Goal: Information Seeking & Learning: Learn about a topic

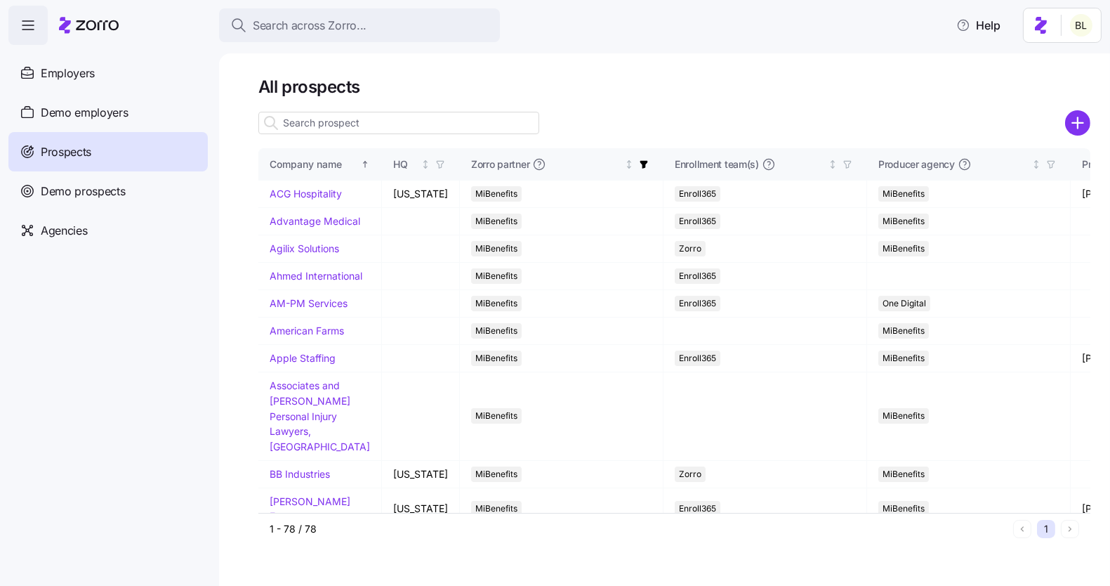
scroll to position [0, 640]
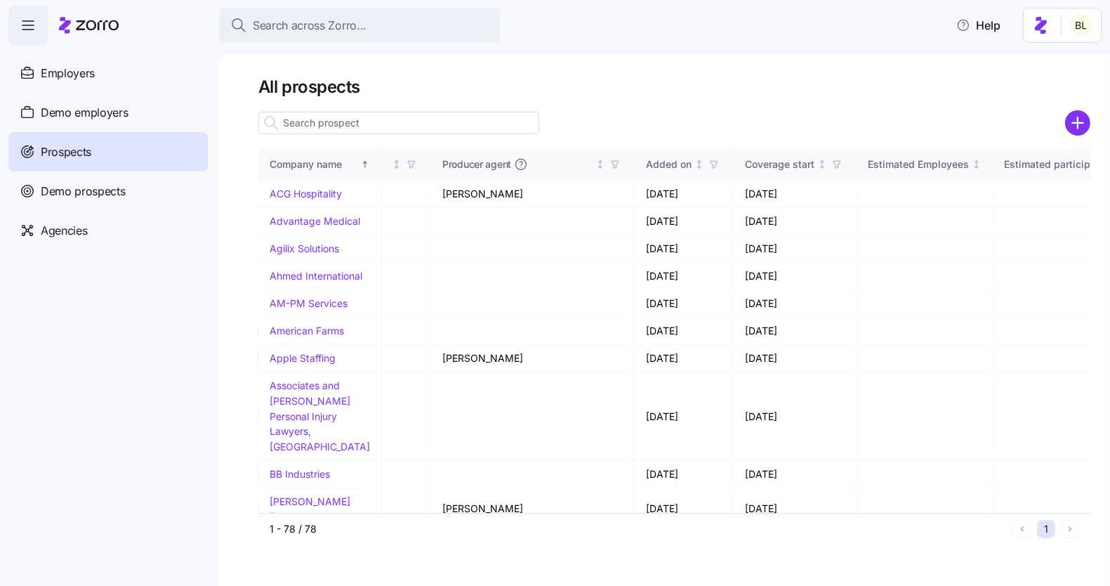
click at [353, 122] on input at bounding box center [398, 123] width 281 height 22
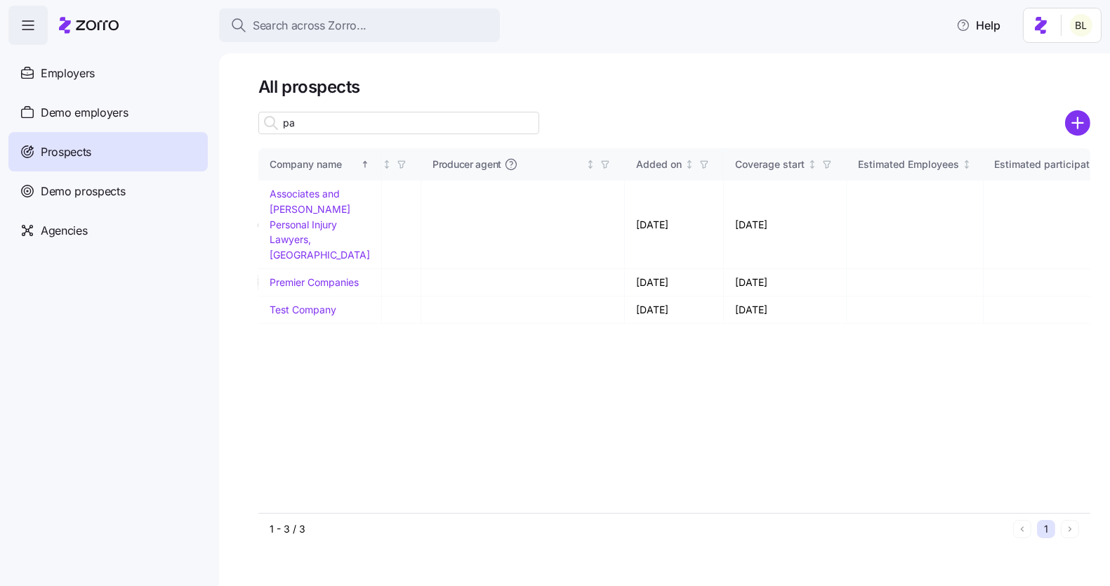
type input "p"
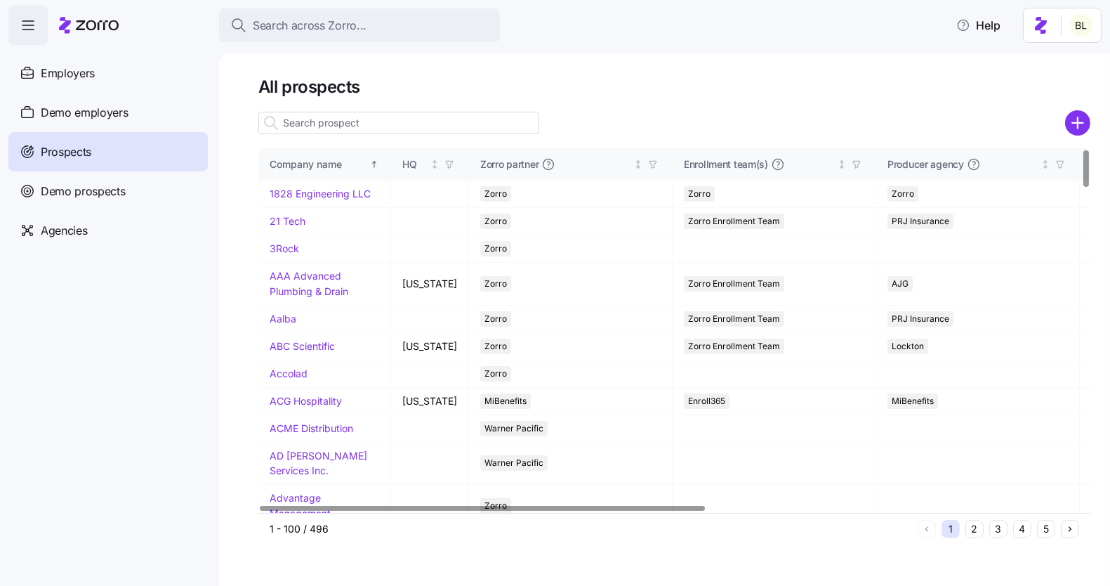
click at [406, 128] on input at bounding box center [398, 123] width 281 height 22
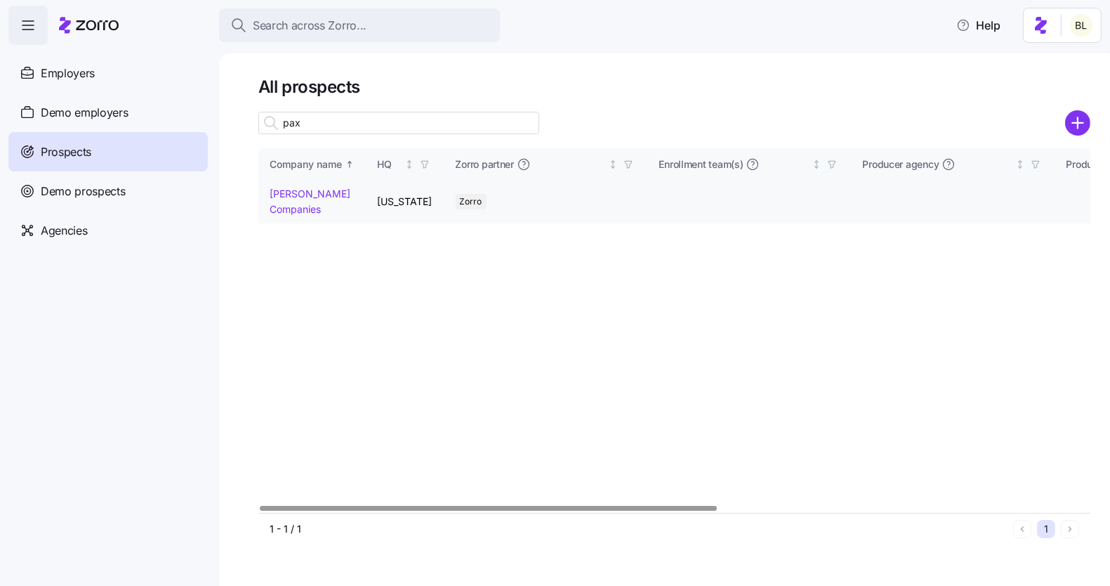
type input "pax"
click at [289, 195] on link "[PERSON_NAME] Companies" at bounding box center [310, 201] width 81 height 27
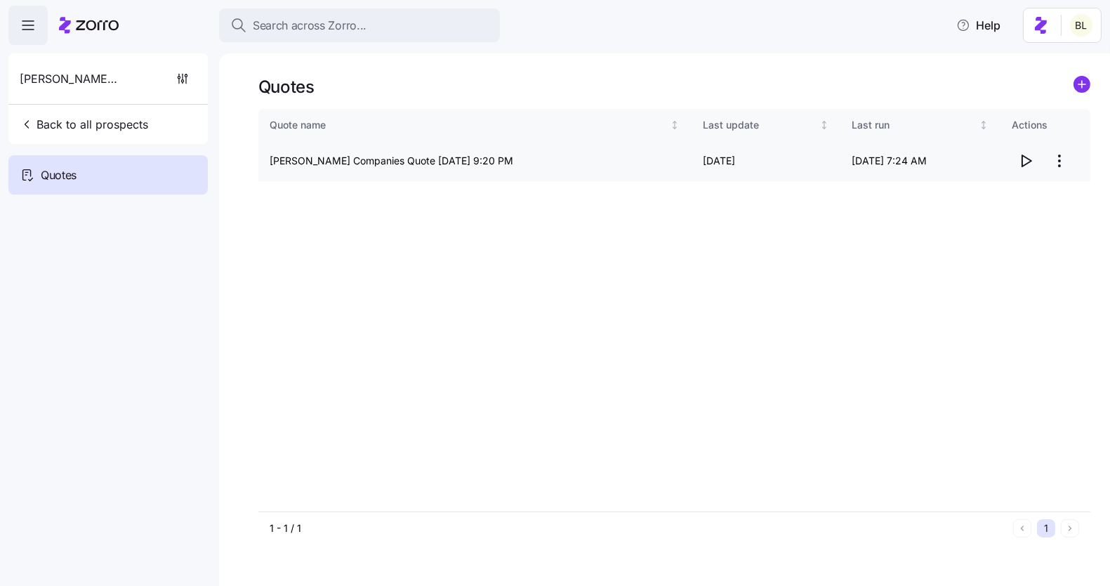
click at [1029, 162] on icon "button" at bounding box center [1026, 160] width 17 height 17
click at [107, 122] on span "Back to all prospects" at bounding box center [84, 124] width 129 height 17
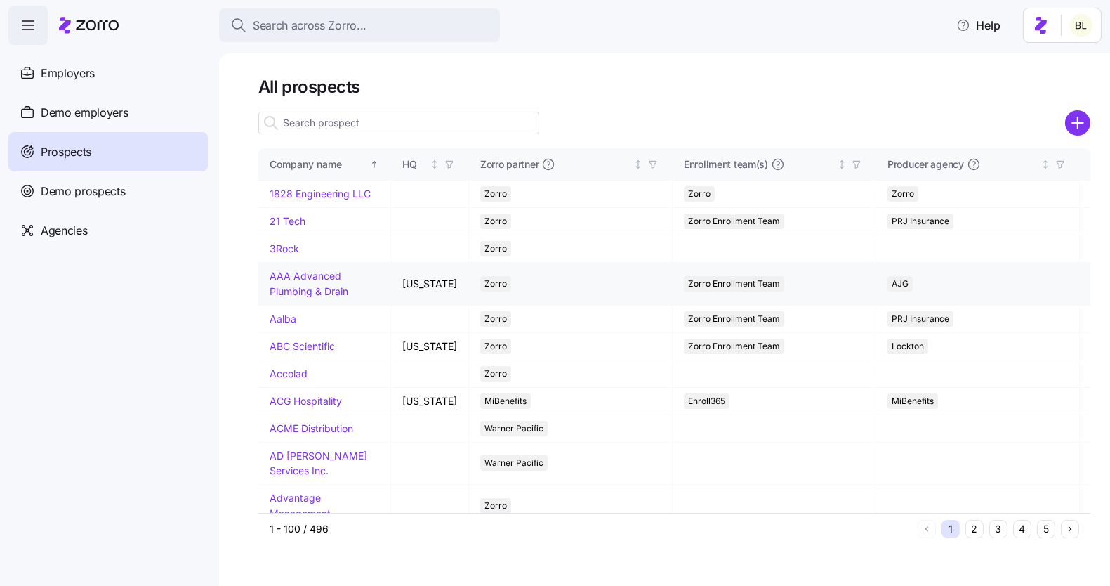
click at [117, 110] on span "Demo employers" at bounding box center [85, 113] width 88 height 18
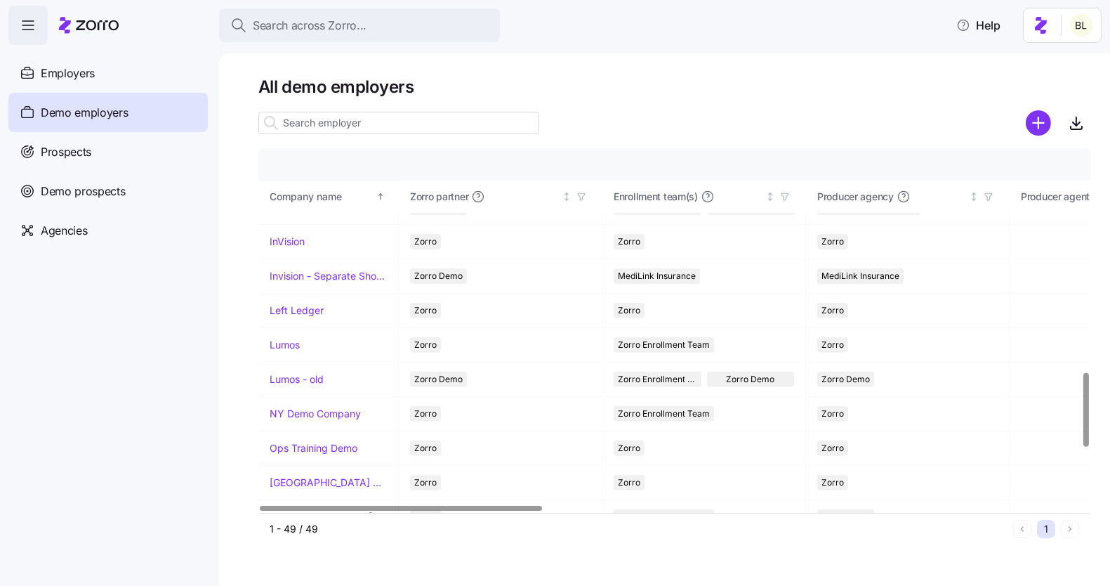
scroll to position [1093, 0]
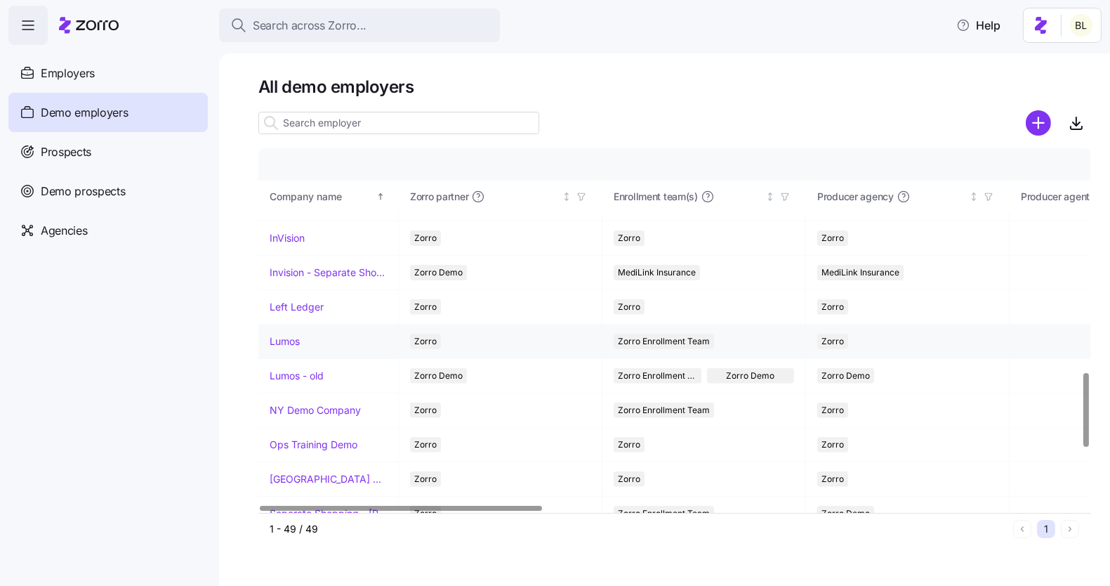
click at [284, 324] on td "Lumos" at bounding box center [328, 341] width 140 height 34
click at [282, 335] on link "Lumos" at bounding box center [285, 341] width 30 height 14
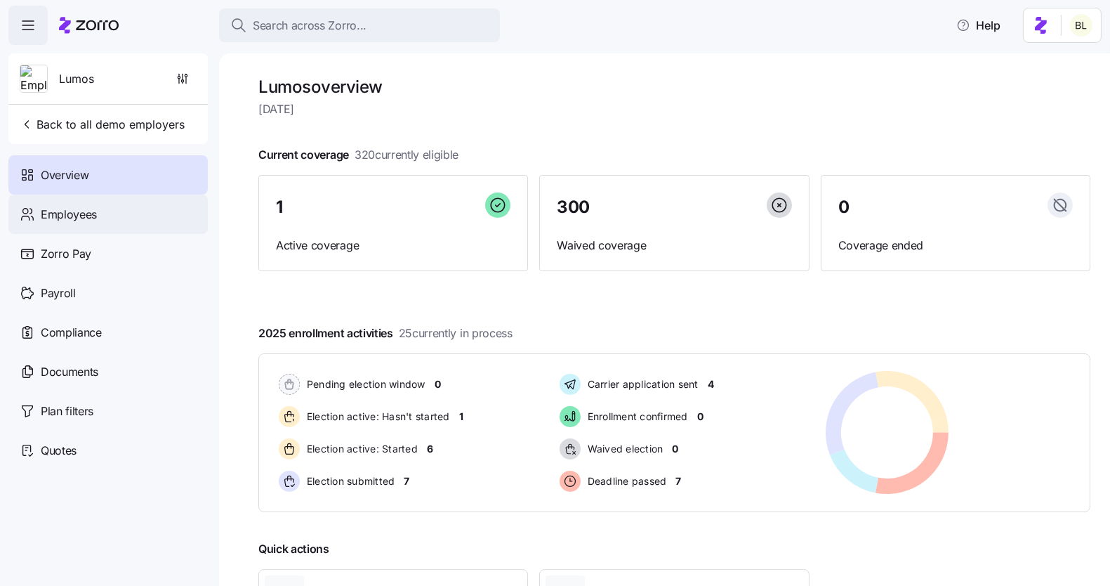
click at [90, 210] on span "Employees" at bounding box center [69, 215] width 56 height 18
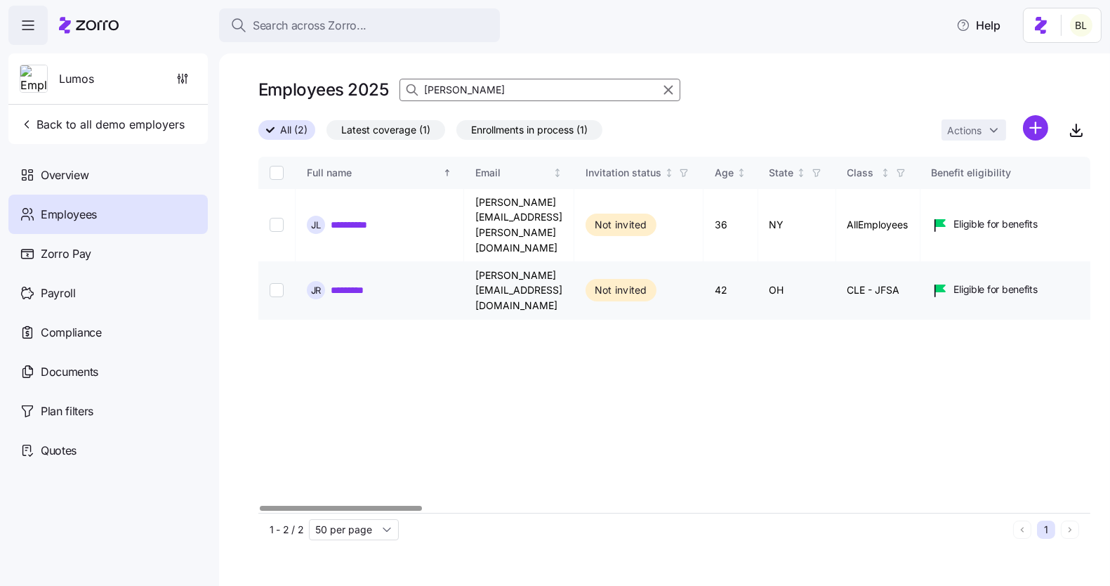
click at [364, 283] on link "*********" at bounding box center [355, 290] width 48 height 14
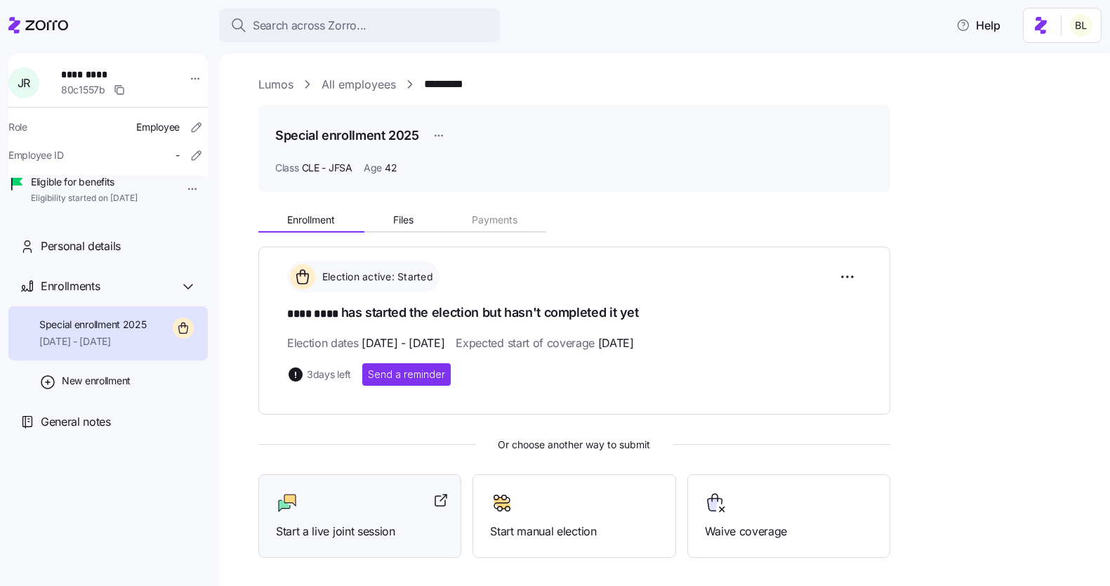
click at [363, 492] on div at bounding box center [360, 503] width 168 height 22
click at [267, 85] on link "Lumos" at bounding box center [275, 85] width 35 height 18
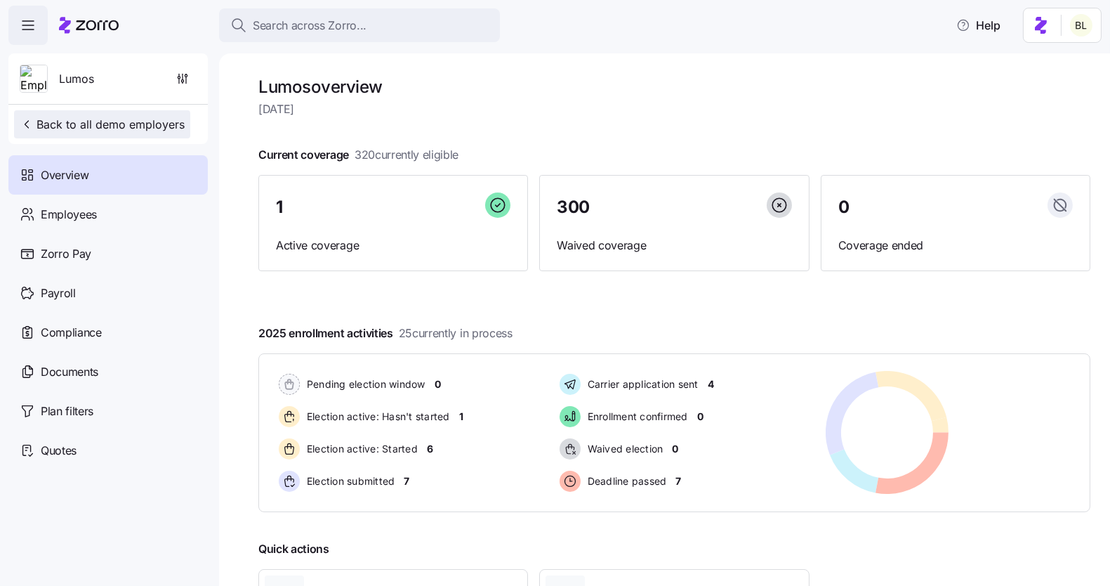
click at [150, 110] on button "Back to all demo employers" at bounding box center [102, 124] width 176 height 28
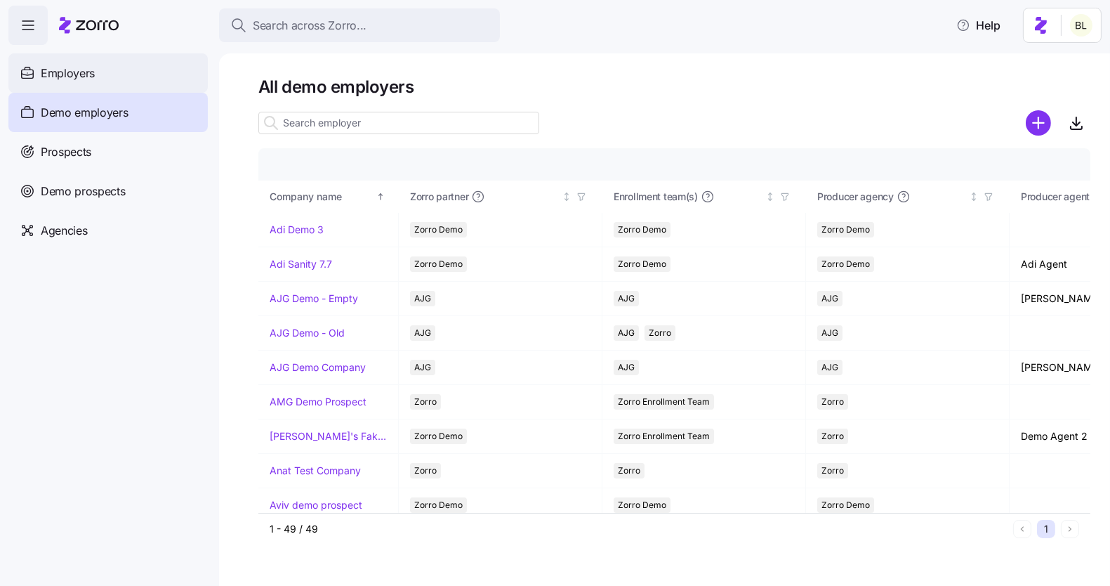
click at [93, 71] on span "Employers" at bounding box center [68, 74] width 54 height 18
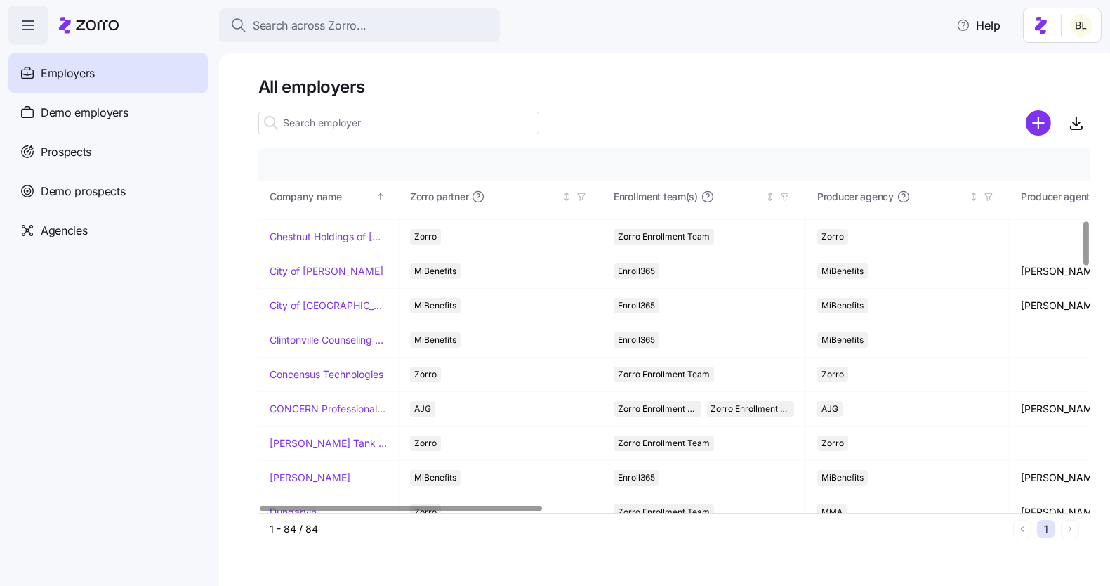
scroll to position [630, 0]
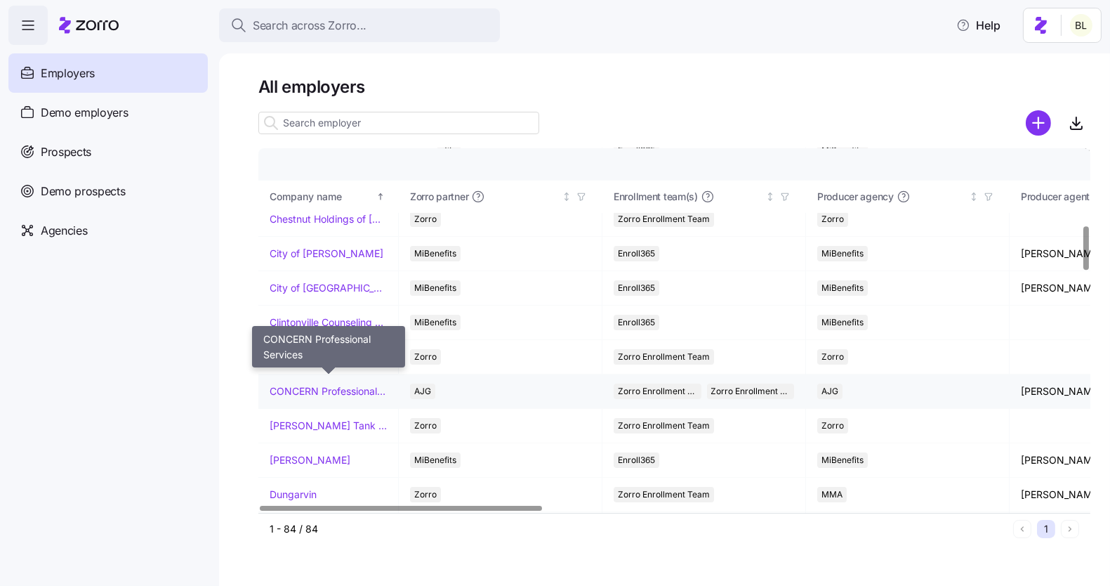
click at [329, 384] on link "CONCERN Professional Services" at bounding box center [328, 391] width 117 height 14
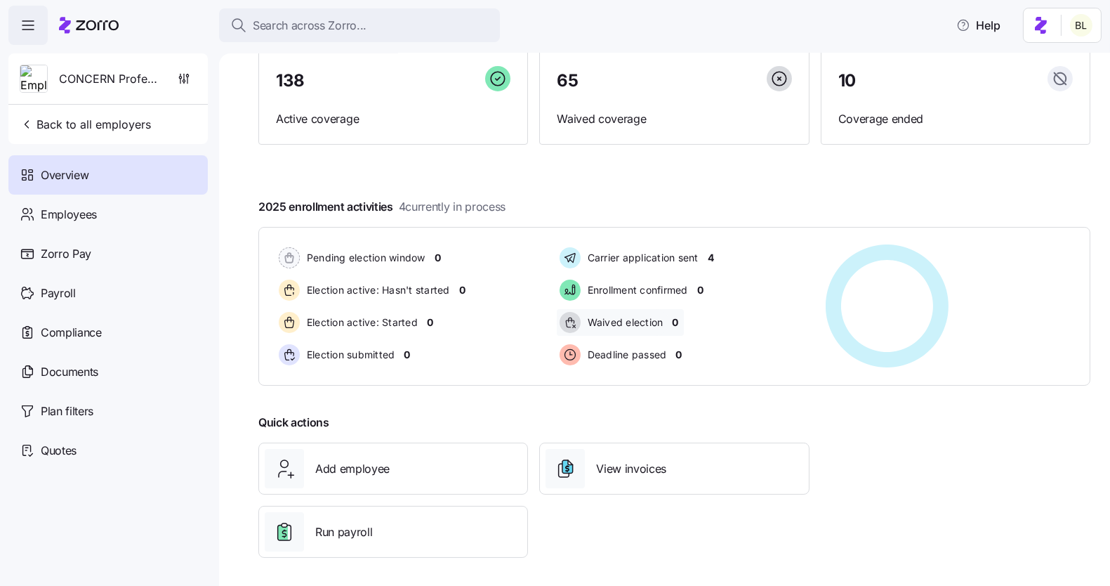
scroll to position [129, 0]
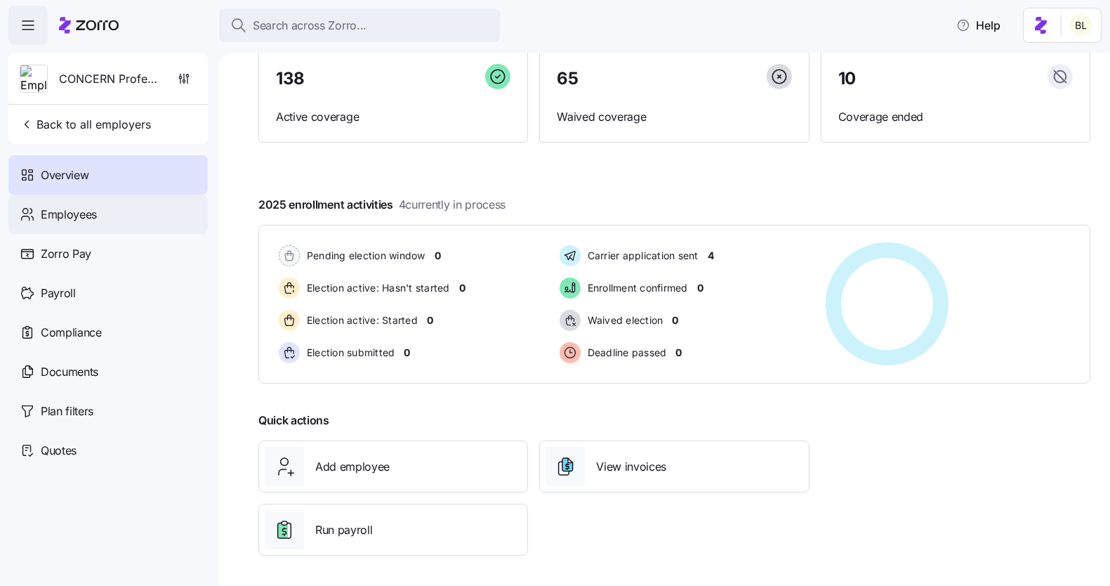
click at [96, 211] on span "Employees" at bounding box center [69, 215] width 56 height 18
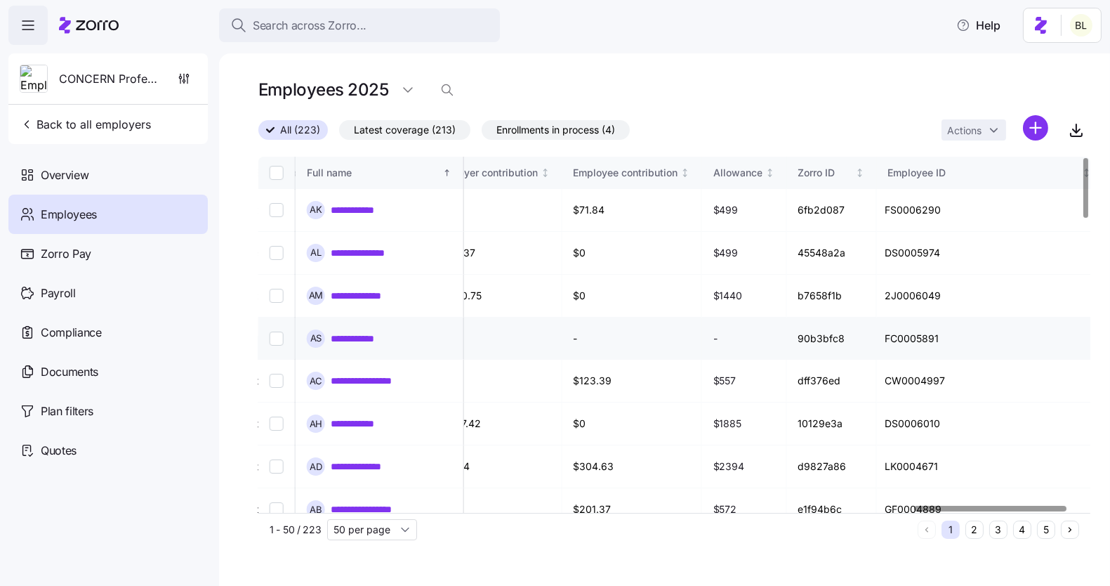
scroll to position [0, 3572]
click at [374, 374] on link "**********" at bounding box center [371, 381] width 81 height 14
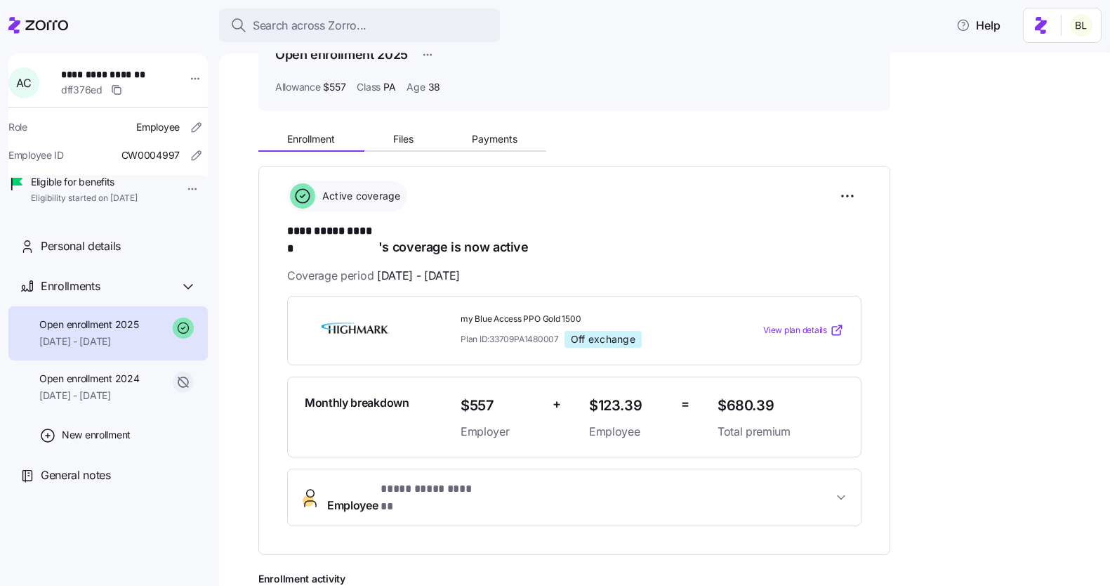
scroll to position [65, 0]
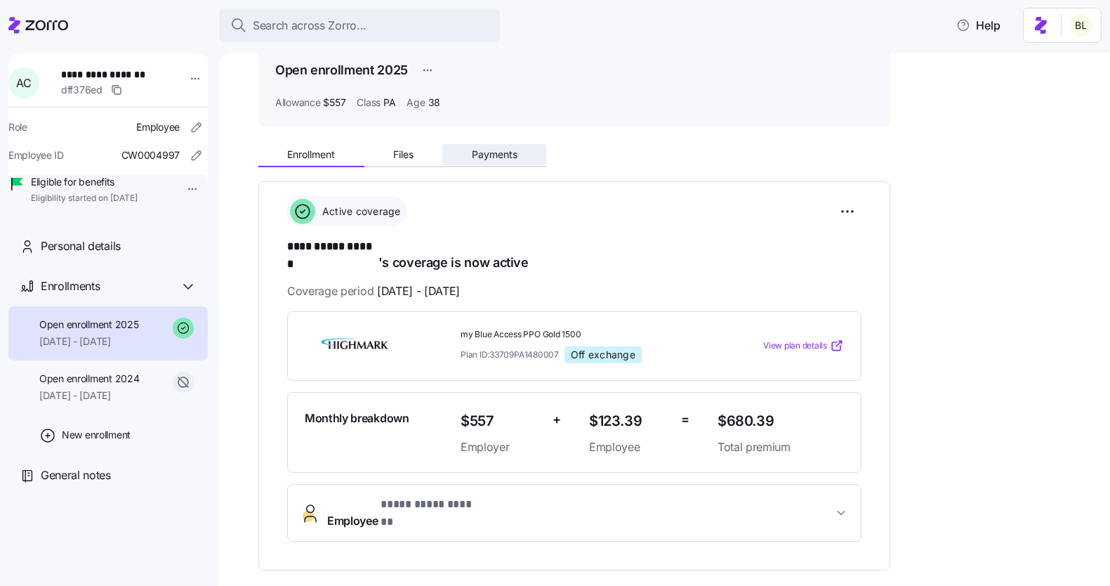
click at [510, 164] on button "Payments" at bounding box center [494, 154] width 104 height 21
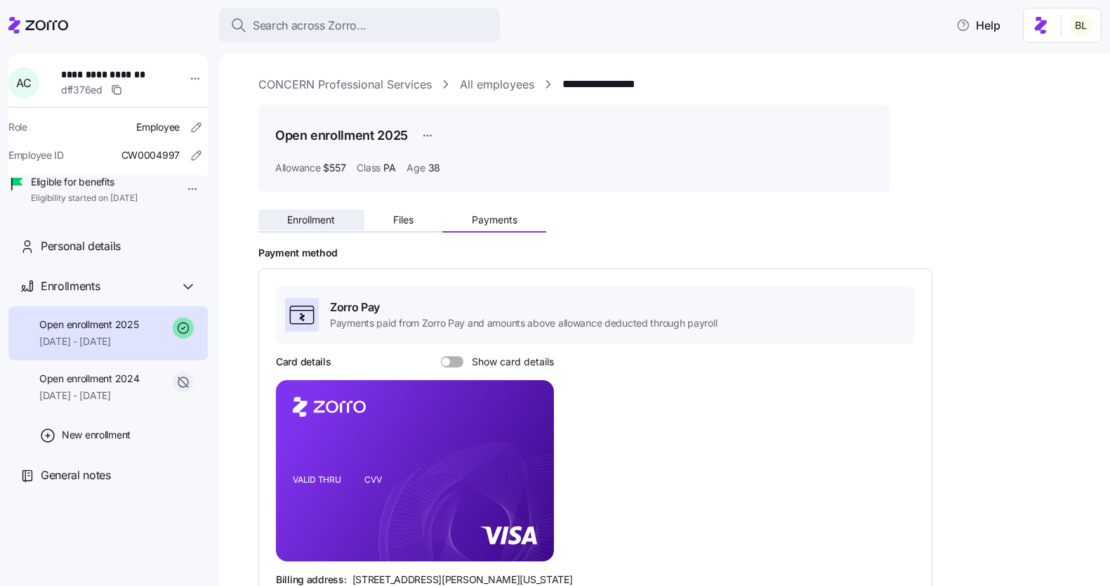
click at [313, 219] on span "Enrollment" at bounding box center [311, 220] width 48 height 10
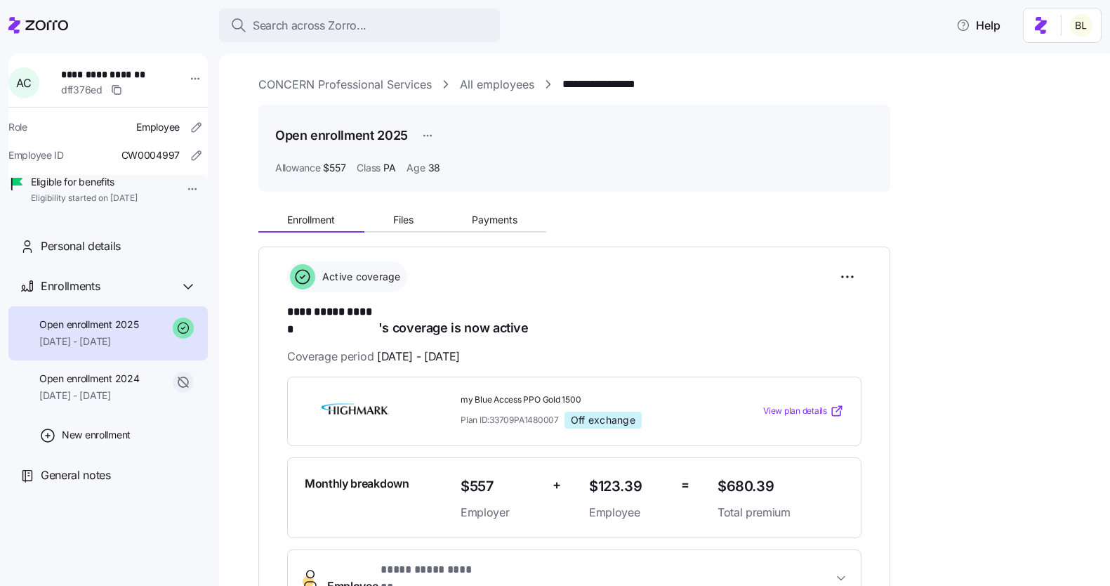
click at [315, 84] on link "CONCERN Professional Services" at bounding box center [344, 85] width 173 height 18
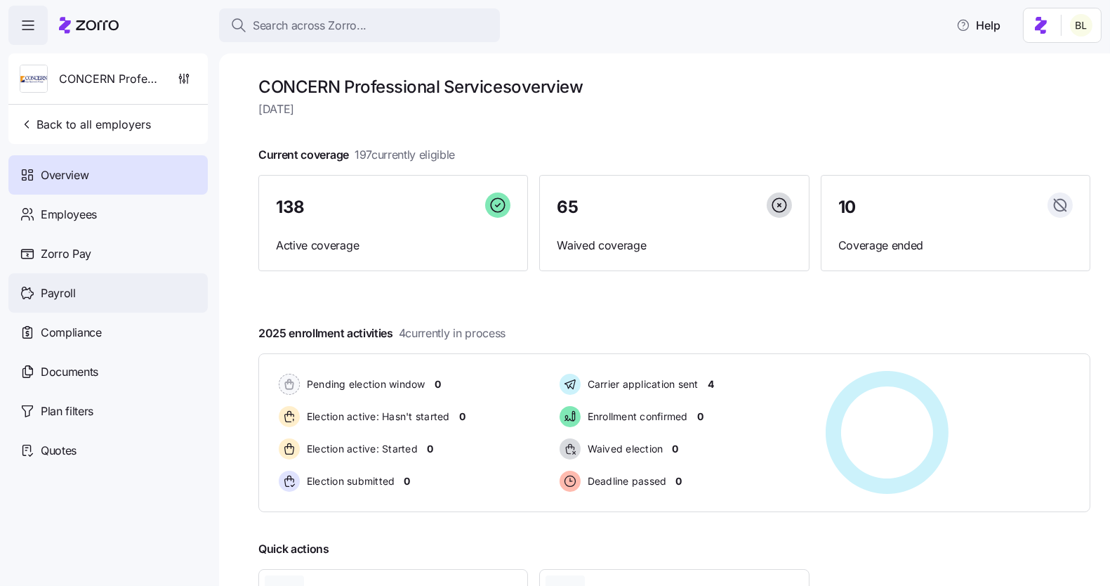
click at [98, 291] on div "Payroll" at bounding box center [107, 292] width 199 height 39
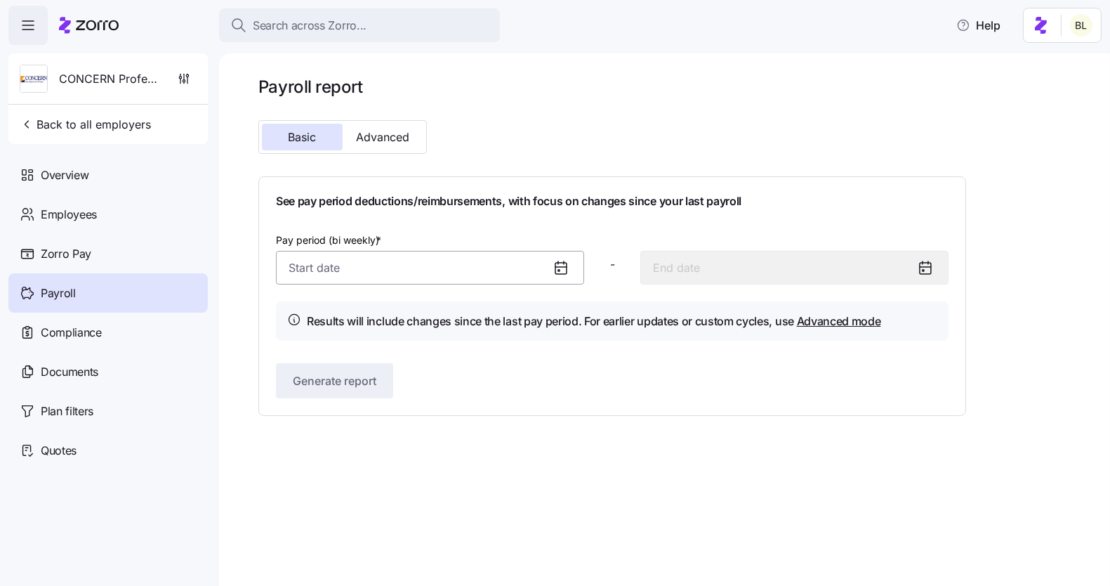
click at [397, 258] on input "Pay period (bi weekly) *" at bounding box center [430, 268] width 308 height 34
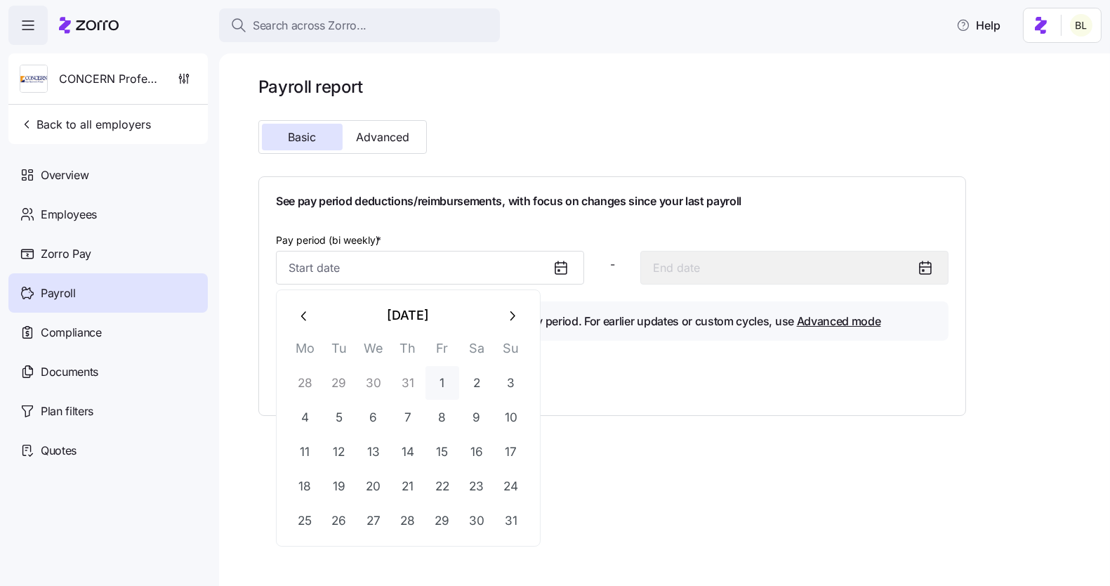
click at [440, 378] on button "1" at bounding box center [443, 383] width 34 height 34
type input "[DATE]"
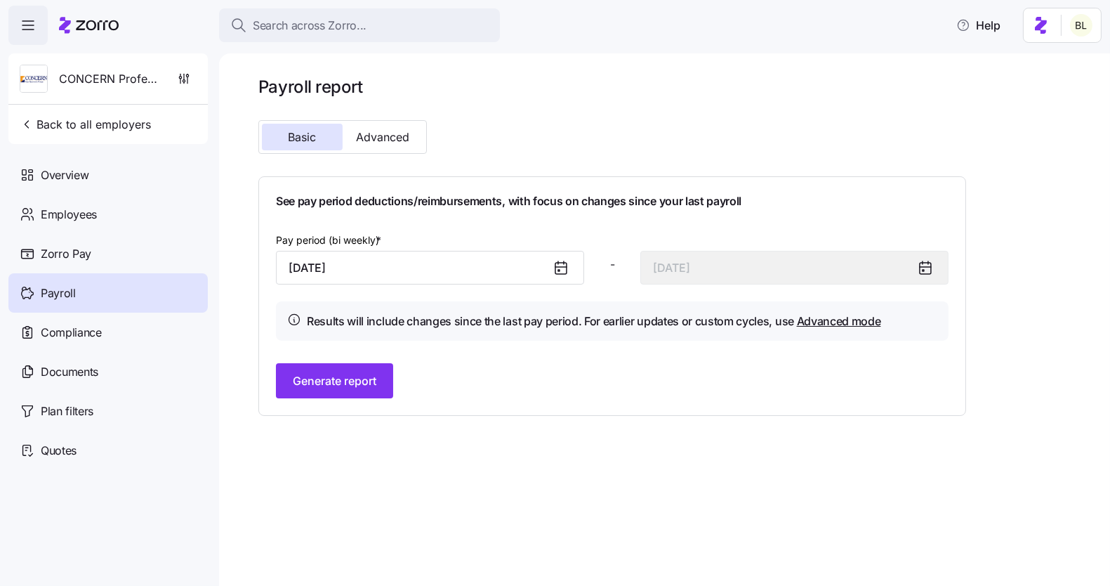
click at [410, 373] on div "Generate report" at bounding box center [612, 380] width 673 height 35
click at [346, 388] on span "Generate report" at bounding box center [335, 380] width 84 height 17
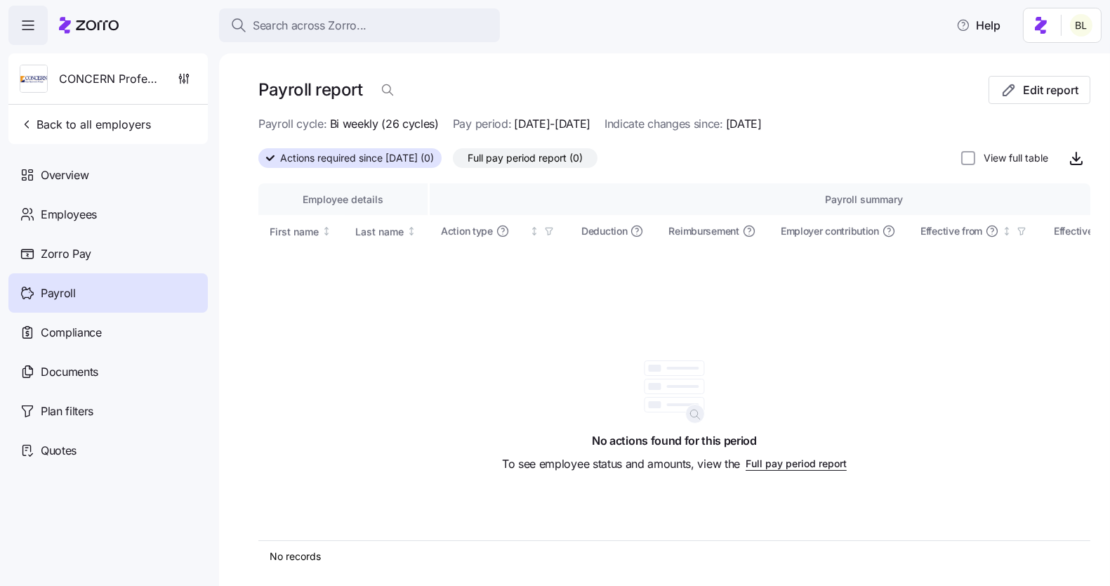
scroll to position [3, 0]
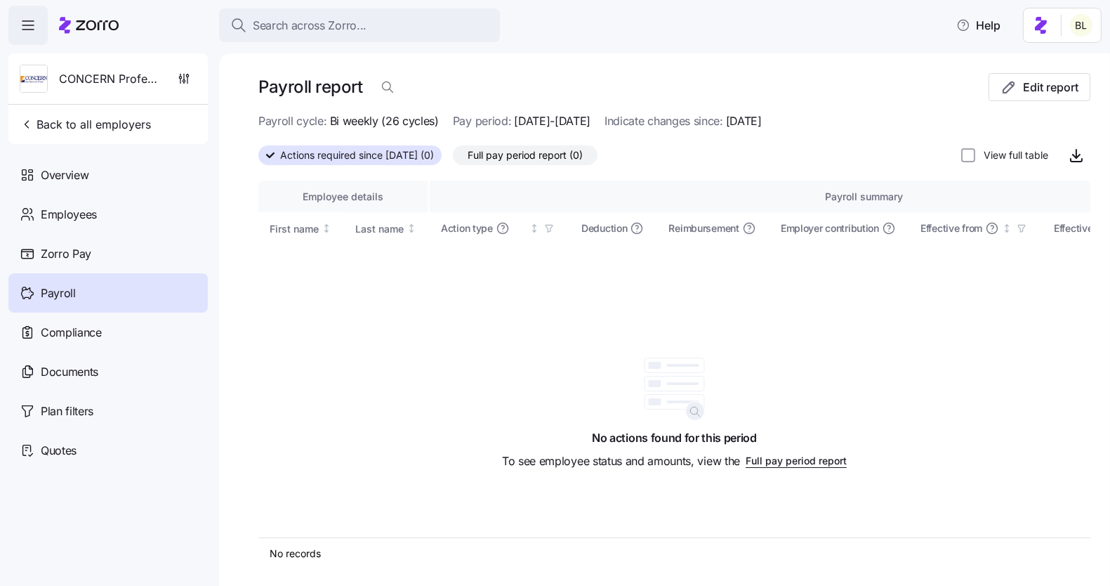
click at [555, 162] on span "Full pay period report (0)" at bounding box center [525, 155] width 115 height 18
click at [453, 159] on input "Full pay period report (0)" at bounding box center [453, 159] width 0 height 0
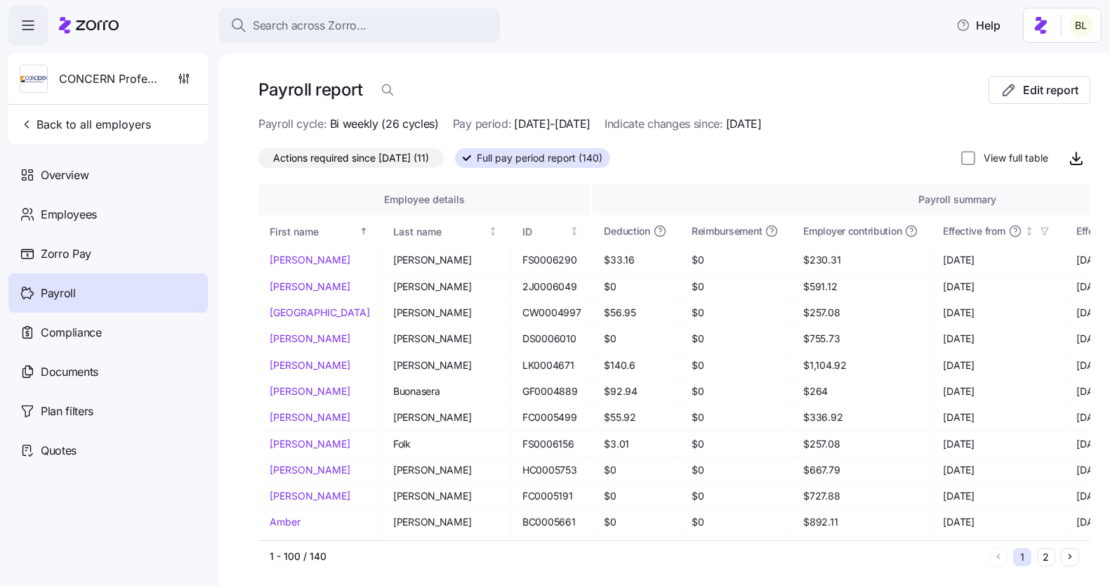
click at [401, 155] on span "Actions required since [DATE] (11)" at bounding box center [351, 158] width 156 height 18
click at [258, 162] on input "Actions required since [DATE] (11)" at bounding box center [258, 162] width 0 height 0
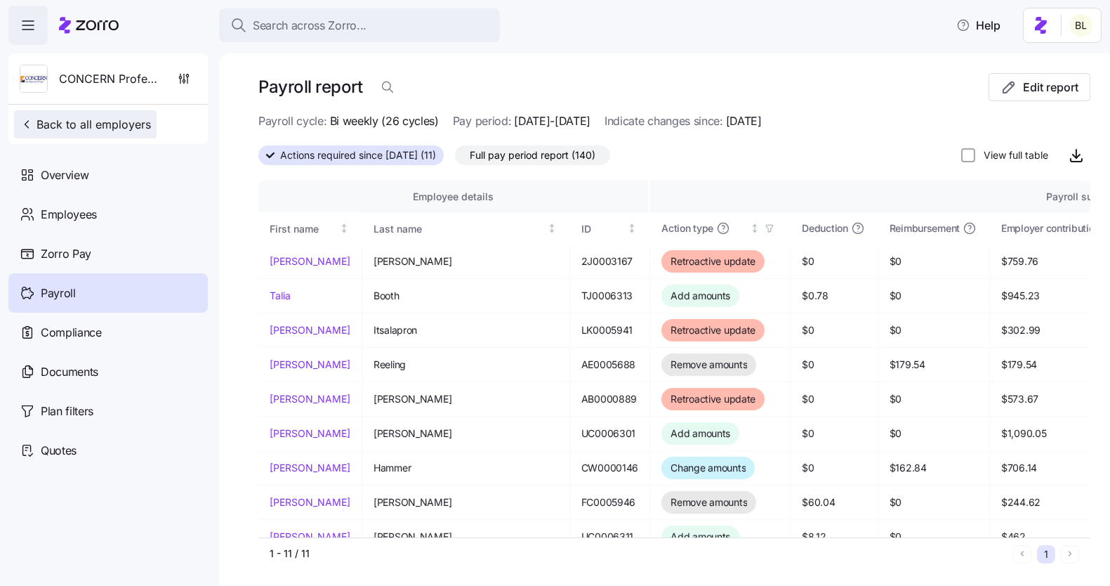
click at [112, 123] on span "Back to all employers" at bounding box center [85, 124] width 131 height 17
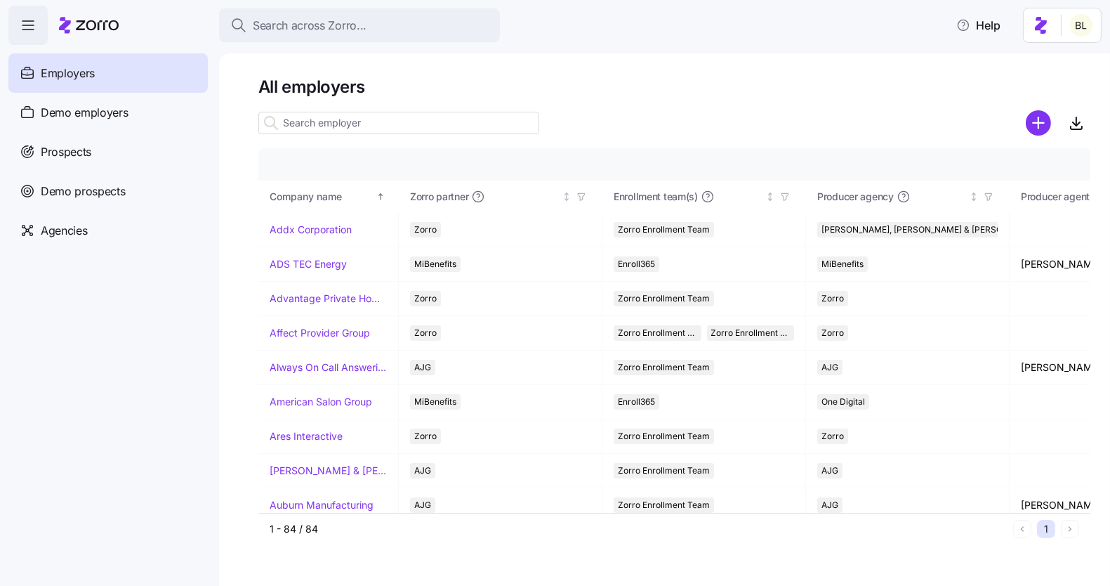
click at [95, 70] on div "Employers" at bounding box center [107, 72] width 199 height 39
click at [393, 121] on input at bounding box center [398, 123] width 281 height 22
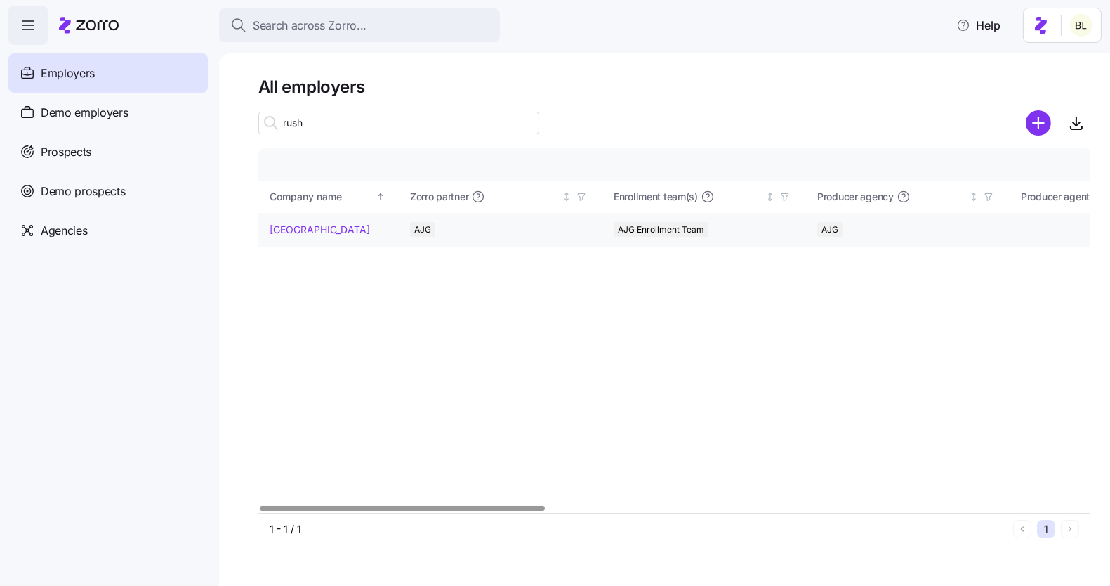
type input "rush"
click at [357, 224] on link "[GEOGRAPHIC_DATA]" at bounding box center [320, 230] width 100 height 14
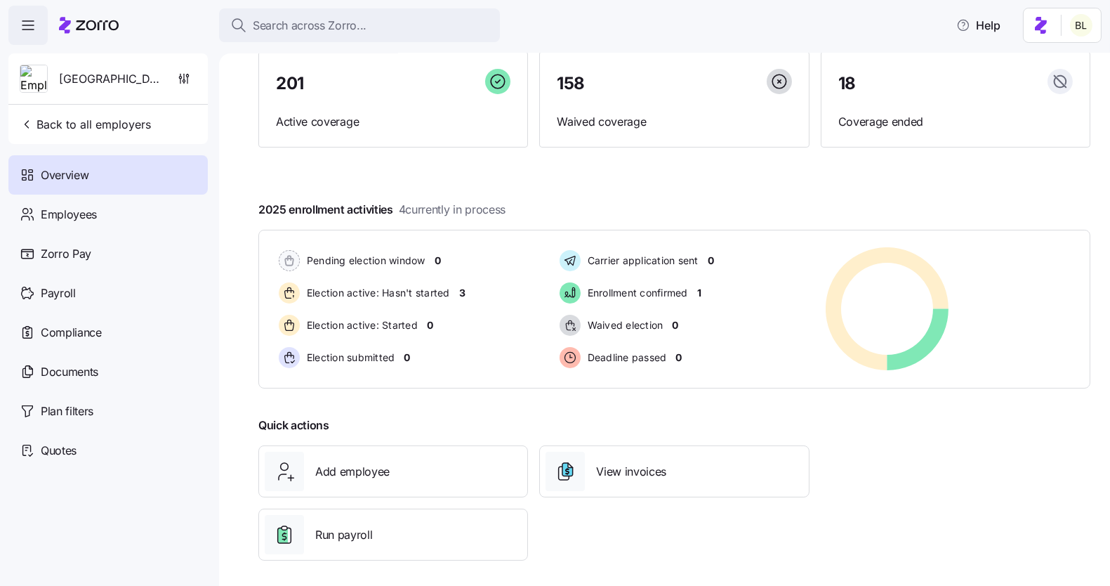
scroll to position [129, 0]
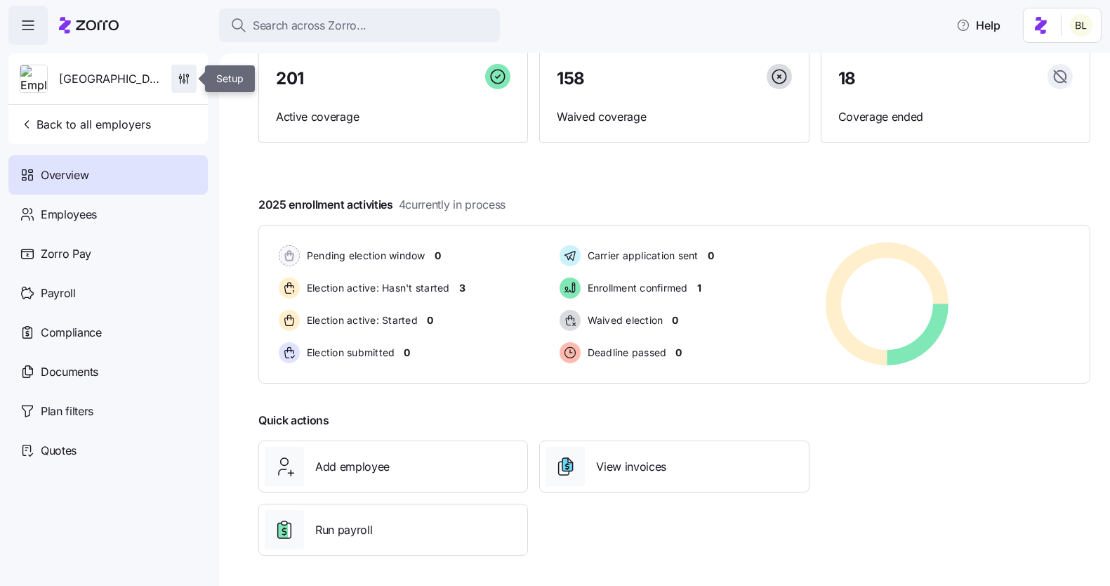
click at [188, 69] on span "button" at bounding box center [184, 78] width 24 height 27
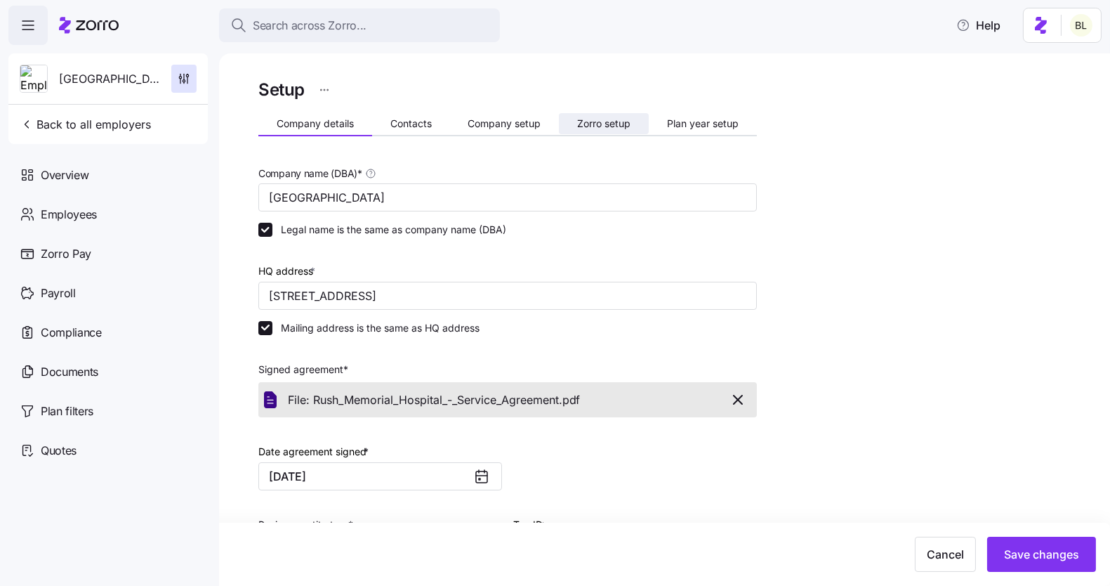
click at [627, 124] on span "Zorro setup" at bounding box center [603, 124] width 53 height 10
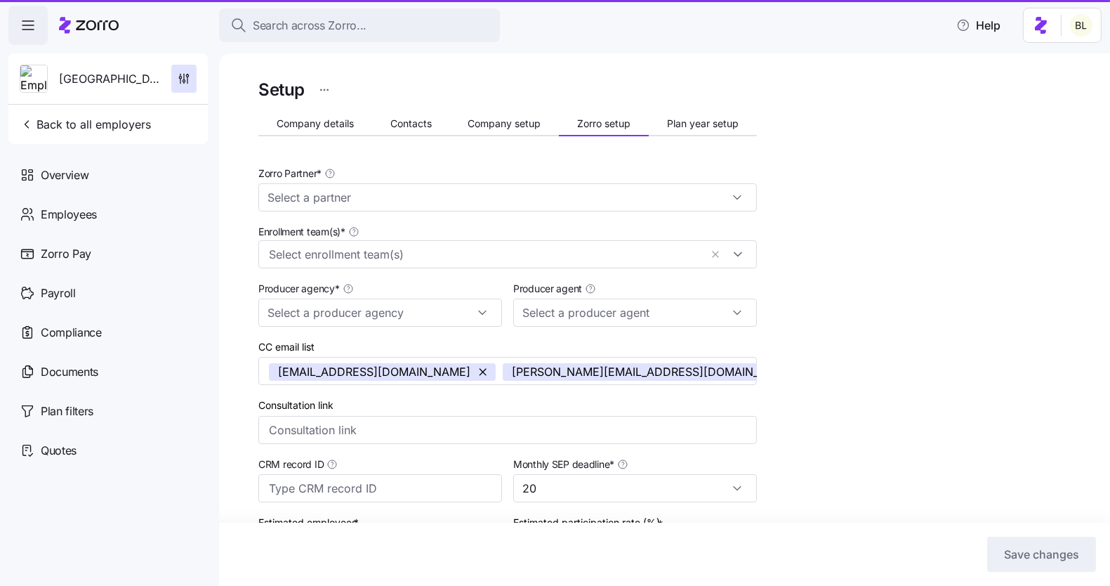
type input "AJG"
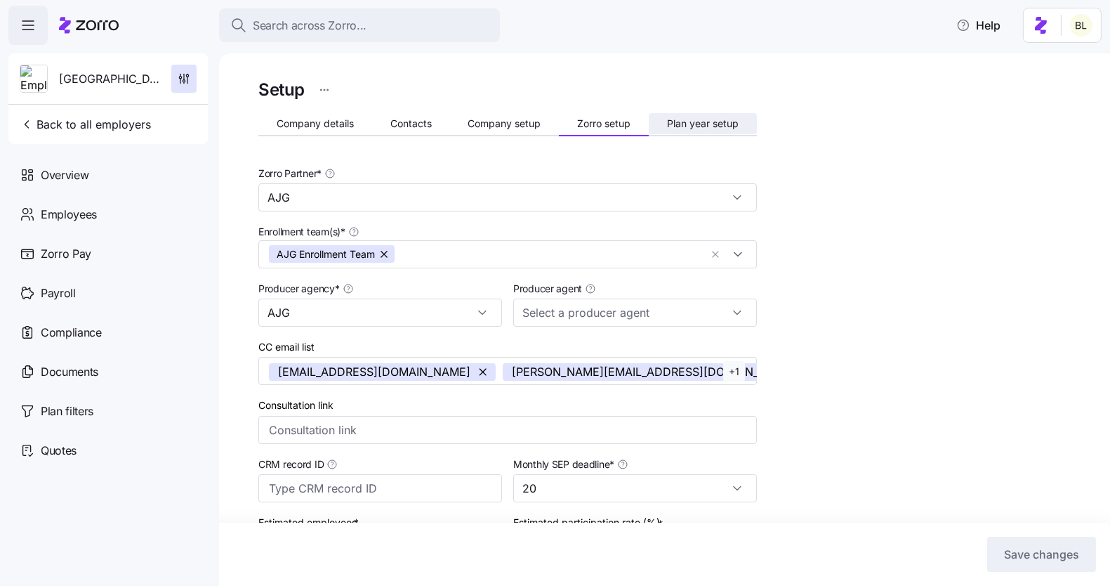
click at [716, 127] on span "Plan year setup" at bounding box center [703, 124] width 72 height 10
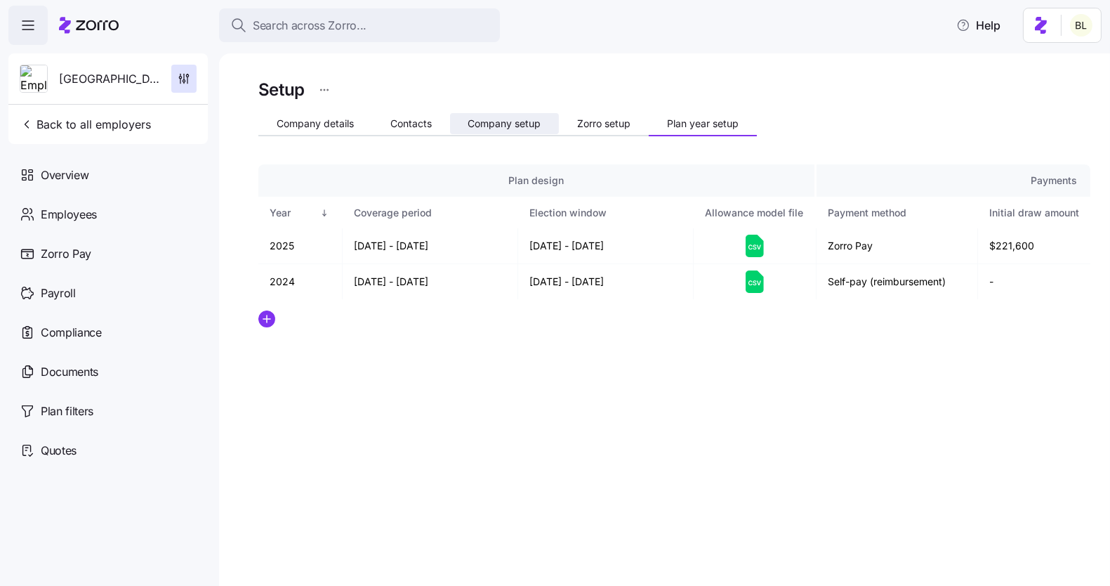
click at [519, 123] on span "Company setup" at bounding box center [504, 124] width 73 height 10
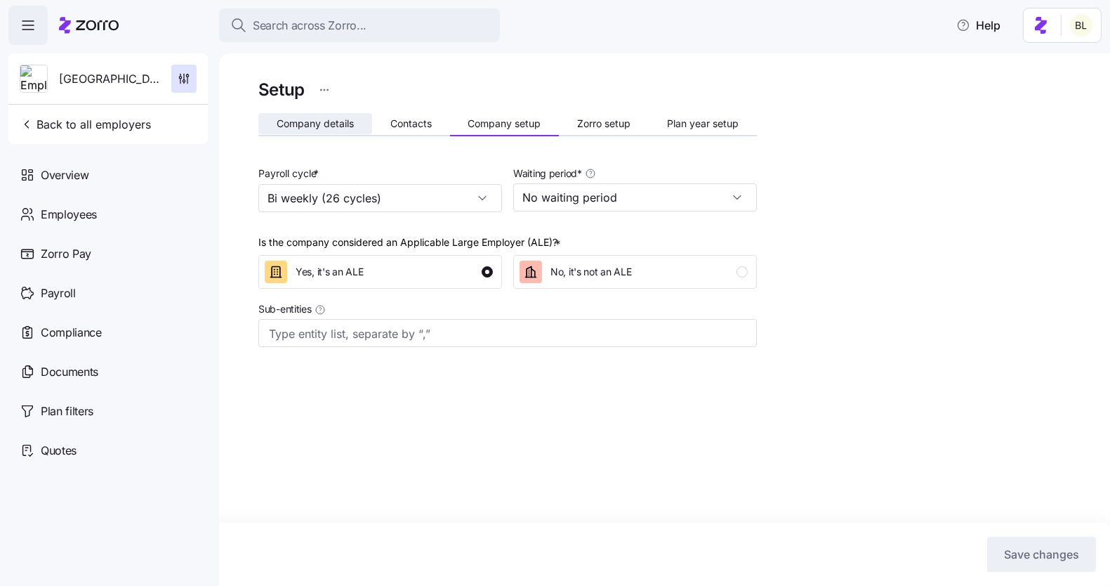
click at [325, 119] on span "Company details" at bounding box center [315, 124] width 77 height 10
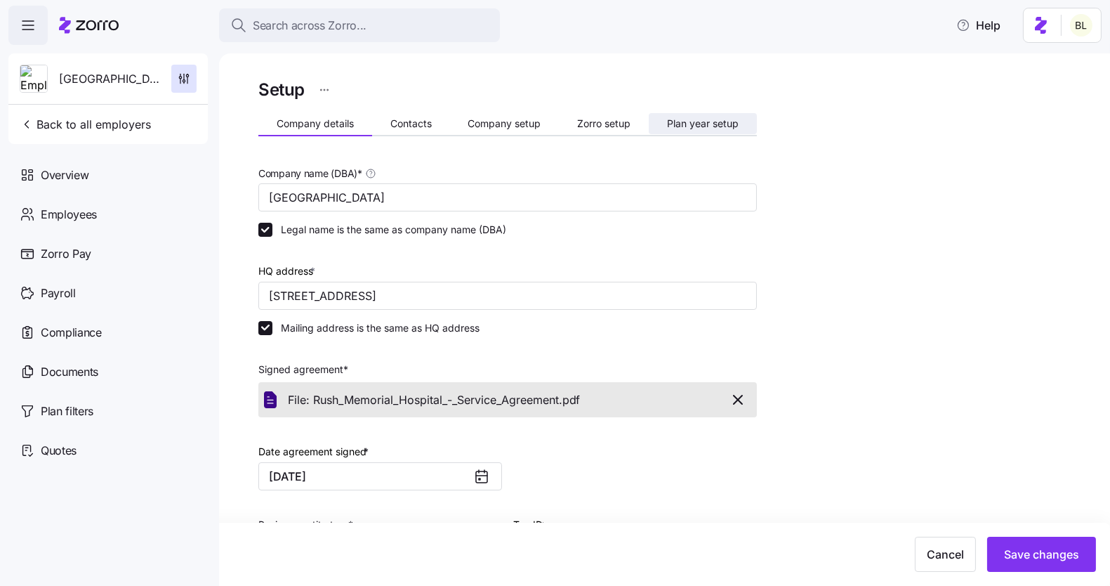
click at [690, 128] on span "Plan year setup" at bounding box center [703, 124] width 72 height 10
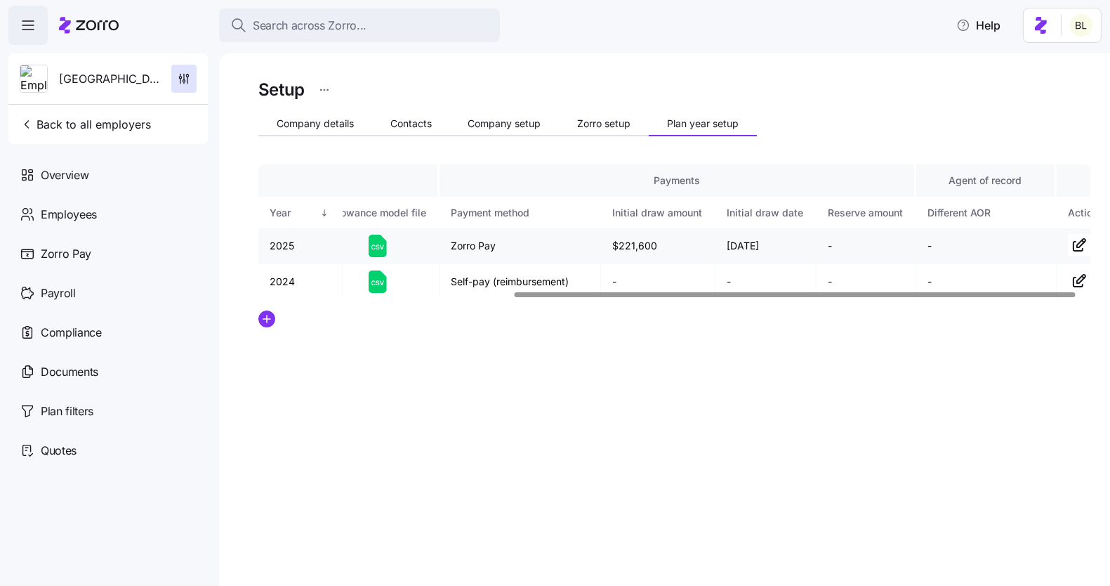
scroll to position [0, 397]
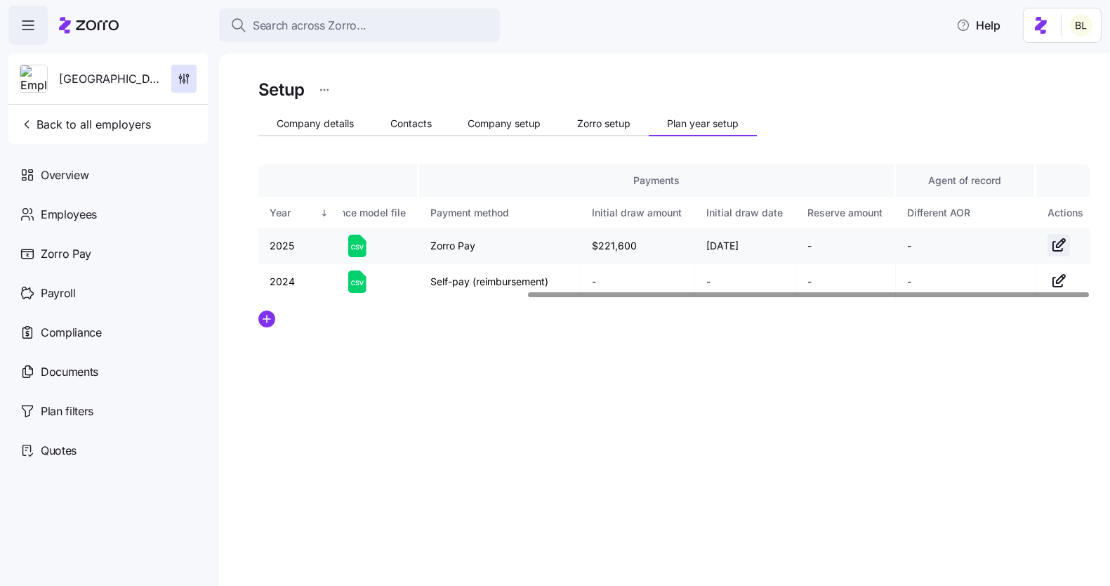
click at [1057, 244] on icon "button" at bounding box center [1061, 243] width 8 height 8
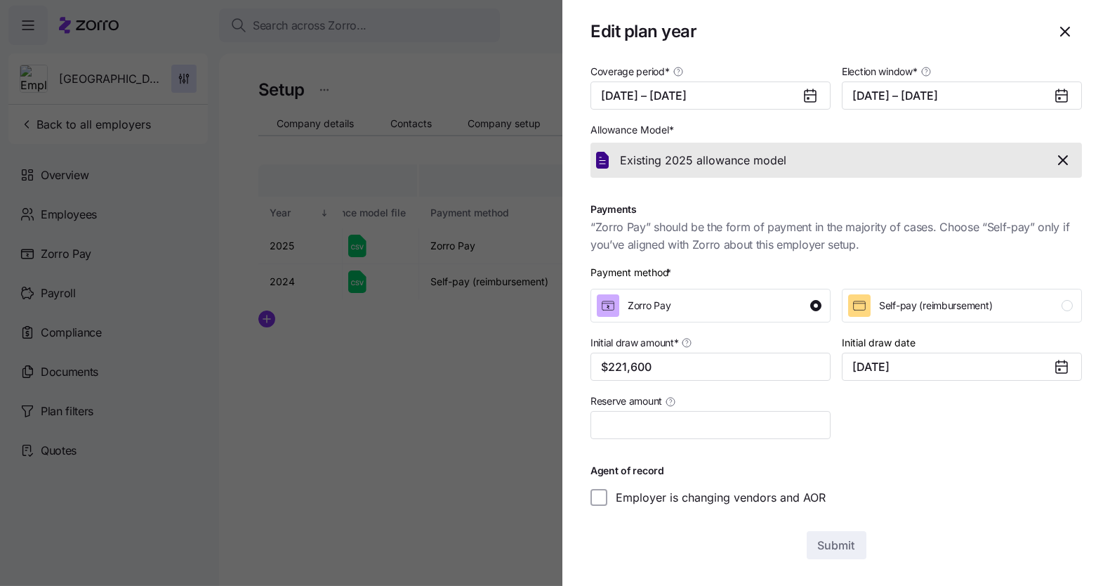
scroll to position [0, 0]
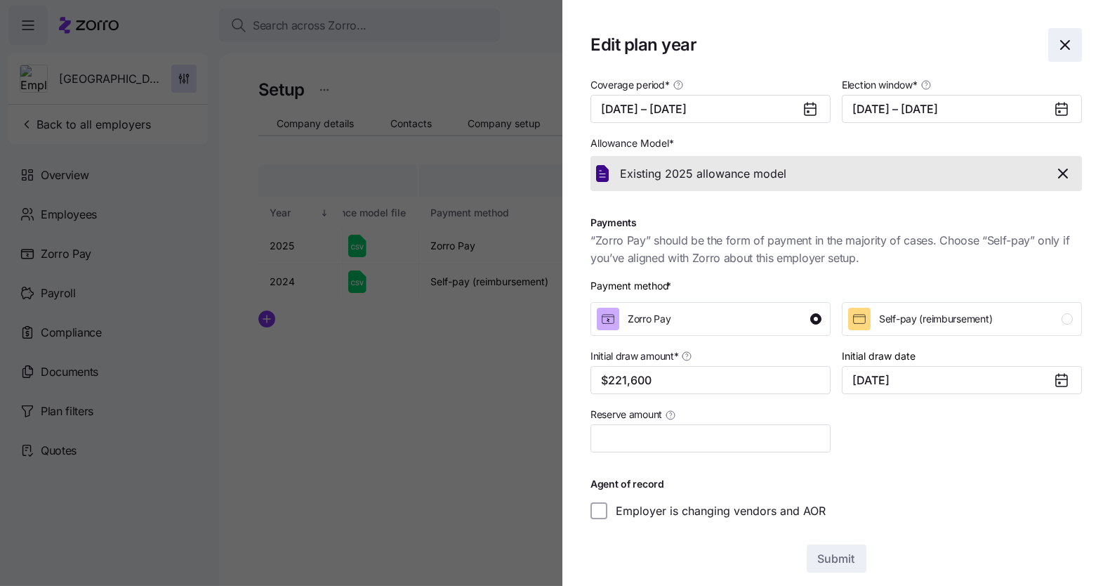
click at [1067, 39] on icon "button" at bounding box center [1065, 45] width 17 height 17
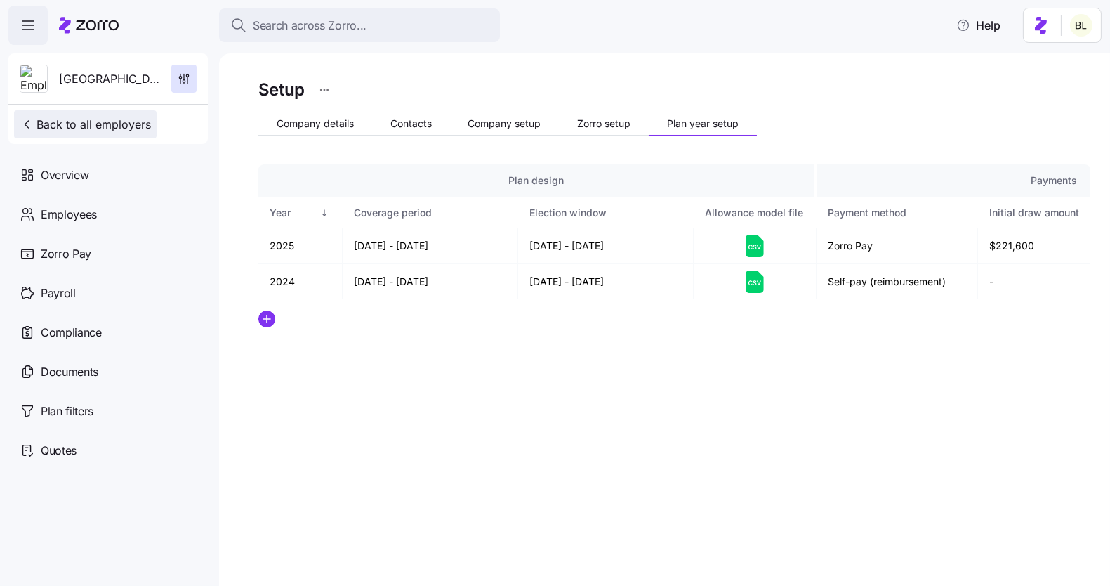
click at [89, 118] on span "Back to all employers" at bounding box center [85, 124] width 131 height 17
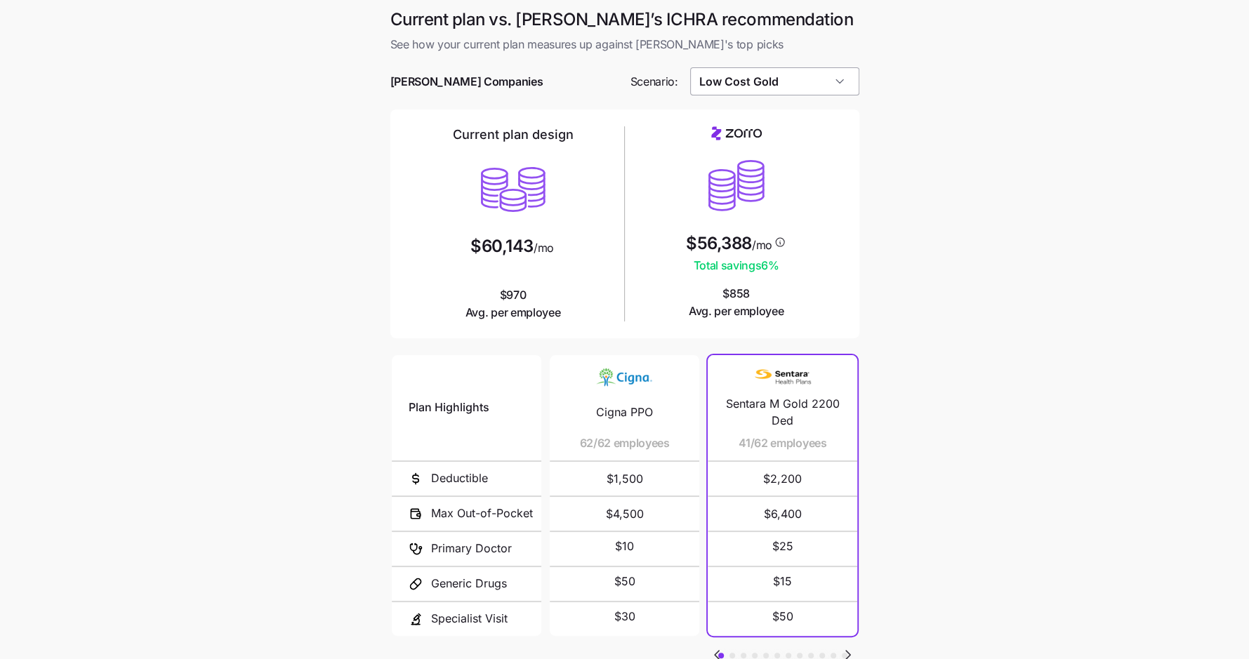
click at [790, 85] on input "Low Cost Gold" at bounding box center [774, 81] width 169 height 28
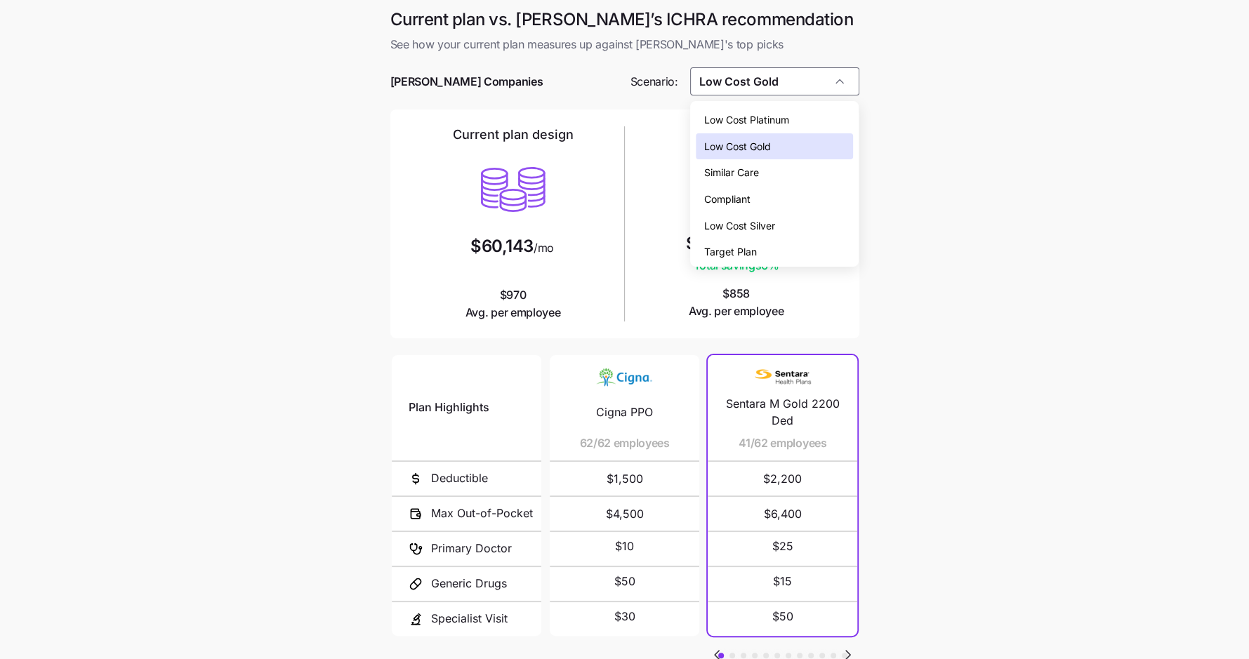
click at [773, 192] on div "Compliant" at bounding box center [774, 199] width 157 height 27
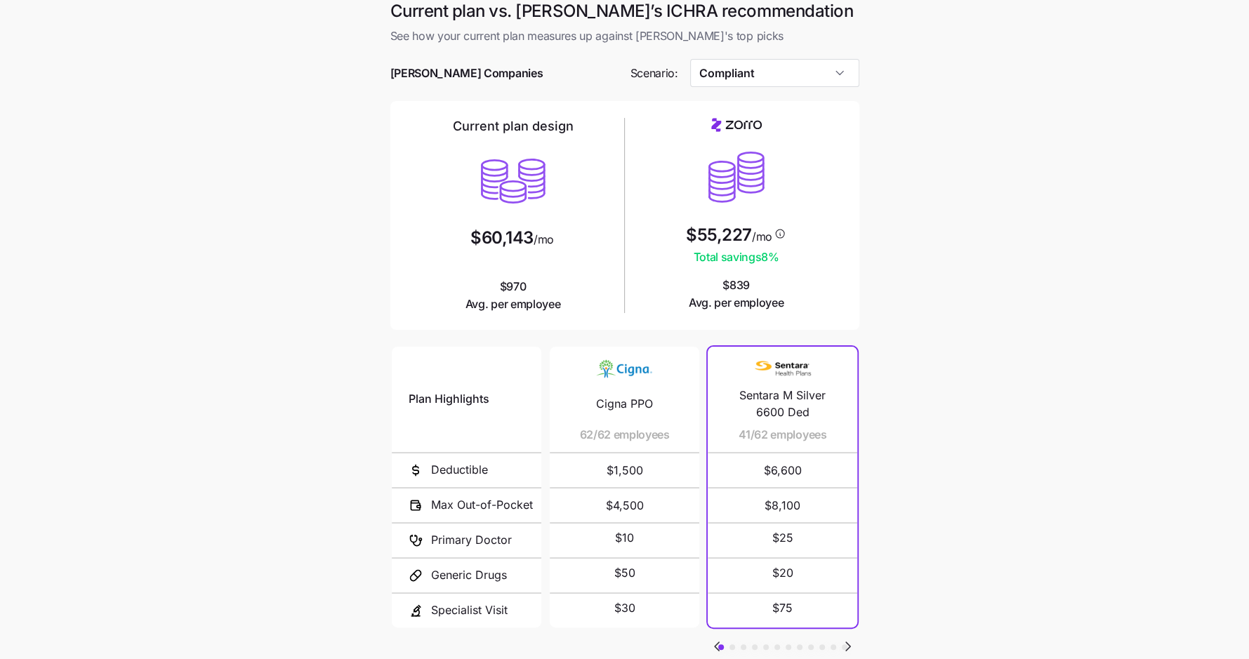
scroll to position [8, 0]
click at [775, 74] on input "Compliant" at bounding box center [774, 74] width 169 height 28
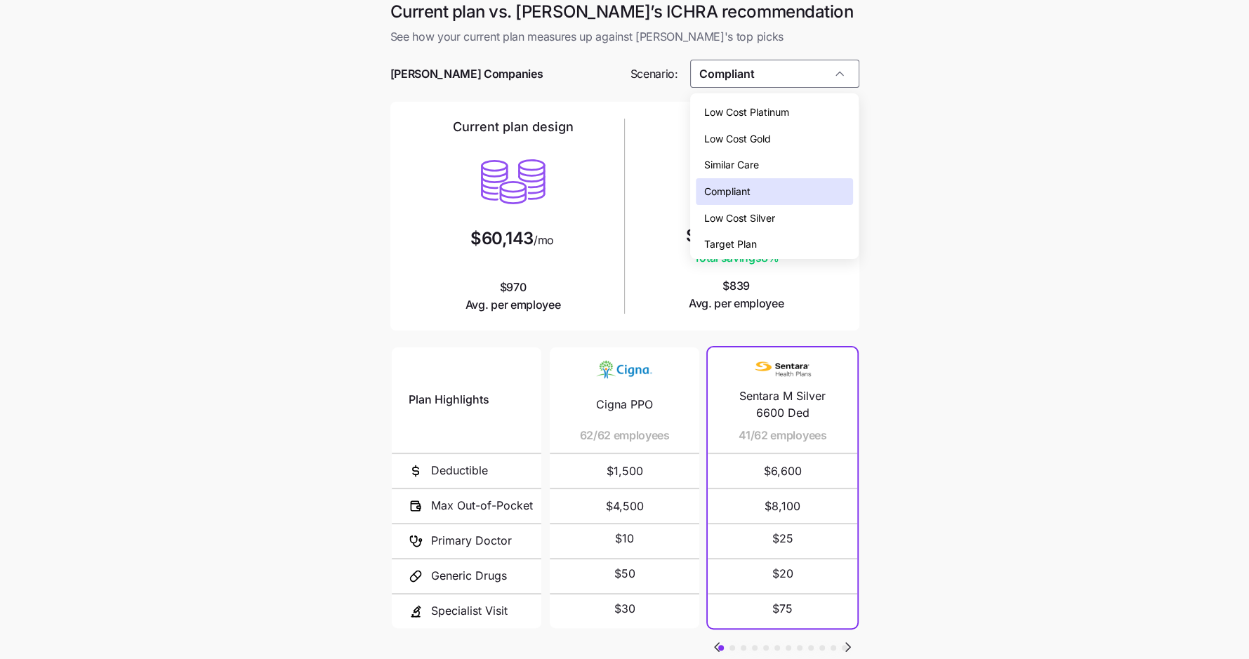
click at [777, 210] on div "Low Cost Silver" at bounding box center [774, 218] width 157 height 27
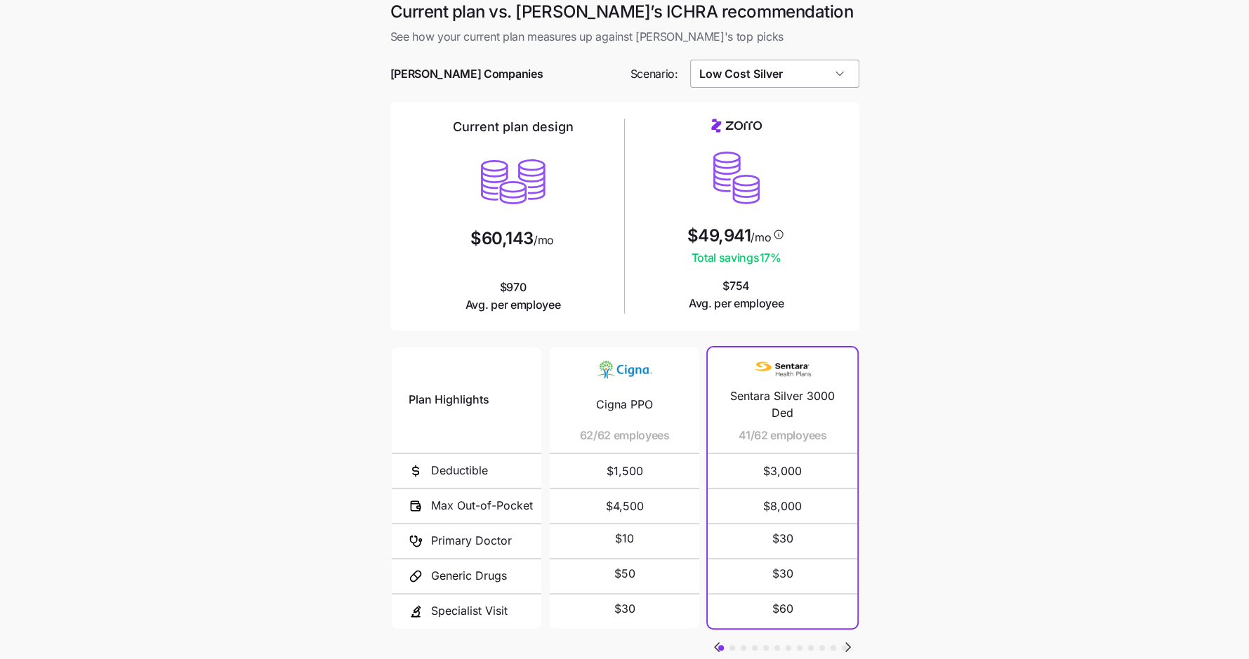
click at [807, 68] on input "Low Cost Silver" at bounding box center [774, 74] width 169 height 28
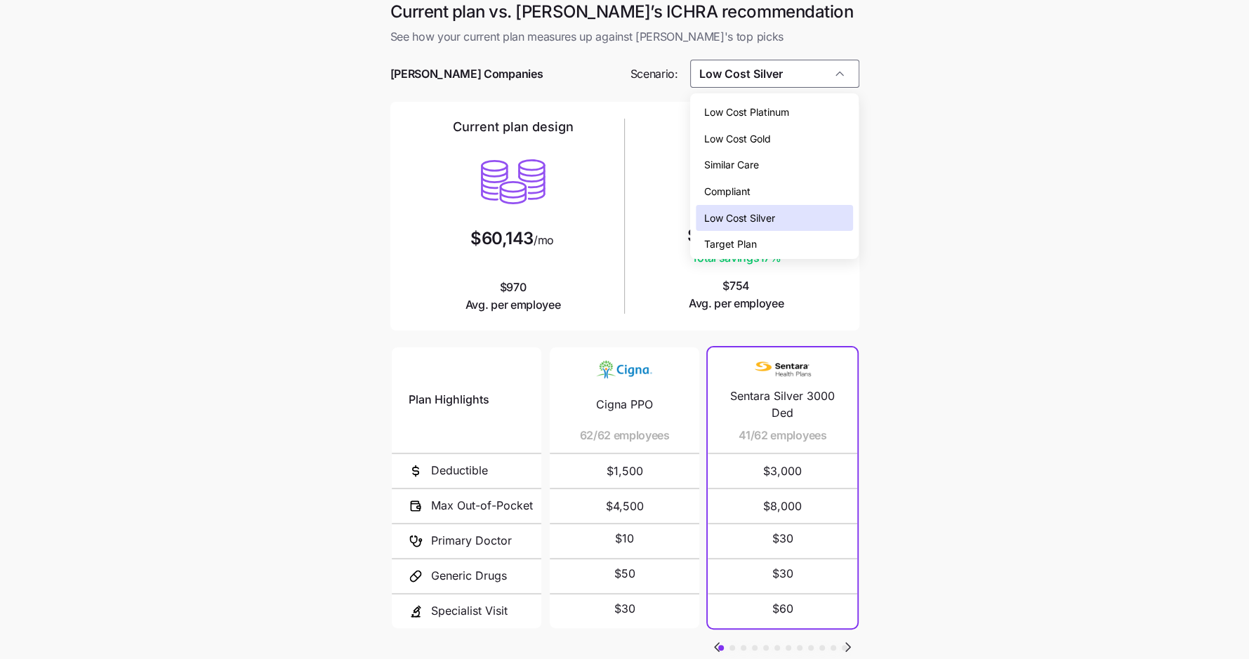
click at [796, 129] on div "Low Cost Gold" at bounding box center [774, 139] width 157 height 27
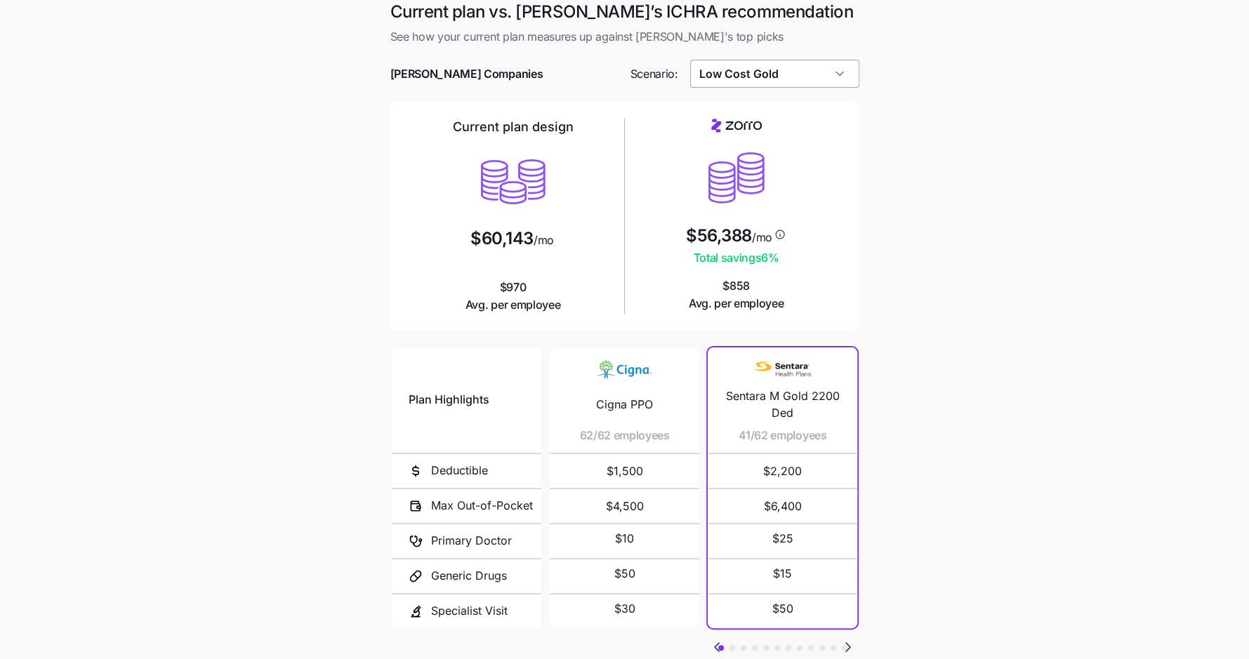
click at [771, 66] on input "Low Cost Gold" at bounding box center [774, 74] width 169 height 28
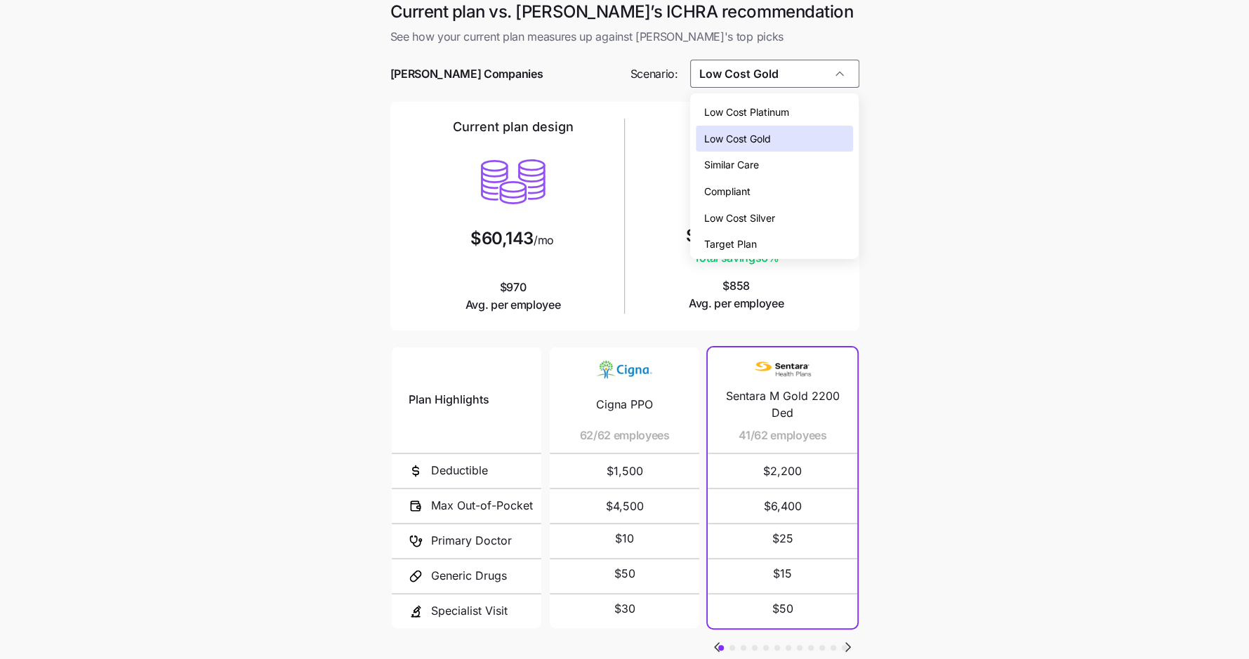
click at [772, 212] on span "Low Cost Silver" at bounding box center [739, 218] width 71 height 15
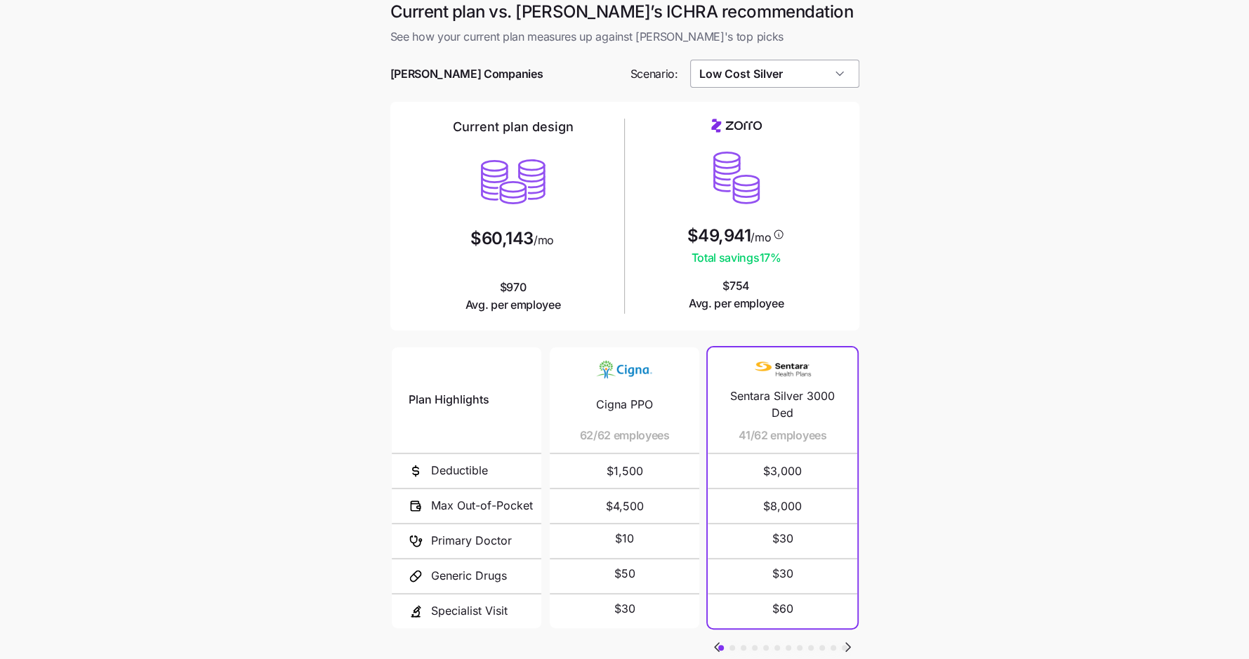
click at [796, 81] on input "Low Cost Silver" at bounding box center [774, 74] width 169 height 28
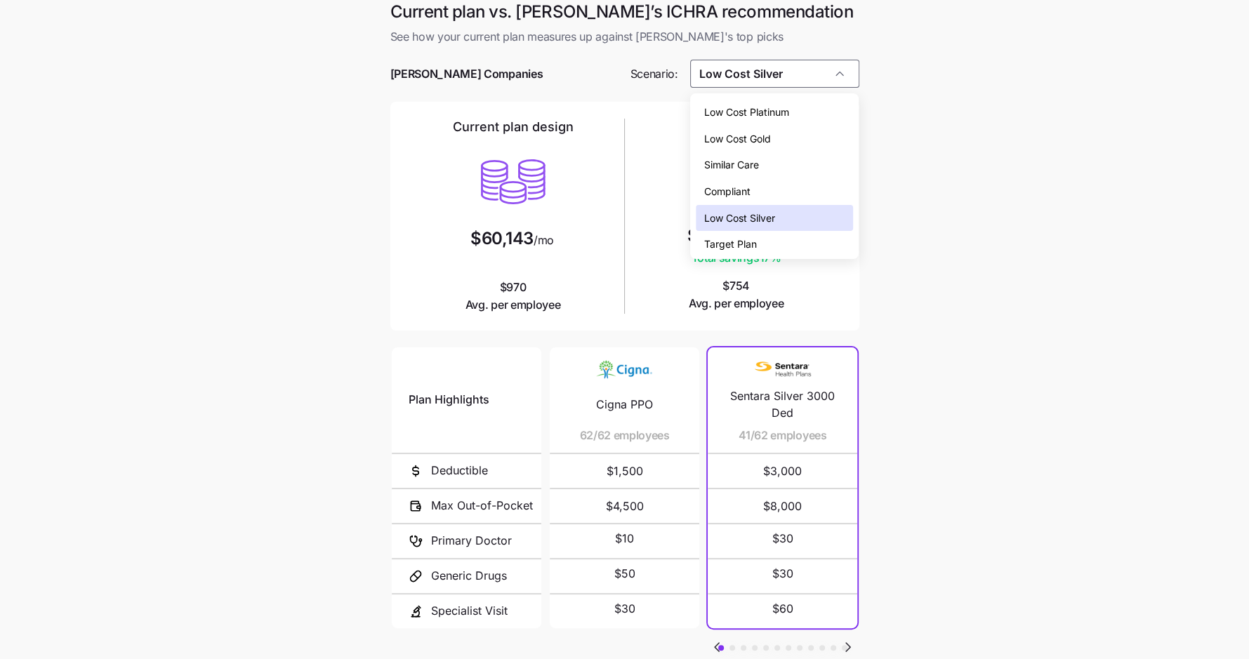
click at [790, 133] on div "Low Cost Gold" at bounding box center [774, 139] width 157 height 27
type input "Low Cost Gold"
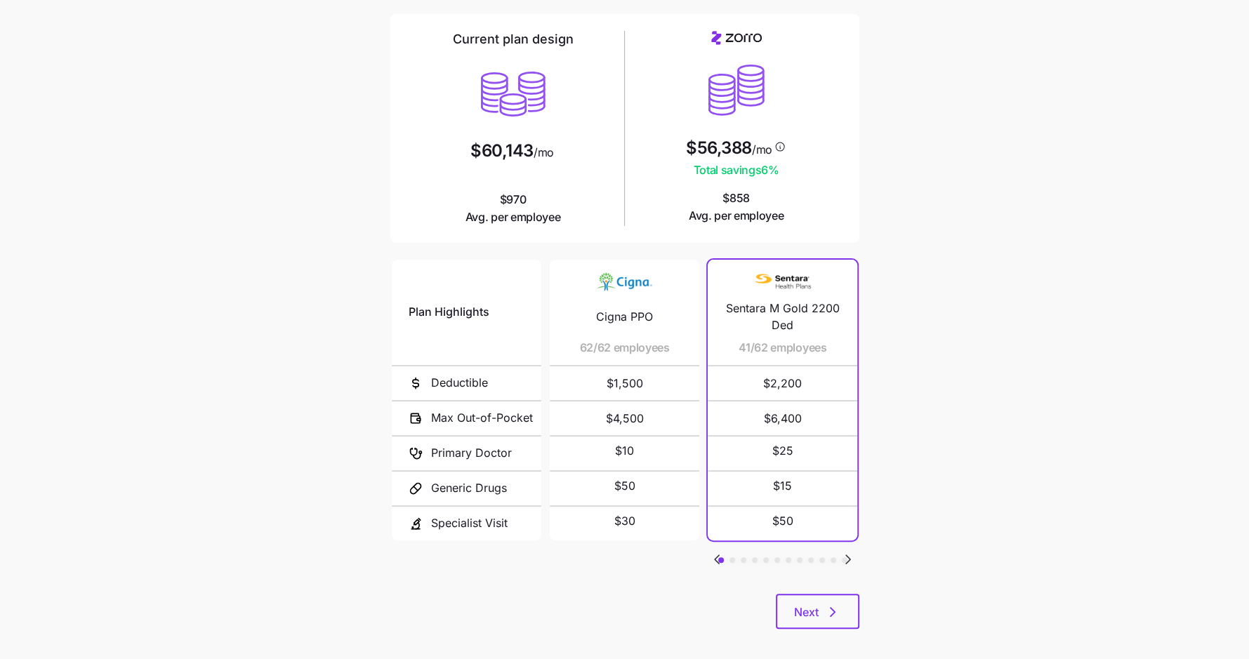
scroll to position [97, 0]
click at [849, 555] on icon "Go to next slide" at bounding box center [848, 558] width 4 height 8
click at [718, 554] on icon "Go to previous slide" at bounding box center [717, 558] width 4 height 8
click at [849, 550] on icon "Go to next slide" at bounding box center [848, 558] width 17 height 17
click at [847, 554] on icon "Go to next slide" at bounding box center [848, 558] width 4 height 8
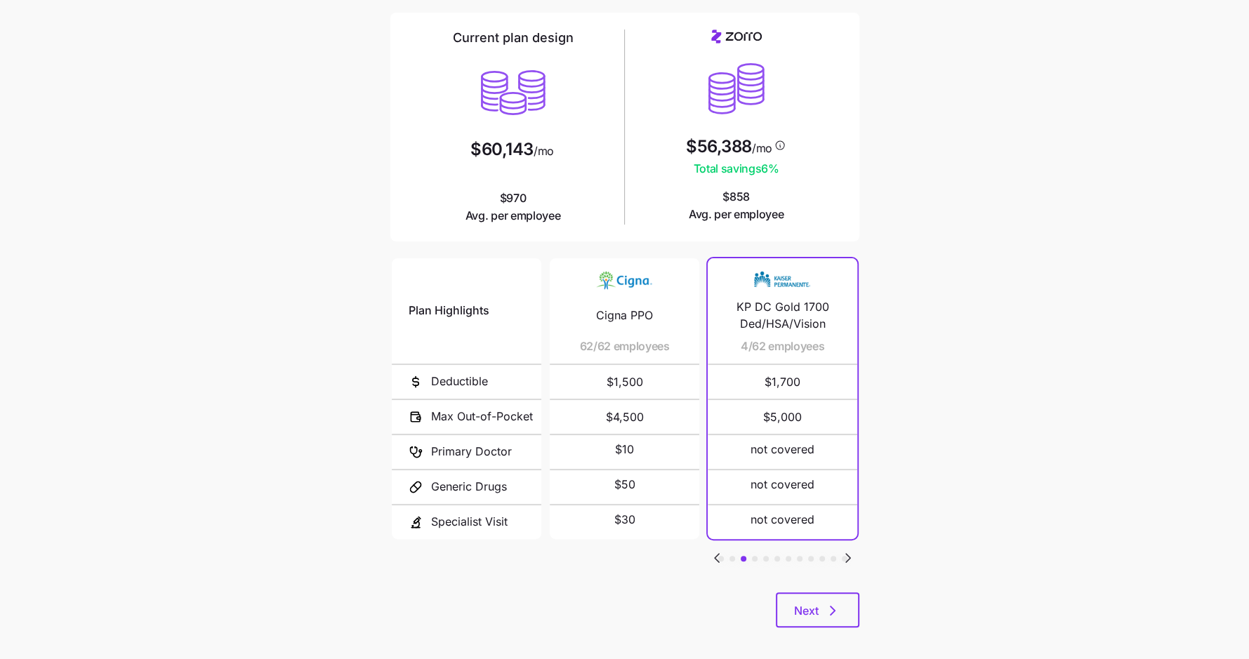
click at [847, 550] on icon "Go to next slide" at bounding box center [848, 558] width 17 height 17
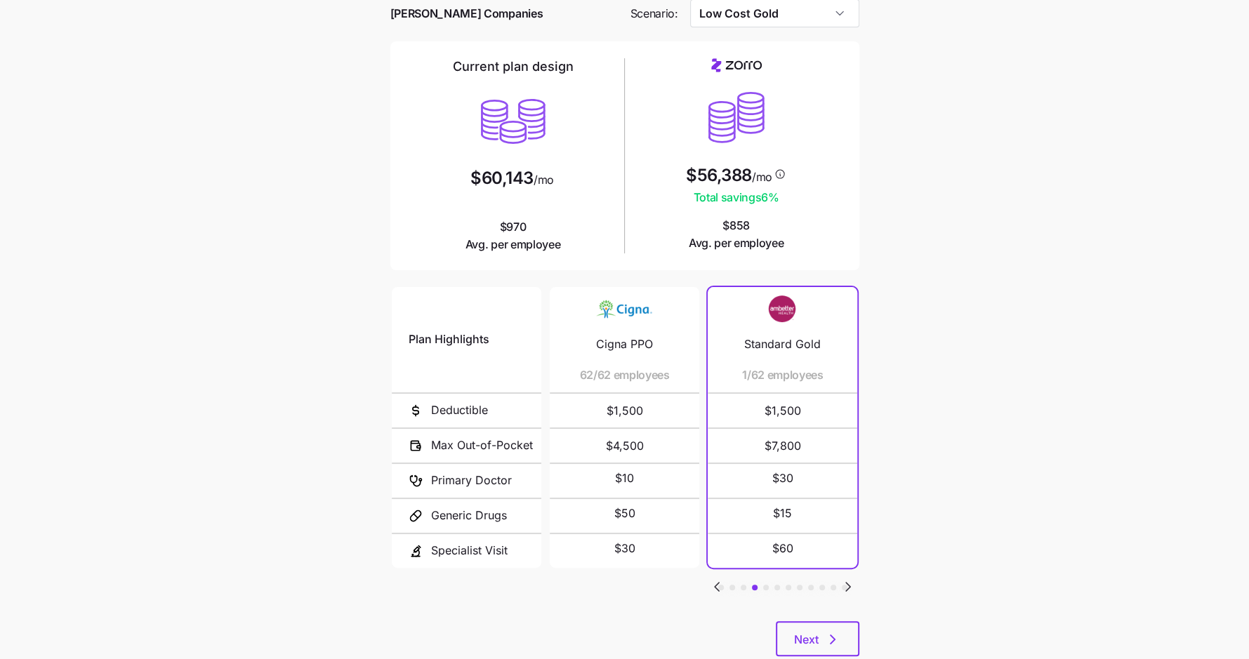
scroll to position [82, 0]
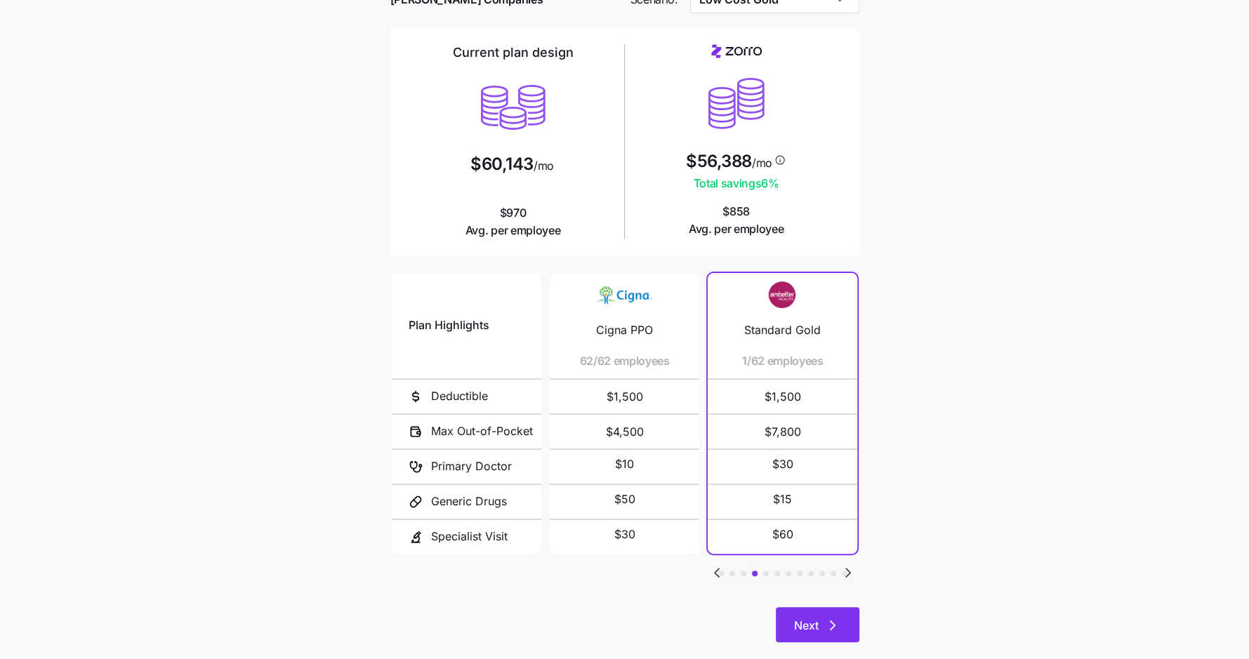
click at [824, 633] on button "Next" at bounding box center [818, 624] width 84 height 35
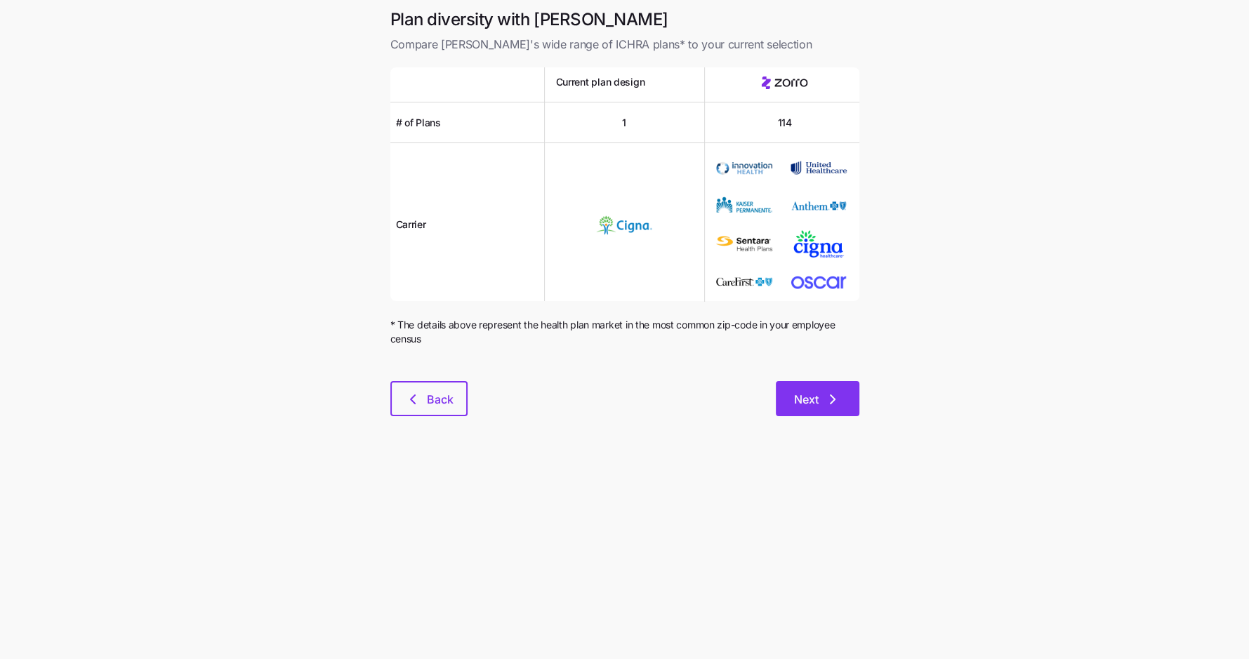
click at [808, 403] on span "Next" at bounding box center [806, 399] width 25 height 17
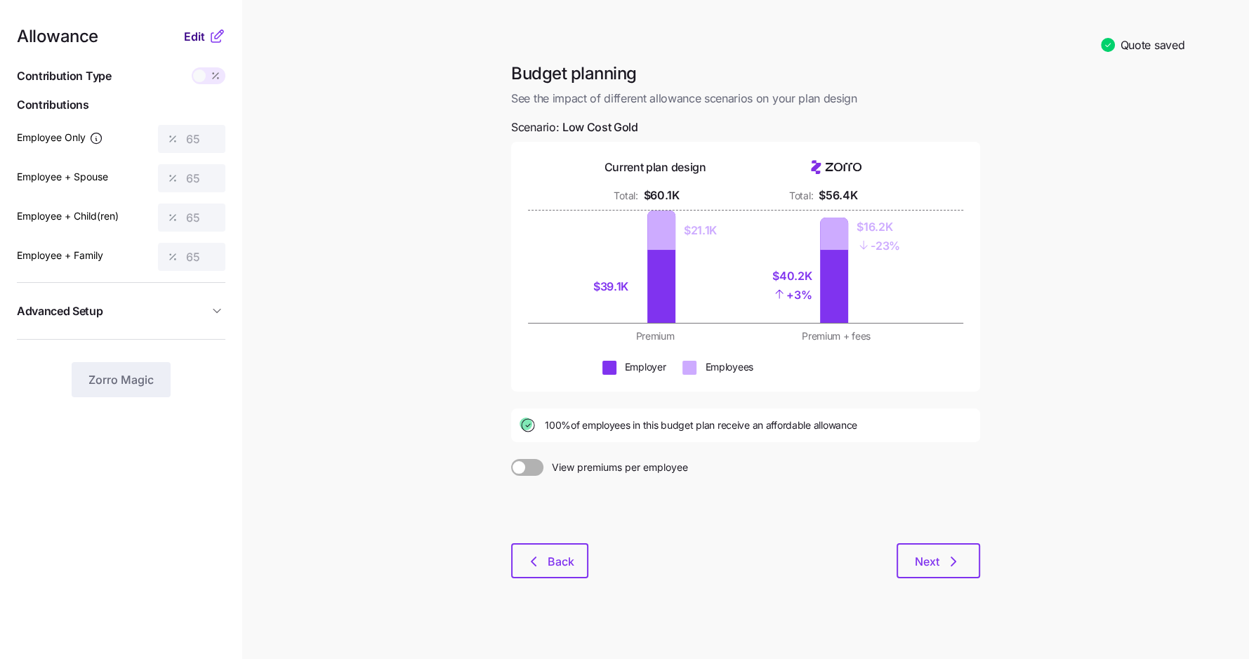
click at [203, 34] on span "Edit" at bounding box center [194, 36] width 21 height 17
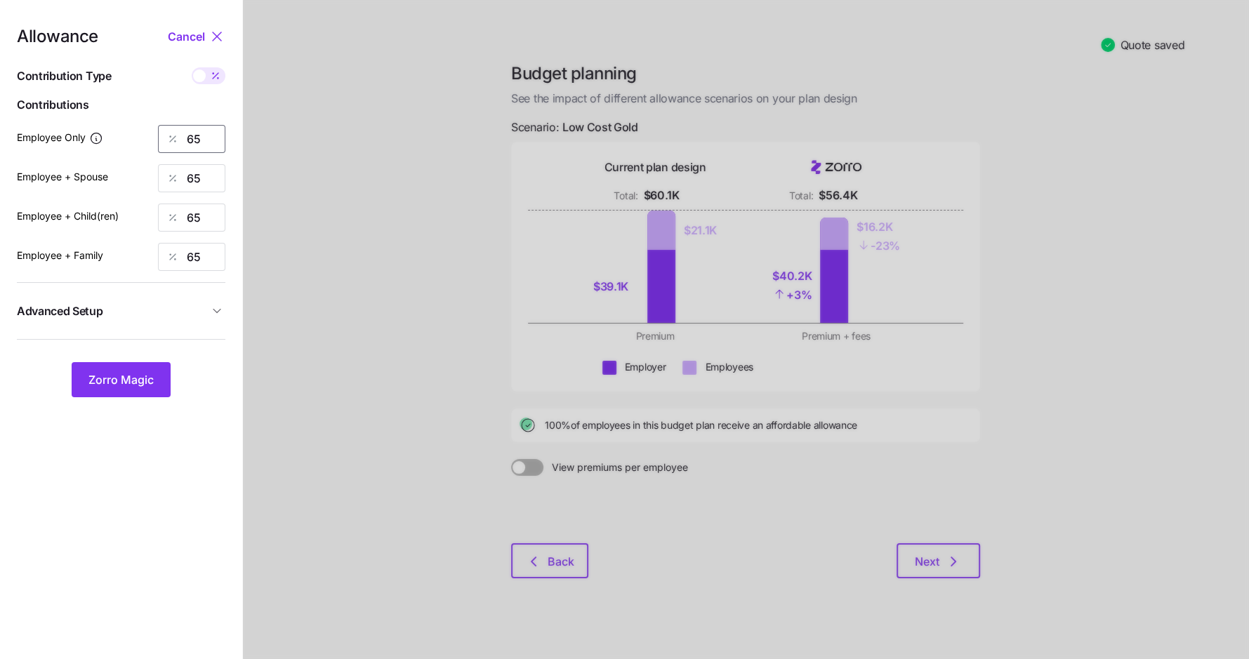
click at [195, 144] on input "65" at bounding box center [191, 139] width 67 height 28
type input "70"
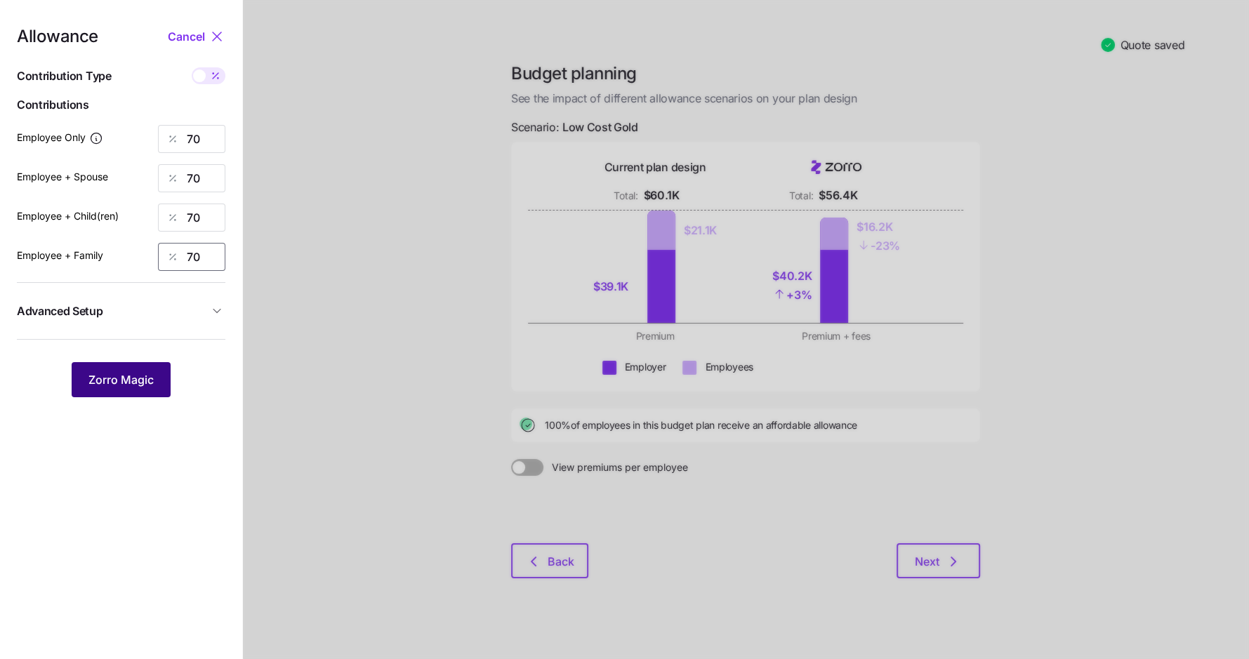
type input "70"
click at [152, 378] on span "Zorro Magic" at bounding box center [120, 380] width 65 height 17
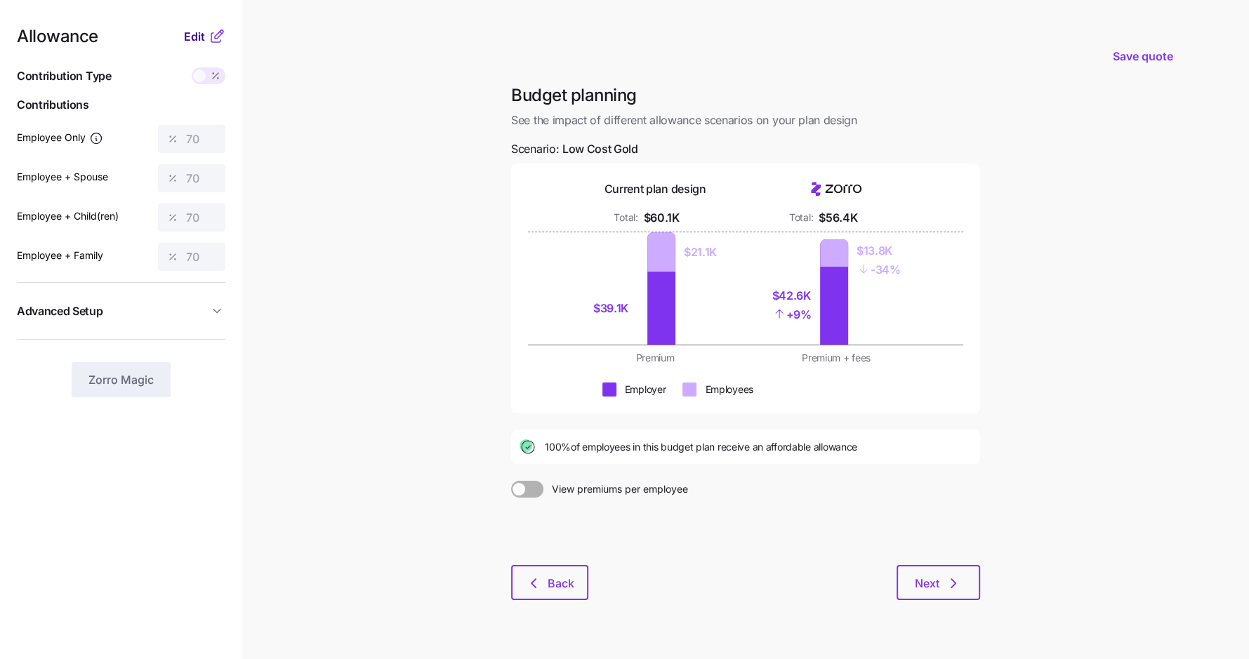
click at [206, 37] on button "Edit" at bounding box center [196, 36] width 25 height 17
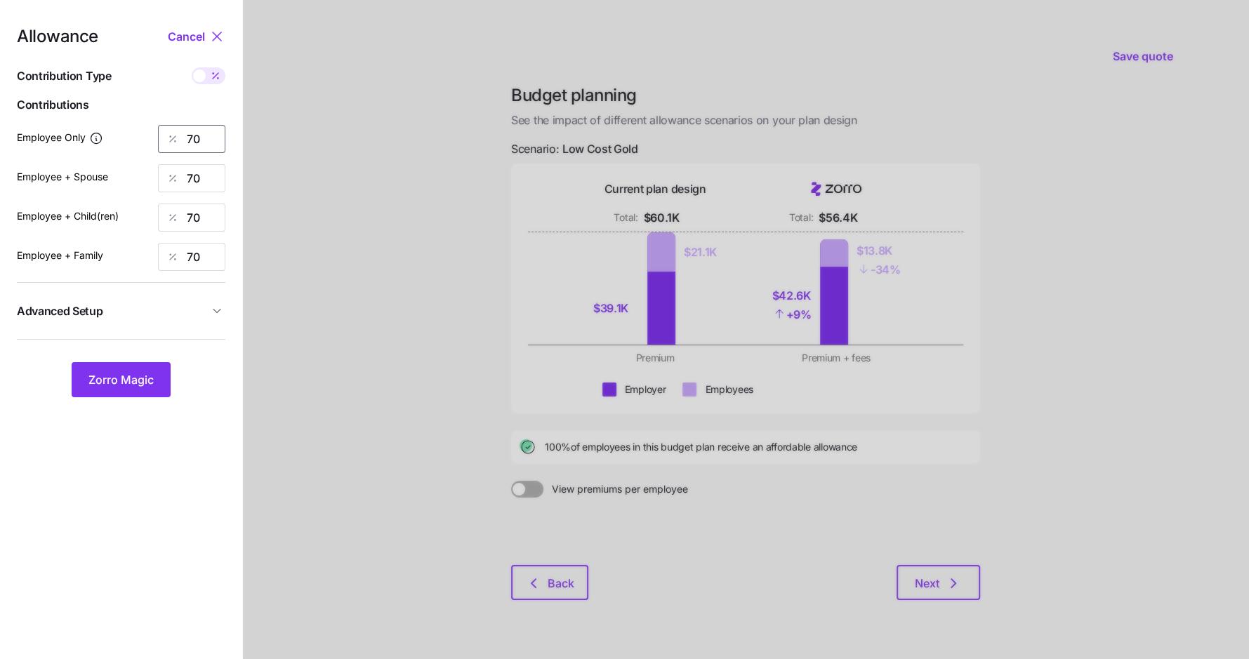
click at [196, 141] on input "70" at bounding box center [191, 139] width 67 height 28
type input "62"
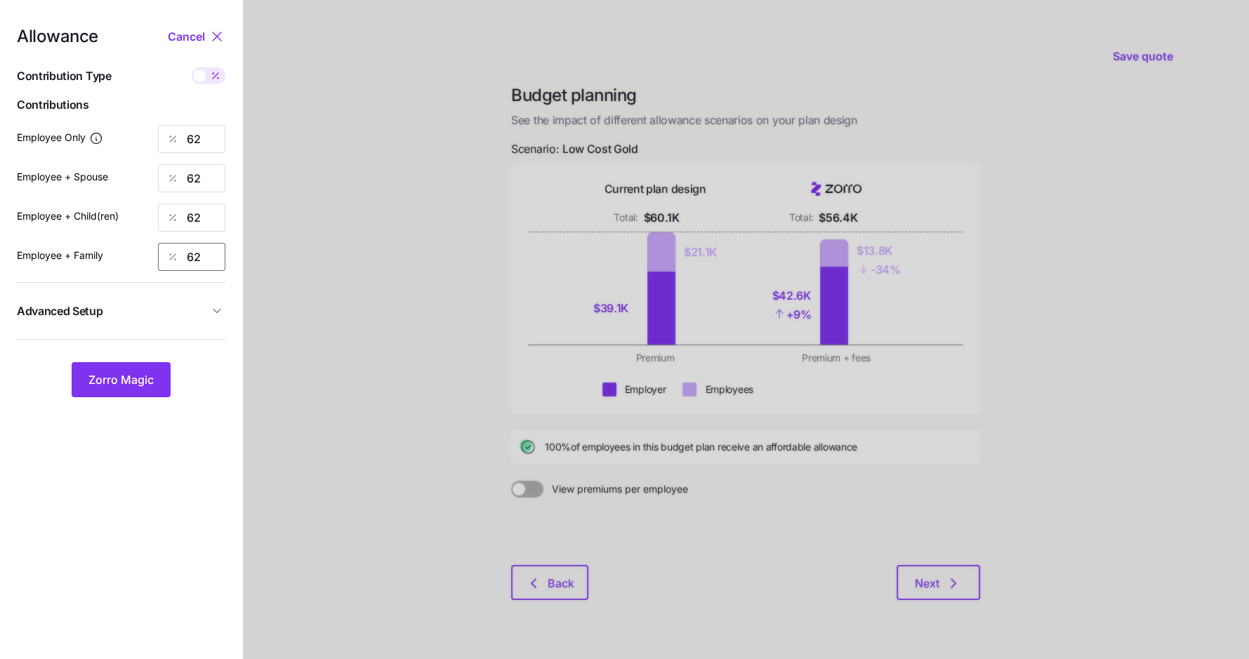
type input "62"
click at [148, 310] on span "Advanced Setup" at bounding box center [113, 312] width 192 height 18
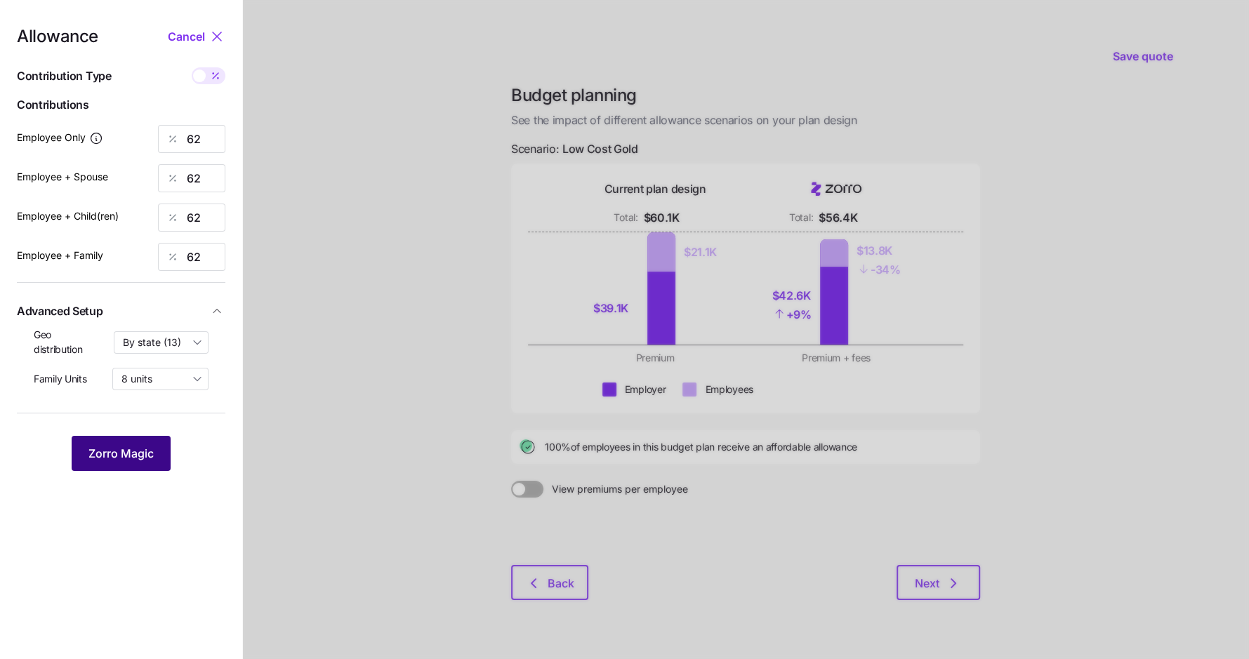
click at [122, 448] on span "Zorro Magic" at bounding box center [120, 453] width 65 height 17
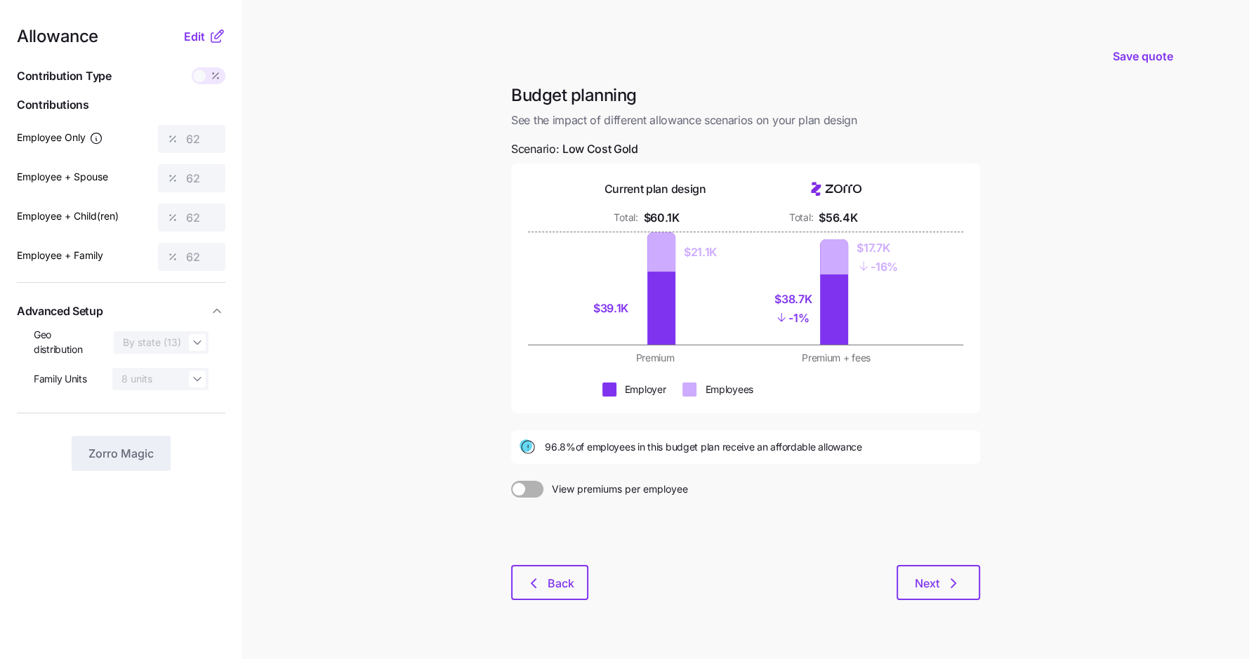
scroll to position [1, 0]
click at [201, 29] on span "Edit" at bounding box center [194, 35] width 21 height 17
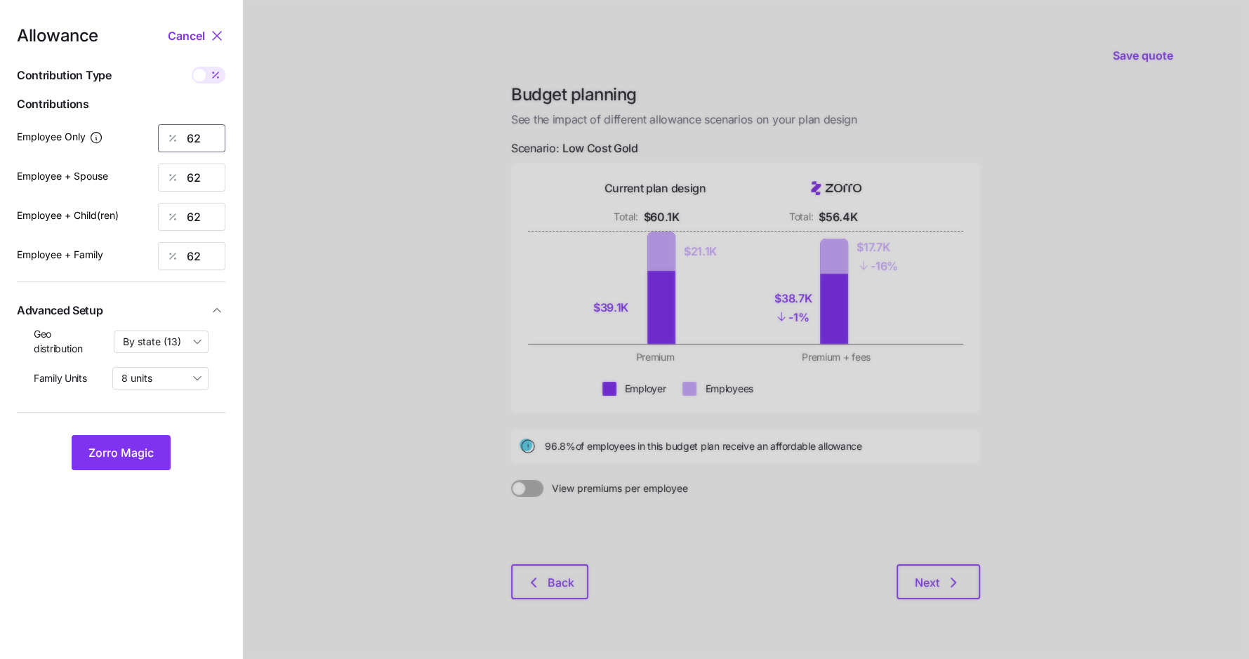
click at [194, 137] on input "62" at bounding box center [191, 138] width 67 height 28
type input "65"
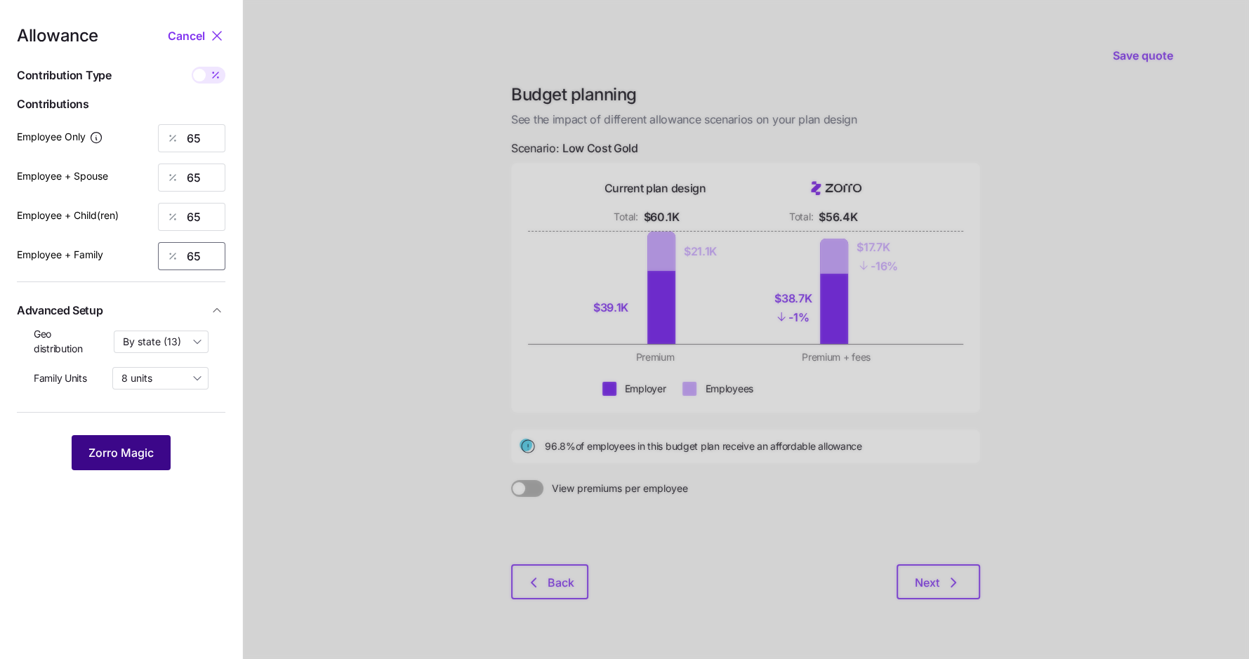
type input "65"
click at [140, 442] on button "Zorro Magic" at bounding box center [121, 452] width 99 height 35
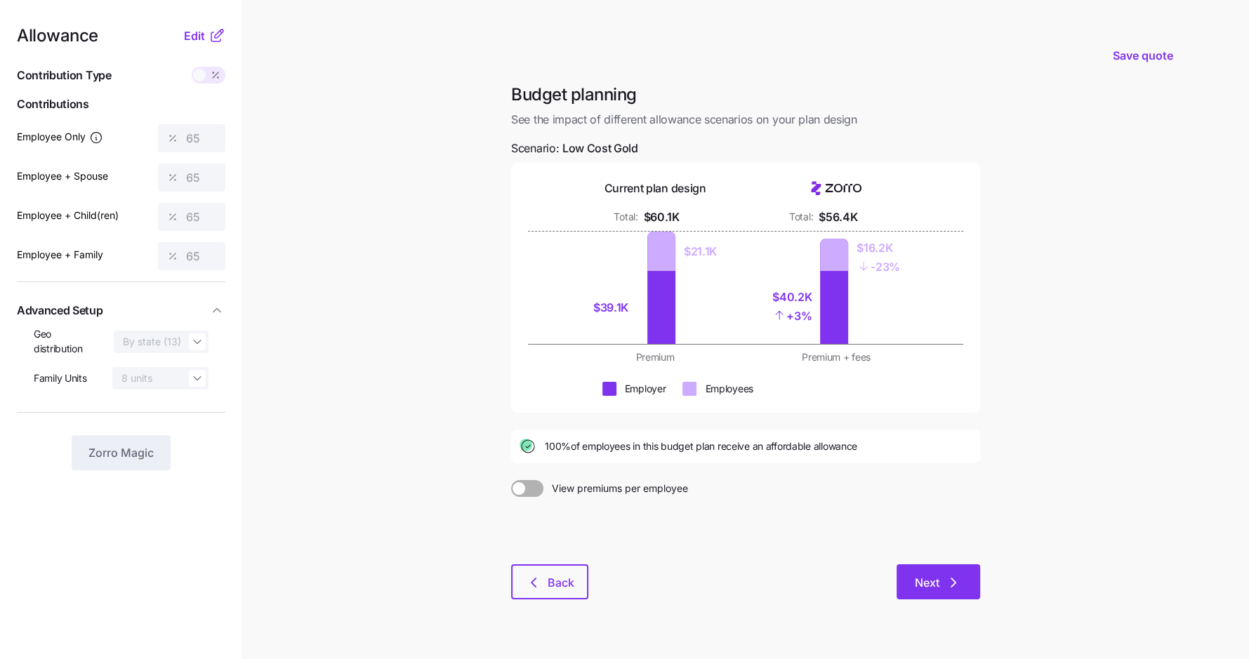
click at [949, 584] on icon "button" at bounding box center [953, 582] width 17 height 17
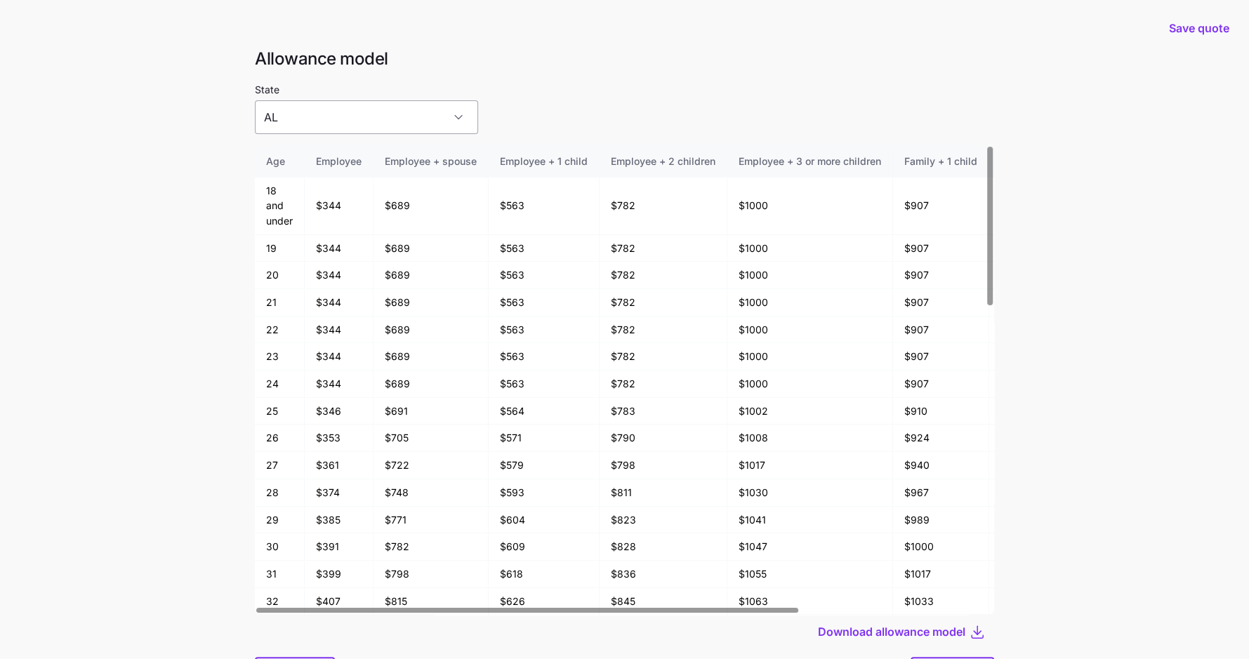
click at [393, 122] on input "AL" at bounding box center [366, 117] width 223 height 34
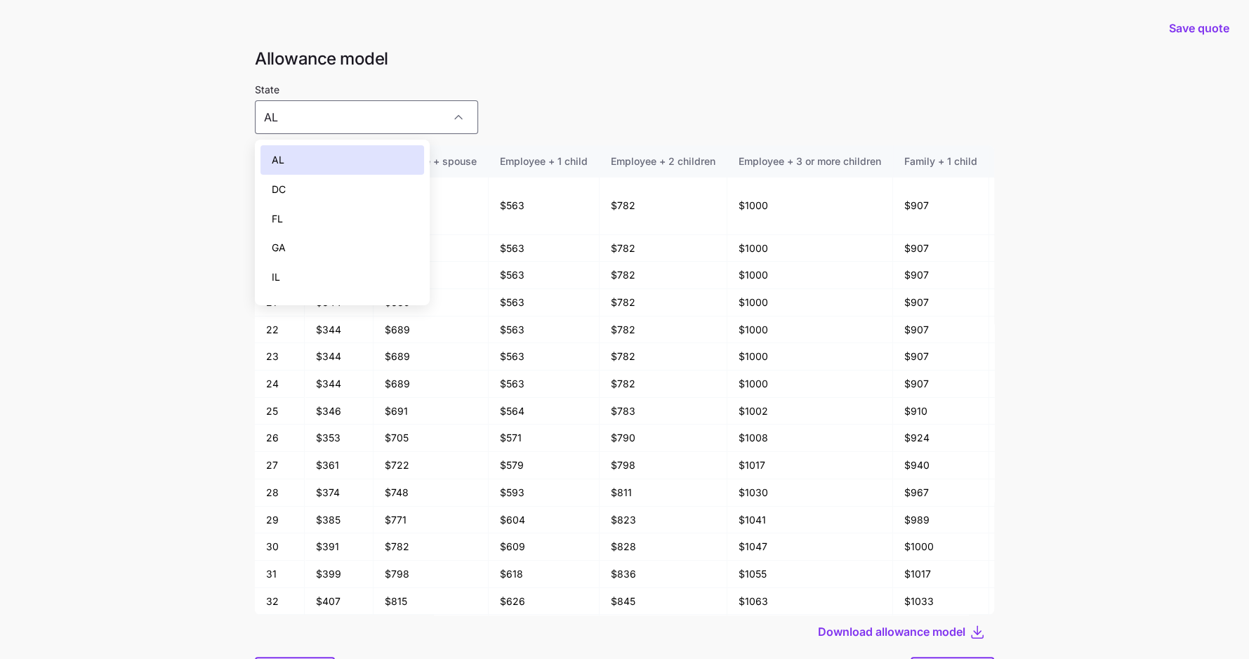
click at [379, 182] on div "DC" at bounding box center [343, 189] width 164 height 29
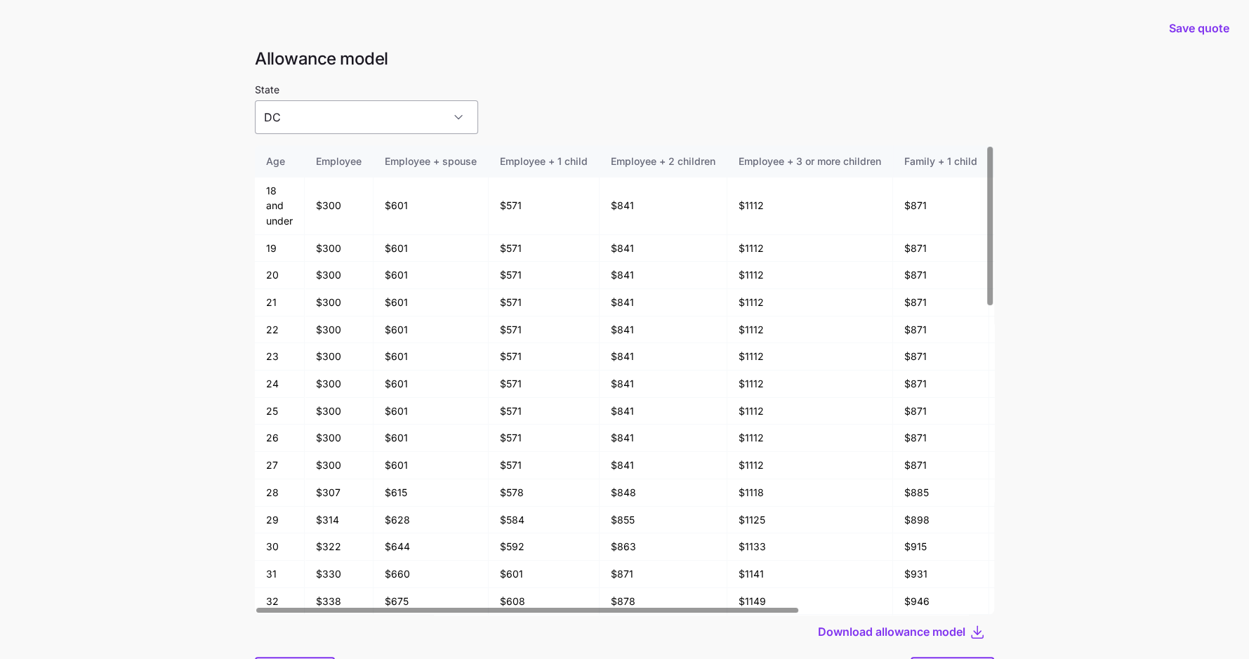
click at [376, 107] on input "DC" at bounding box center [366, 117] width 223 height 34
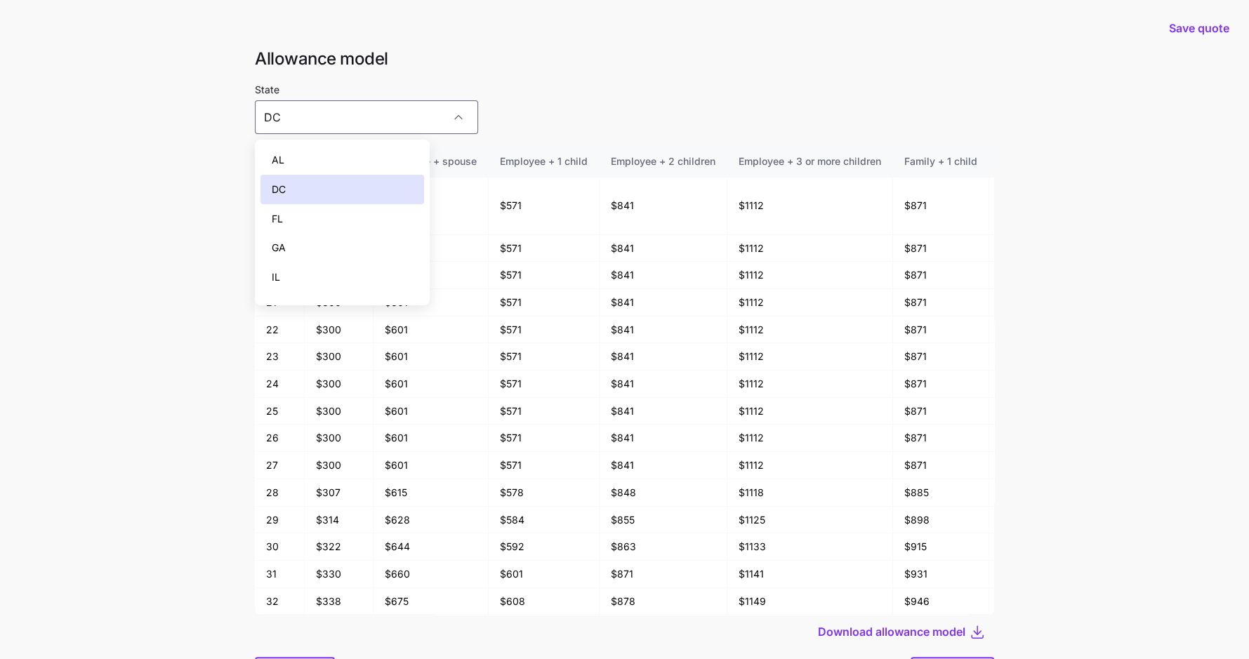
click at [356, 211] on div "FL" at bounding box center [343, 218] width 164 height 29
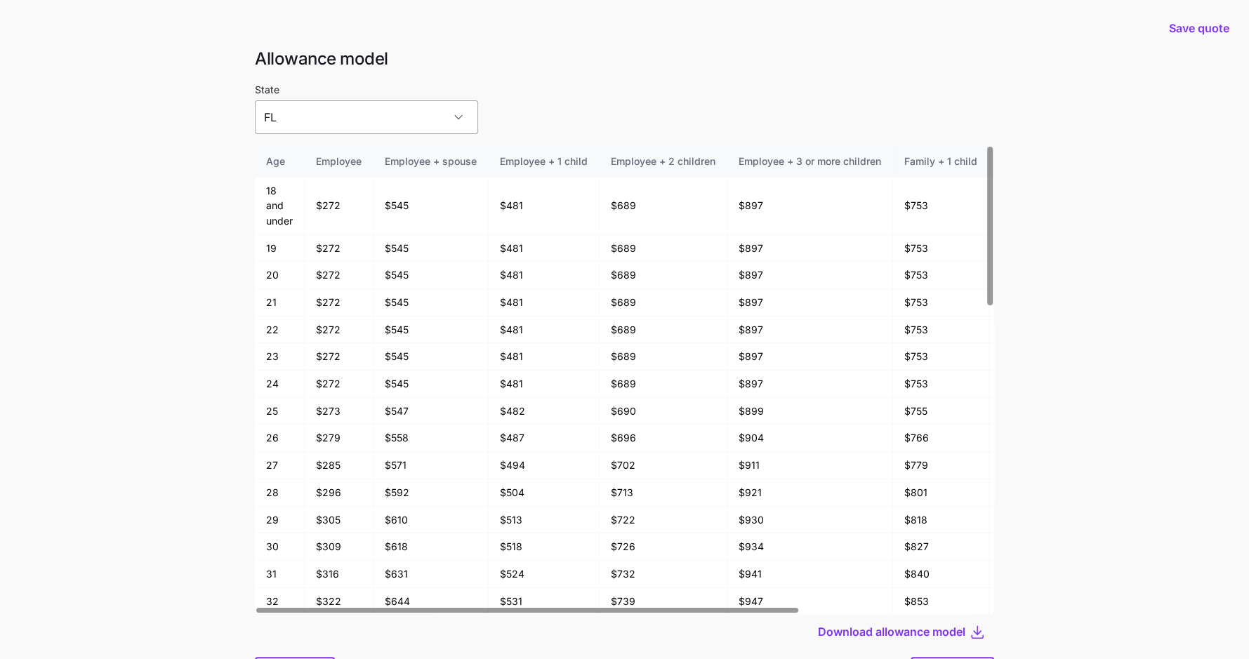
click at [369, 117] on input "FL" at bounding box center [366, 117] width 223 height 34
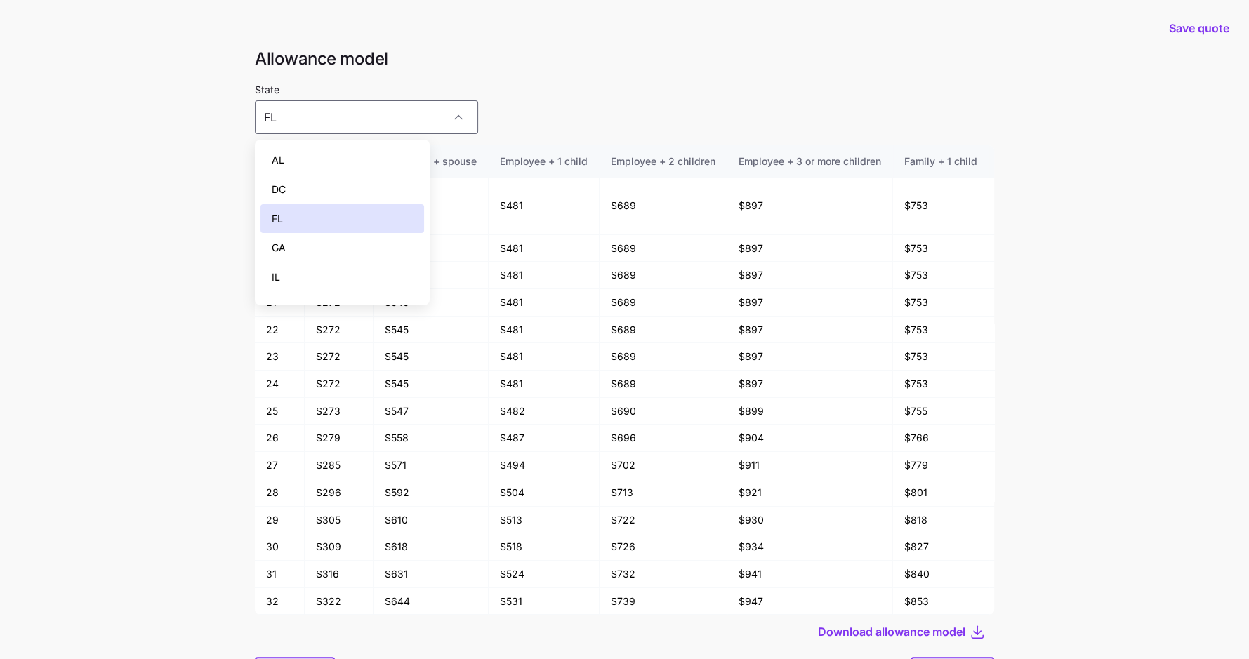
click at [338, 244] on div "GA" at bounding box center [343, 247] width 164 height 29
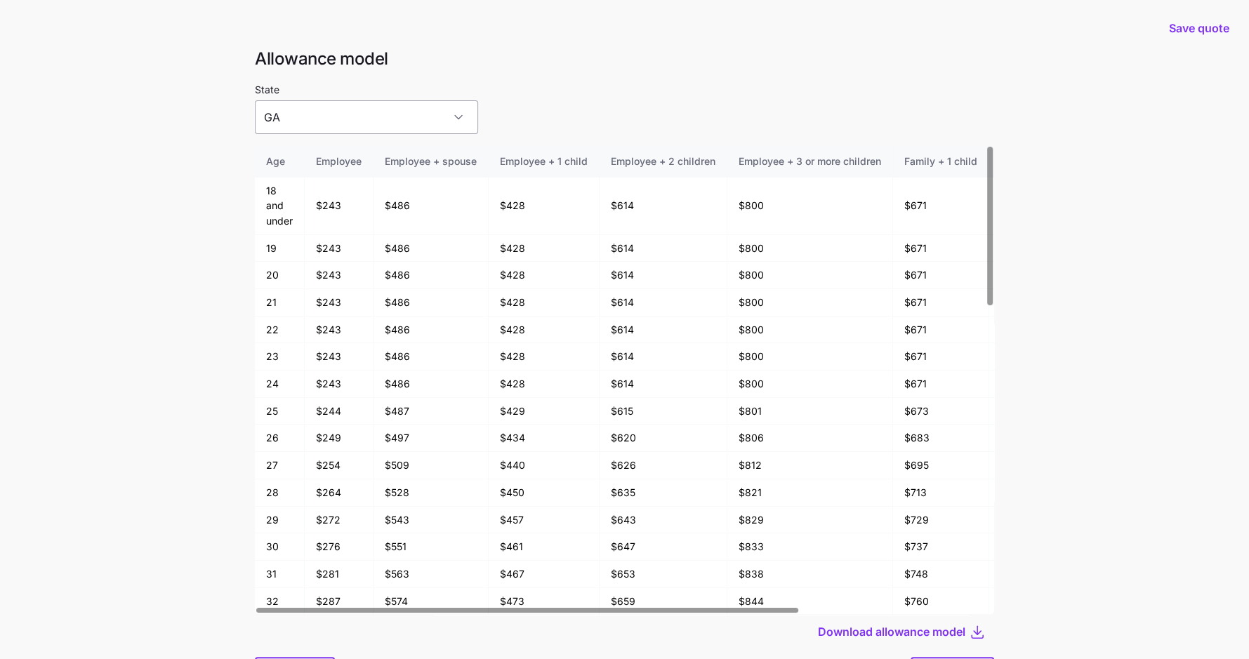
click at [347, 130] on input "GA" at bounding box center [366, 117] width 223 height 34
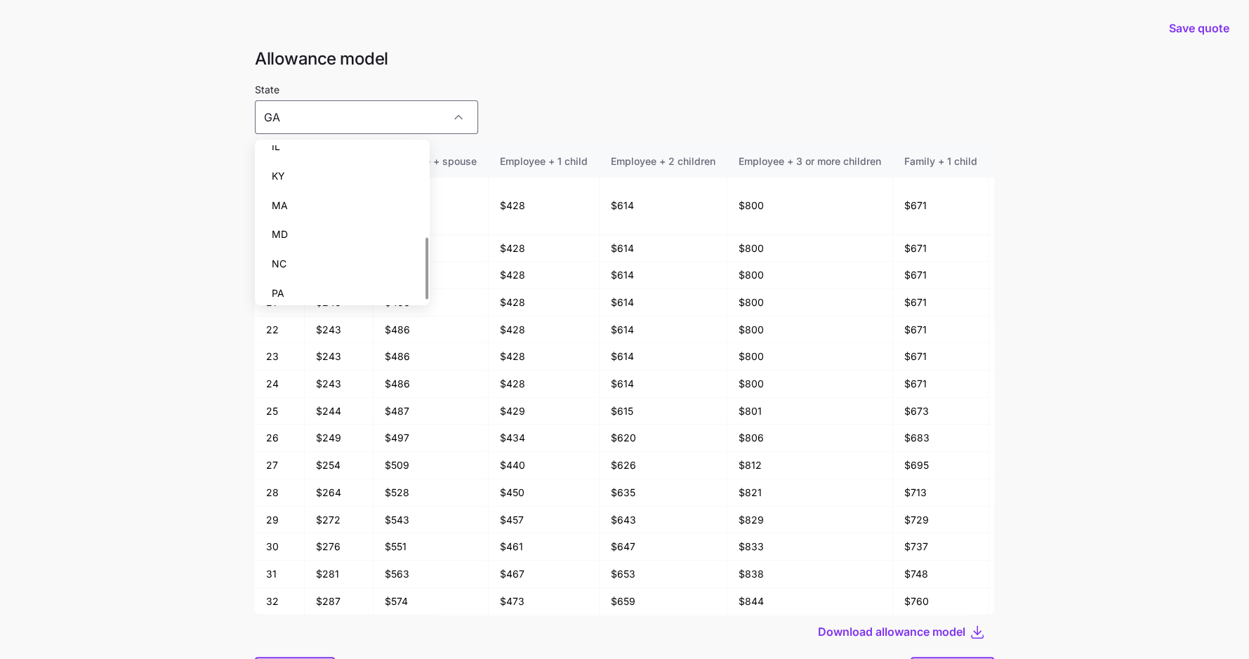
scroll to position [225, 0]
click at [339, 289] on div "VA" at bounding box center [343, 286] width 164 height 29
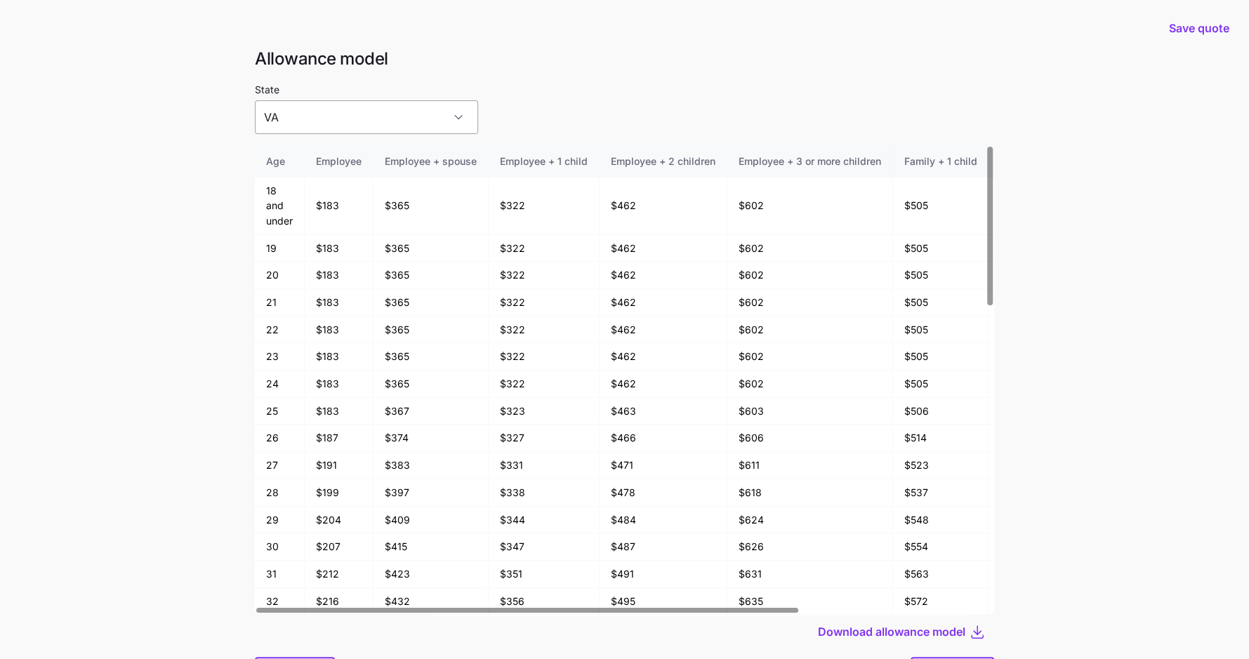
click at [388, 120] on input "VA" at bounding box center [366, 117] width 223 height 34
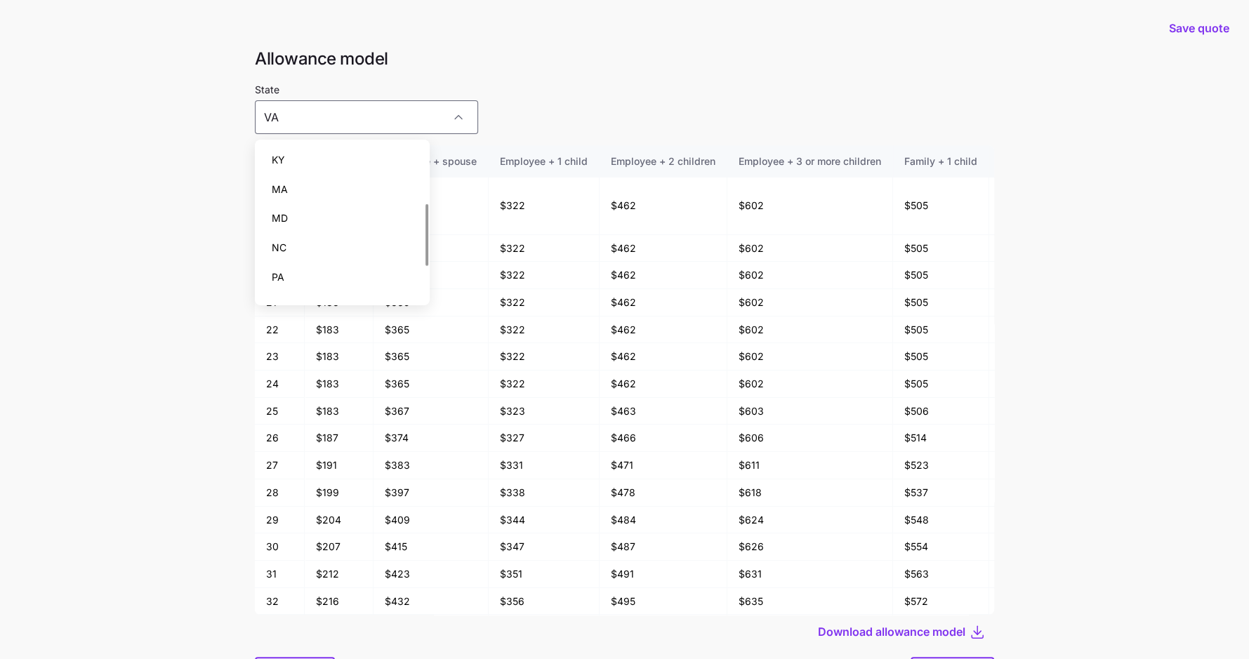
scroll to position [143, 0]
click at [348, 244] on div "NC" at bounding box center [343, 251] width 164 height 29
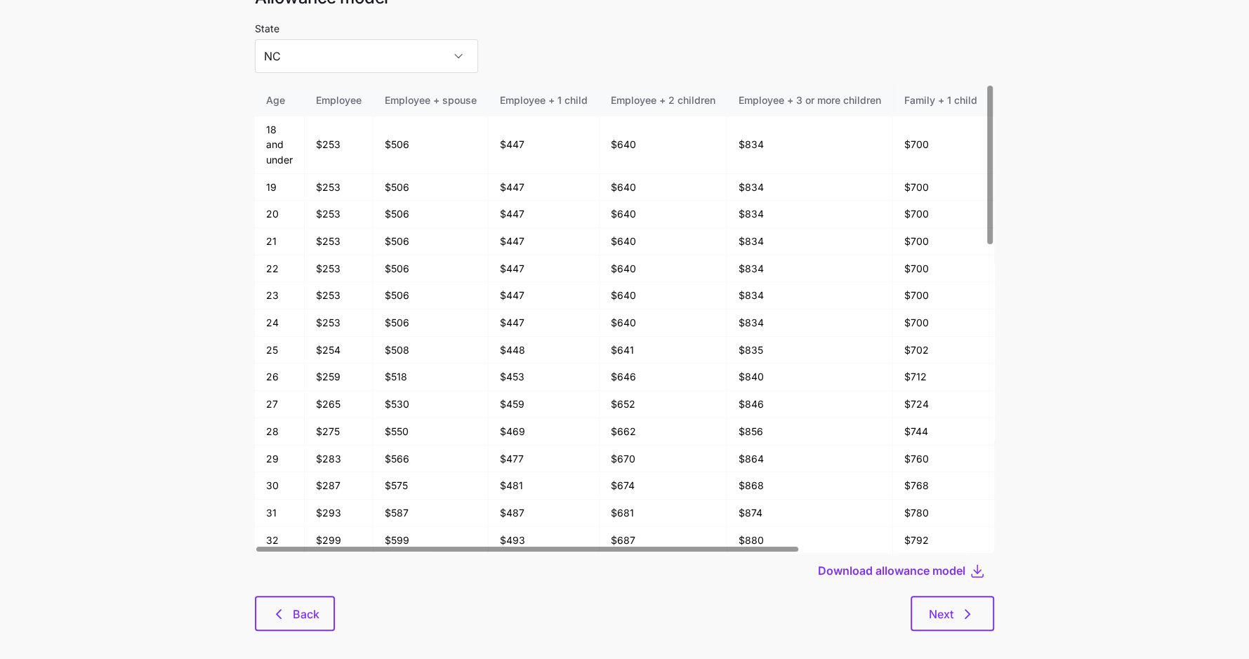
scroll to position [75, 0]
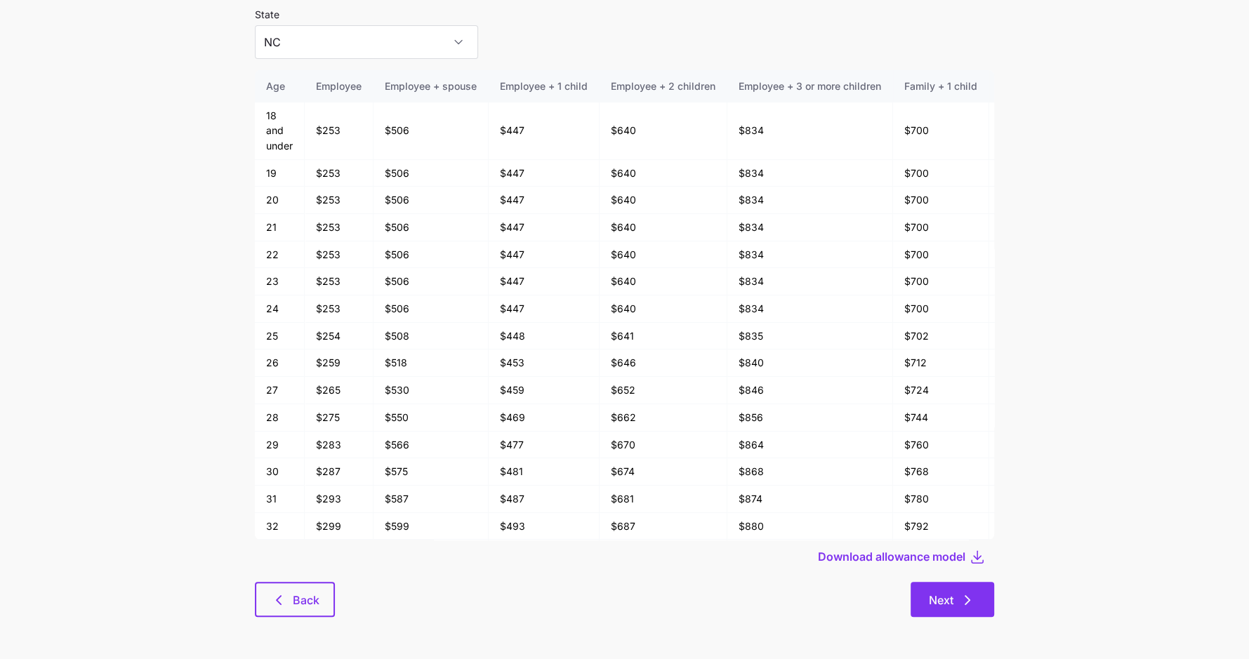
click at [959, 599] on icon "button" at bounding box center [967, 600] width 17 height 17
type input "AL"
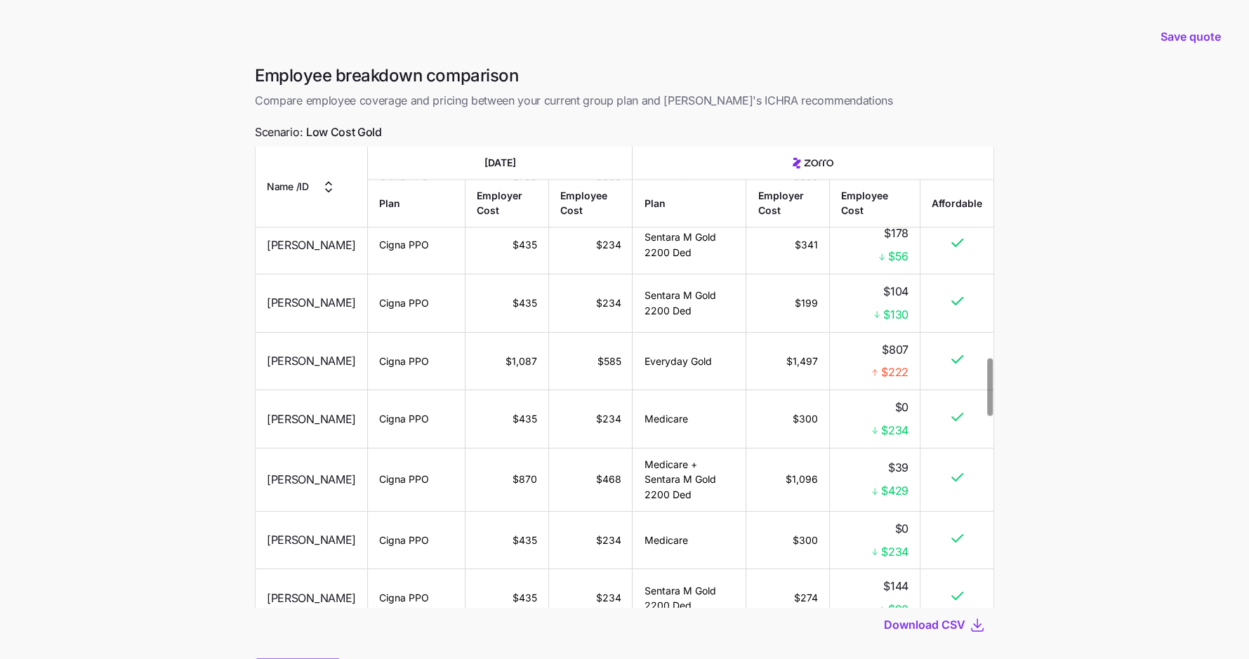
scroll to position [1742, 0]
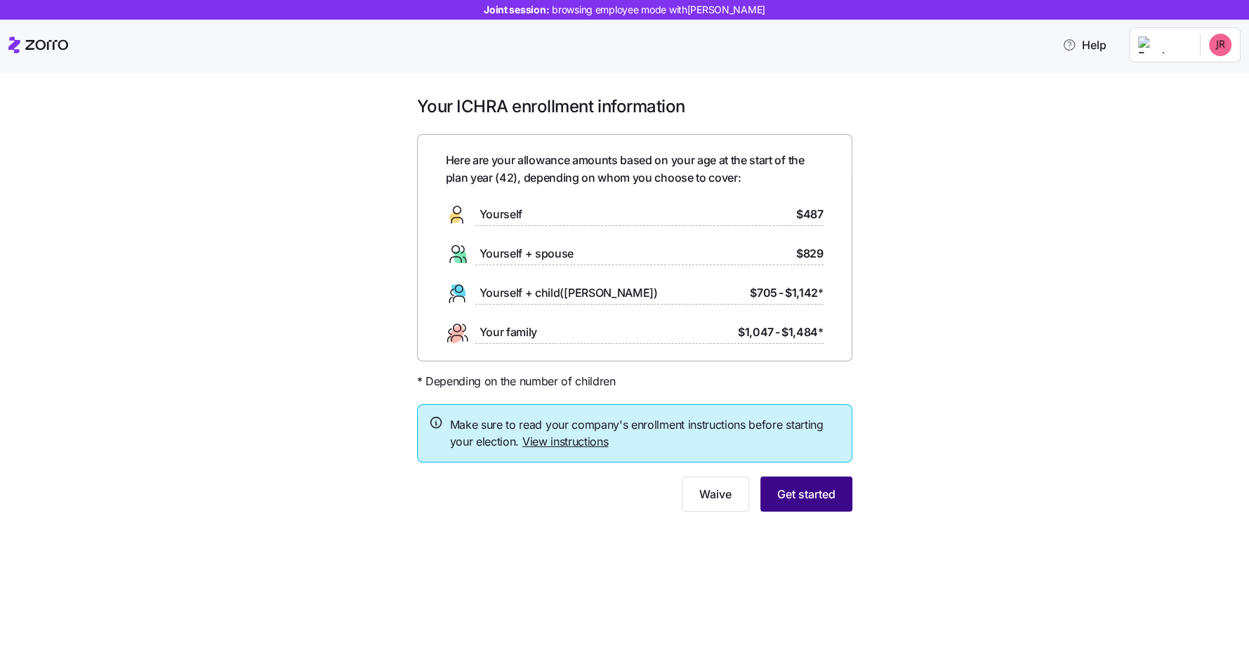
click at [817, 487] on span "Get started" at bounding box center [806, 494] width 58 height 17
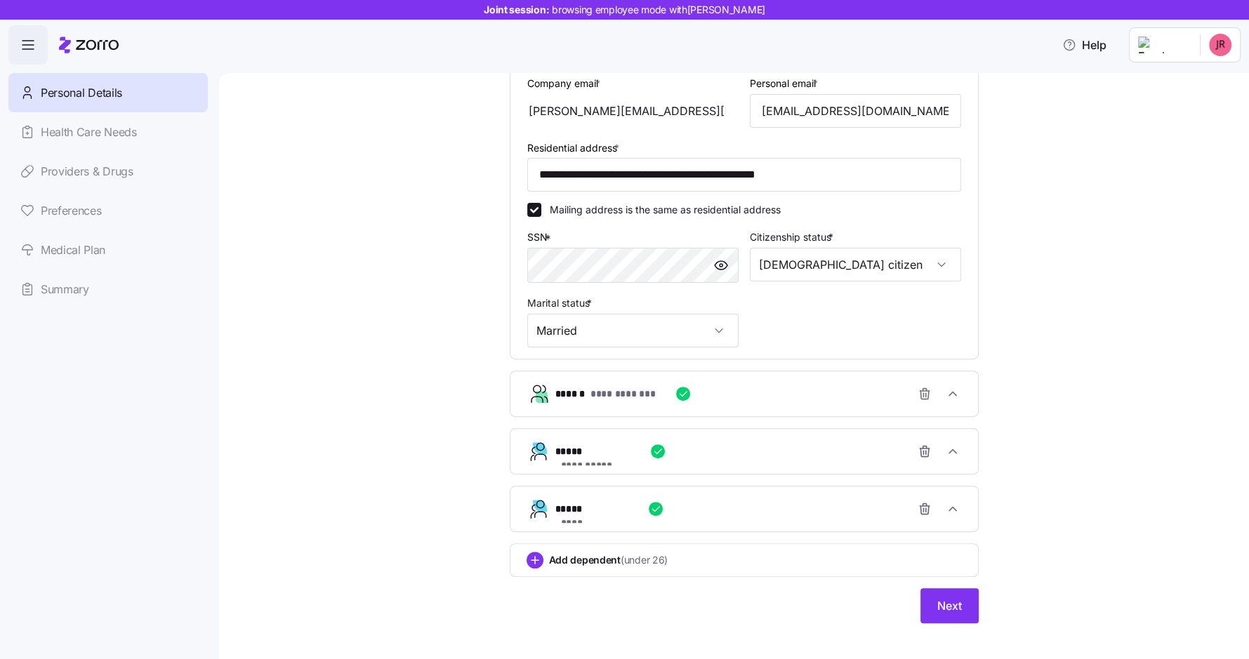
scroll to position [356, 0]
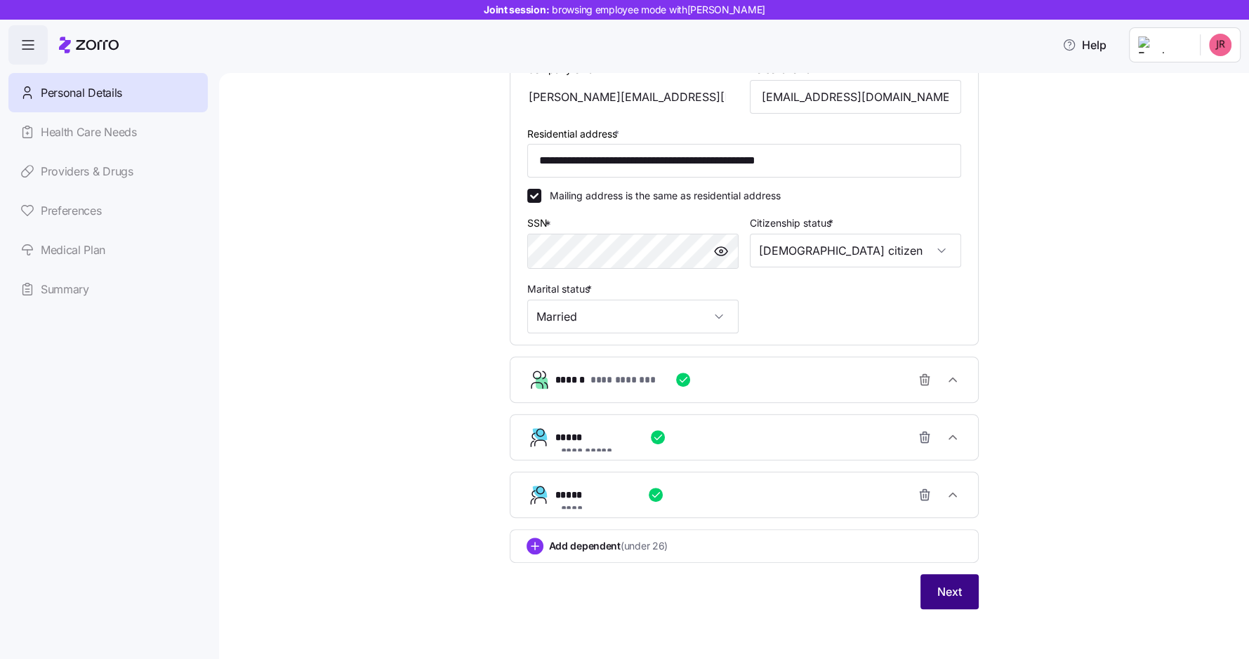
click at [945, 596] on span "Next" at bounding box center [950, 592] width 25 height 17
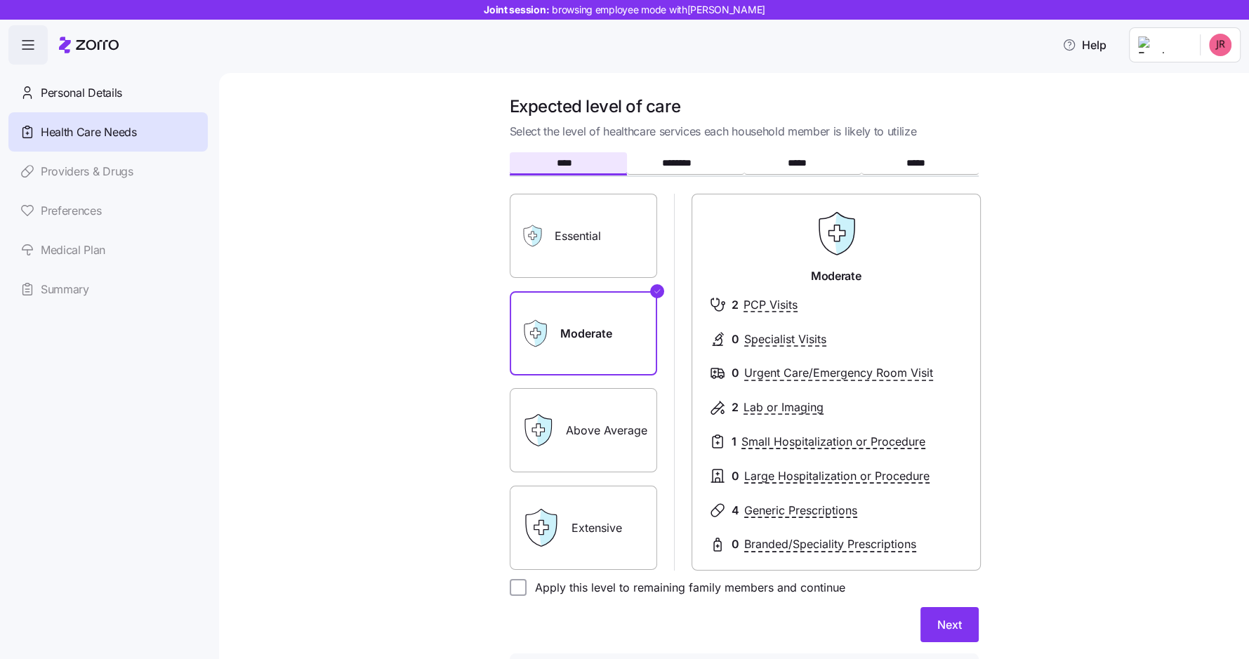
click at [603, 421] on label "Above Average" at bounding box center [583, 430] width 147 height 84
click at [0, 0] on input "Above Average" at bounding box center [0, 0] width 0 height 0
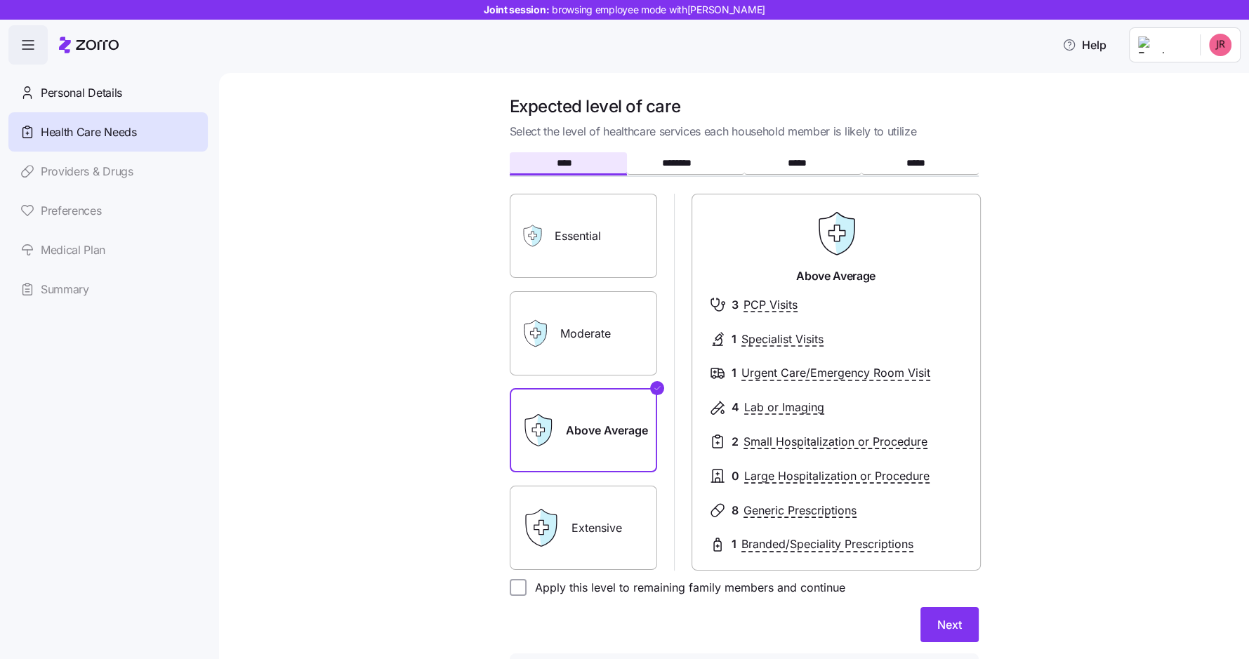
click at [593, 520] on label "Extensive" at bounding box center [583, 528] width 147 height 84
click at [0, 0] on input "Extensive" at bounding box center [0, 0] width 0 height 0
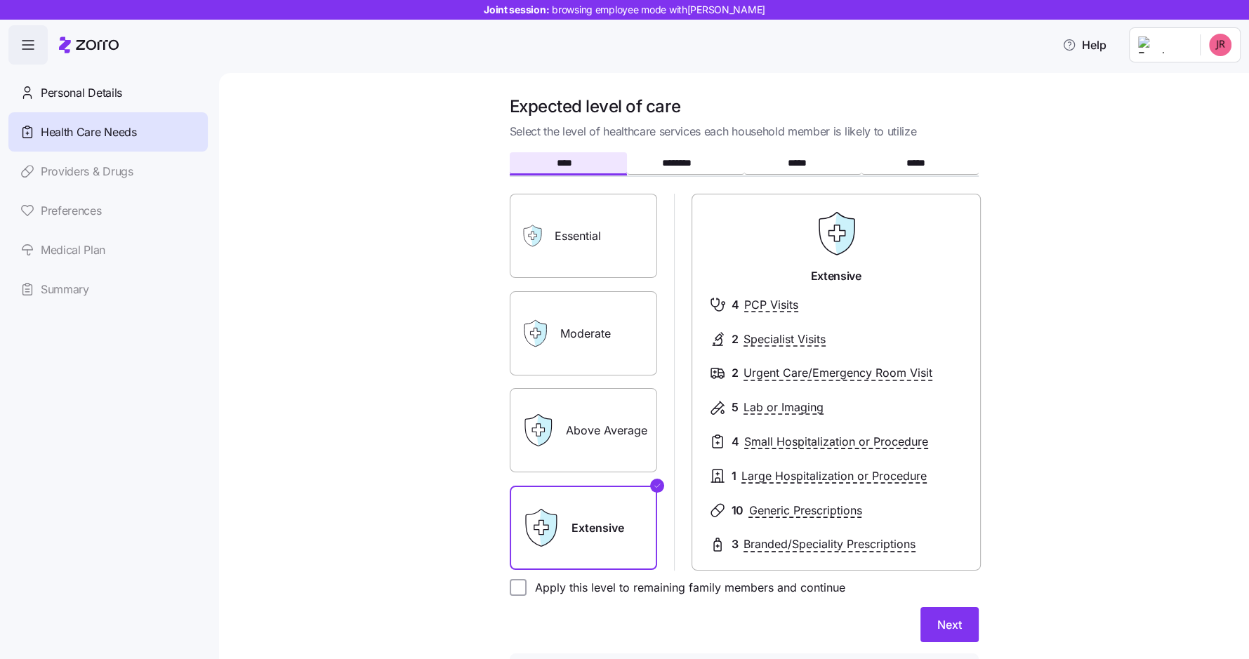
click at [606, 439] on label "Above Average" at bounding box center [583, 430] width 147 height 84
click at [0, 0] on input "Above Average" at bounding box center [0, 0] width 0 height 0
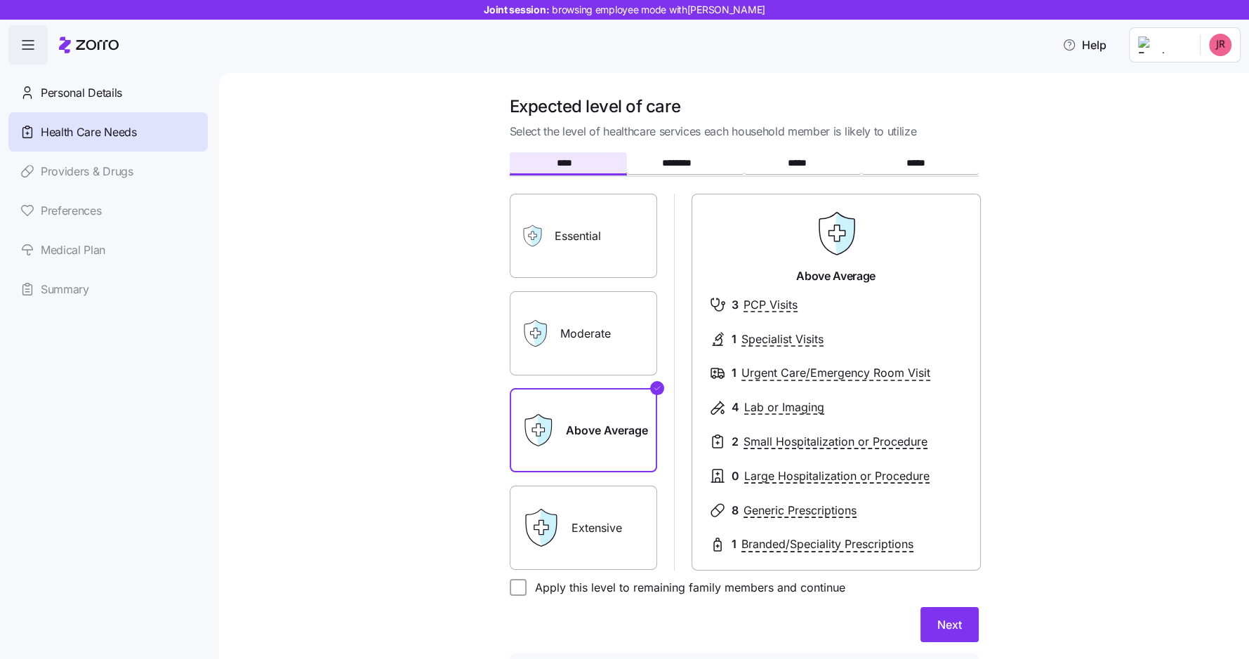
click at [614, 362] on label "Moderate" at bounding box center [583, 333] width 147 height 84
click at [0, 0] on input "Moderate" at bounding box center [0, 0] width 0 height 0
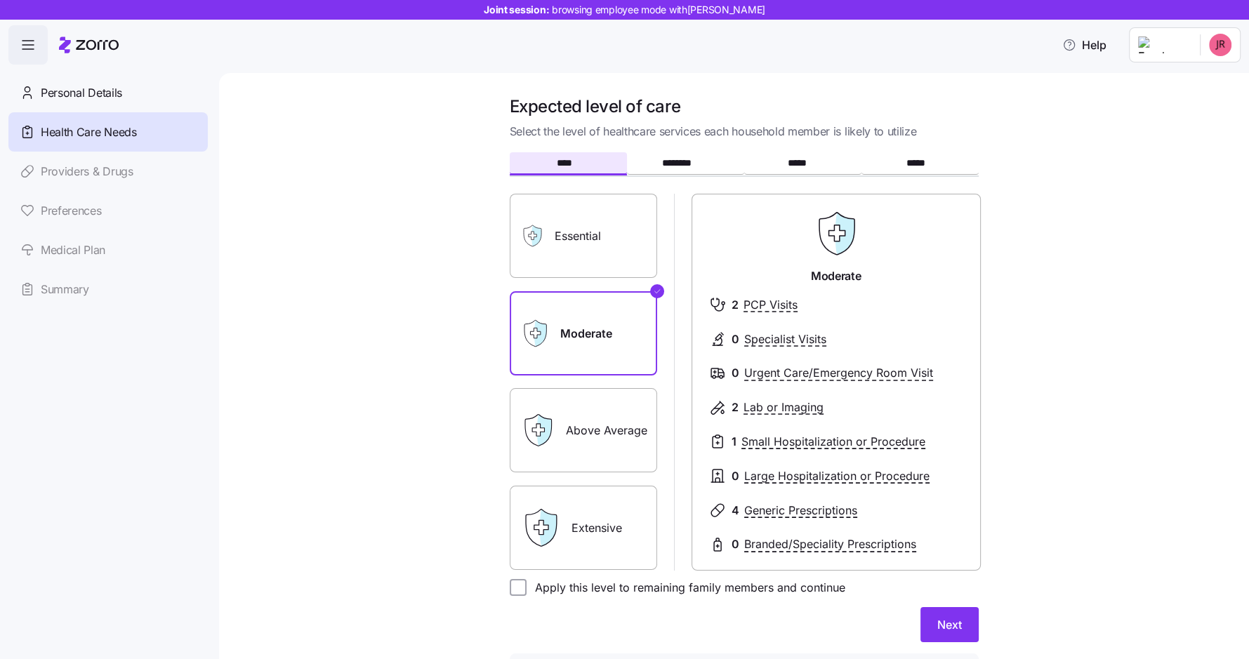
click at [620, 243] on label "Essential" at bounding box center [583, 236] width 147 height 84
click at [0, 0] on input "Essential" at bounding box center [0, 0] width 0 height 0
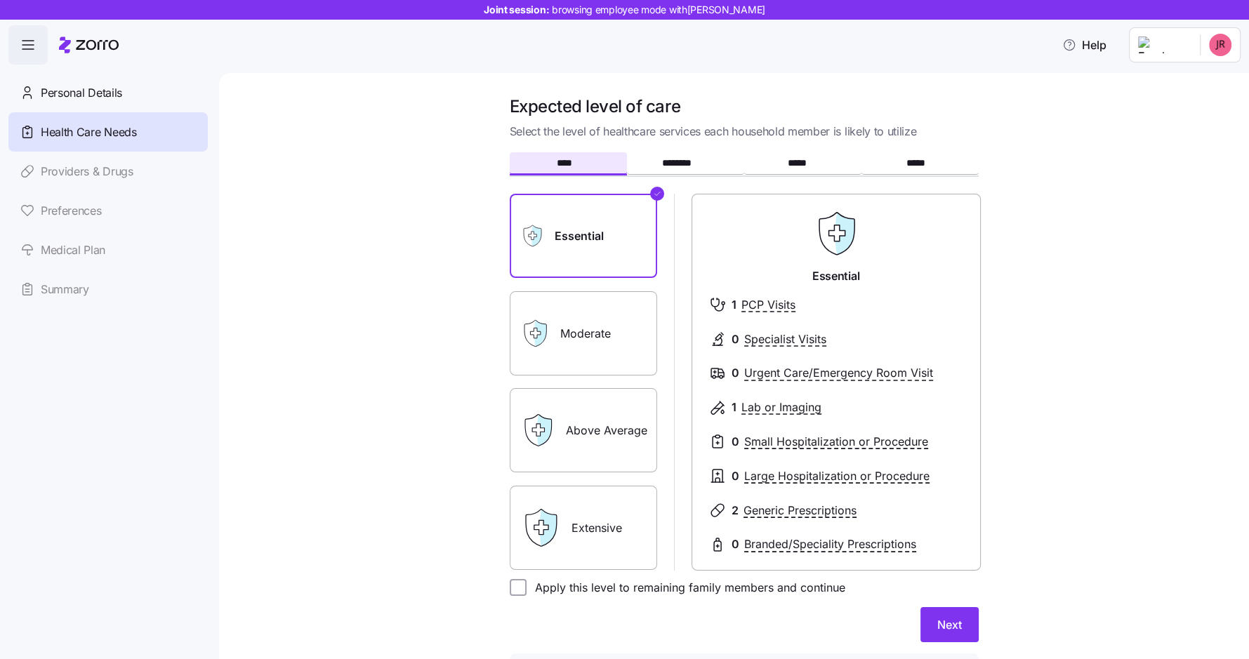
click at [618, 349] on label "Moderate" at bounding box center [583, 333] width 147 height 84
click at [0, 0] on input "Moderate" at bounding box center [0, 0] width 0 height 0
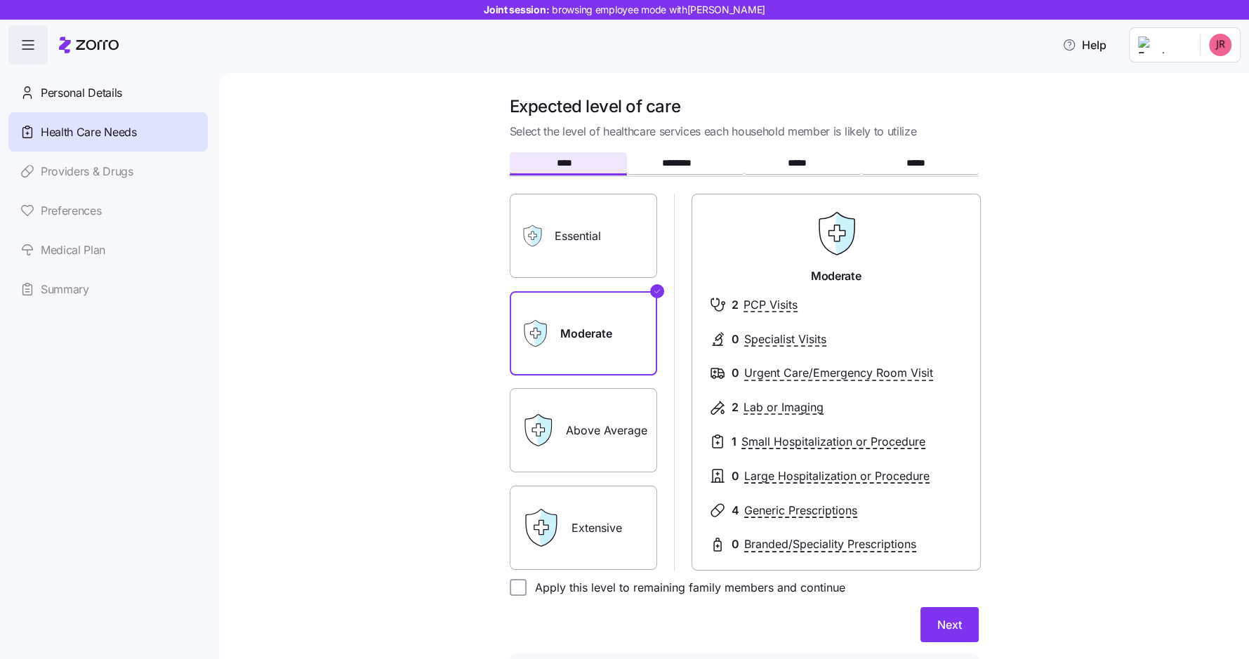
click at [617, 397] on label "Above Average" at bounding box center [583, 430] width 147 height 84
click at [0, 0] on input "Above Average" at bounding box center [0, 0] width 0 height 0
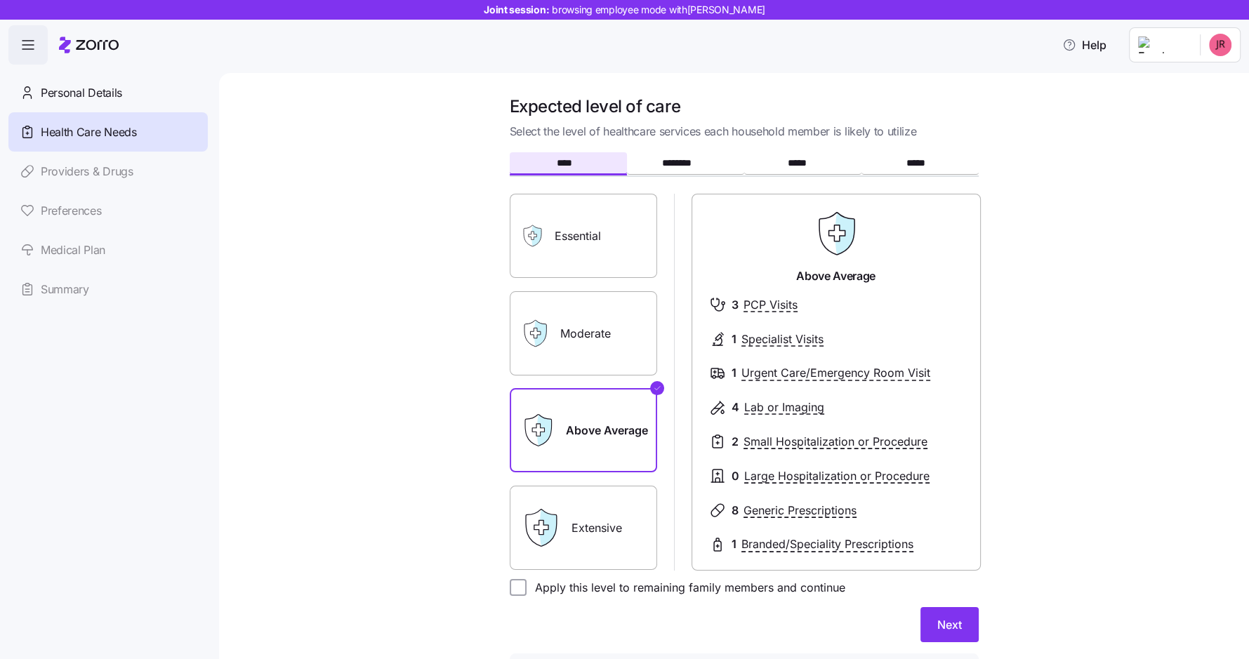
click at [620, 352] on label "Moderate" at bounding box center [583, 333] width 147 height 84
click at [0, 0] on input "Moderate" at bounding box center [0, 0] width 0 height 0
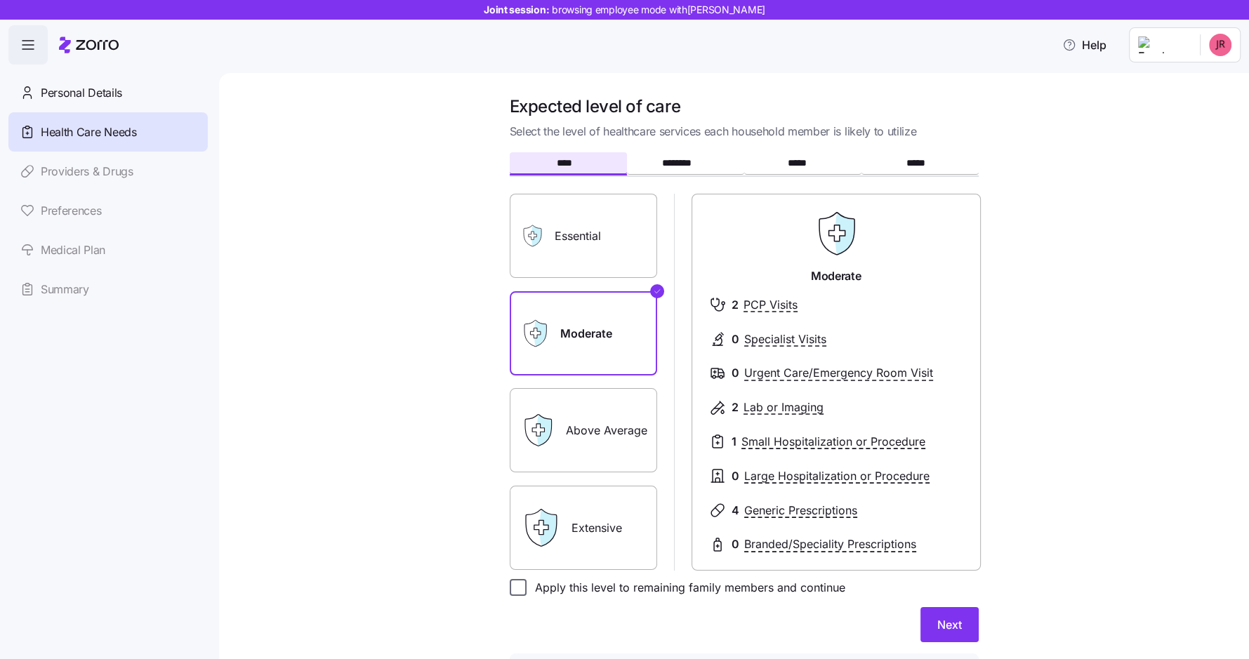
click at [514, 582] on input "Apply this level to remaining family members and continue" at bounding box center [518, 587] width 17 height 17
checkbox input "true"
click at [952, 620] on span "Next" at bounding box center [950, 625] width 25 height 17
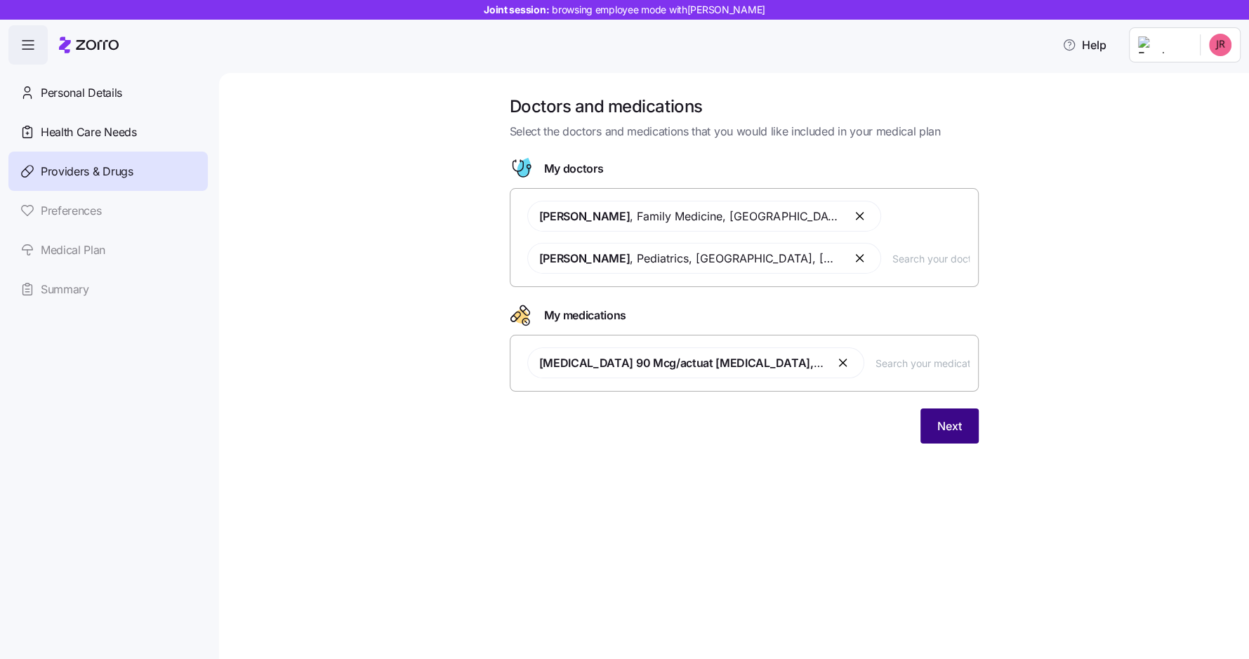
click at [956, 423] on span "Next" at bounding box center [950, 426] width 25 height 17
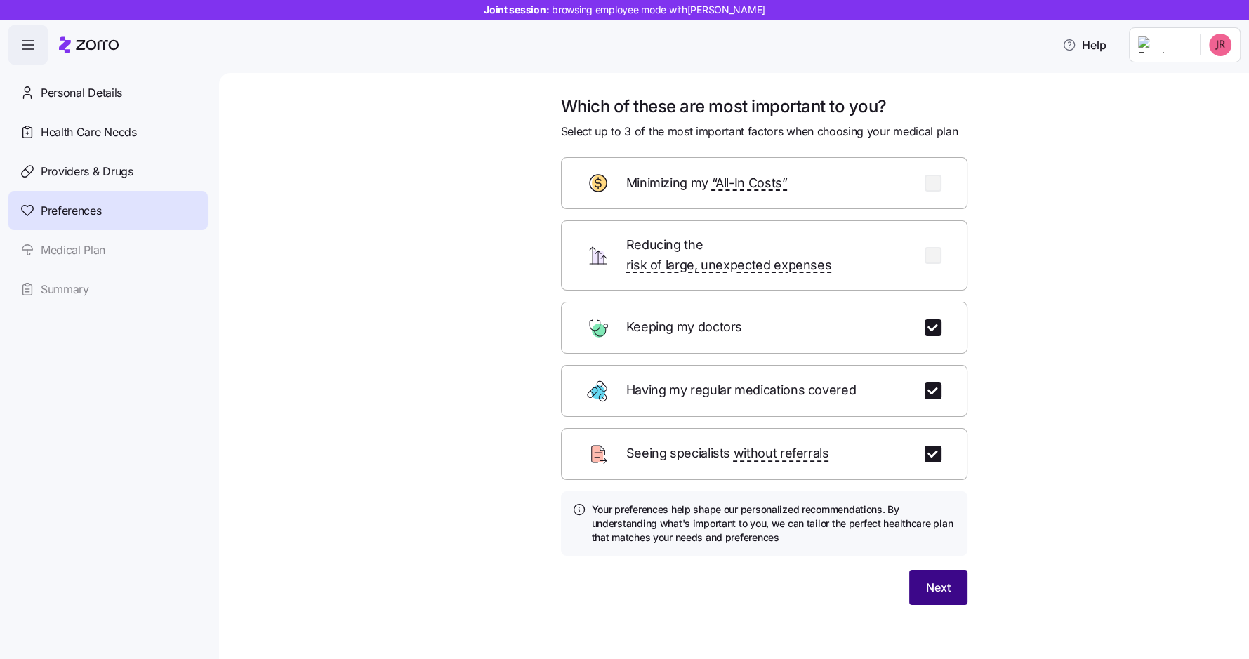
click at [947, 579] on span "Next" at bounding box center [938, 587] width 25 height 17
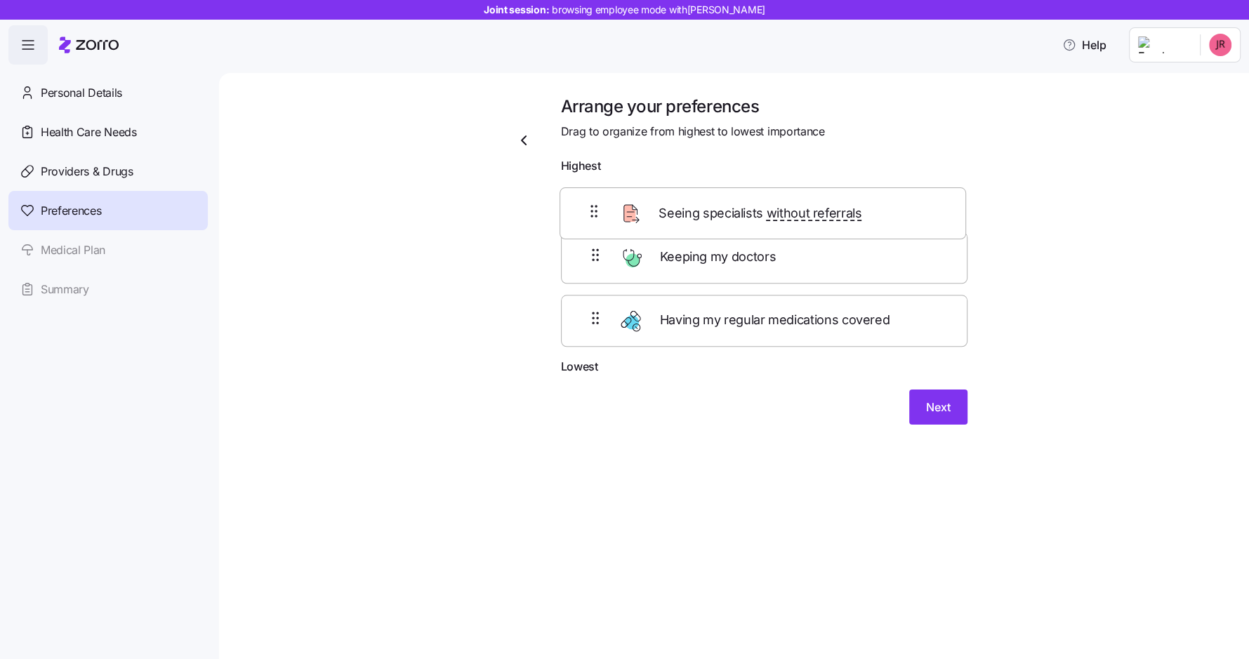
drag, startPoint x: 593, startPoint y: 269, endPoint x: 592, endPoint y: 207, distance: 61.8
click at [592, 207] on div "Keeping my doctors Seeing specialists without referrals Having my regular medic…" at bounding box center [764, 269] width 407 height 178
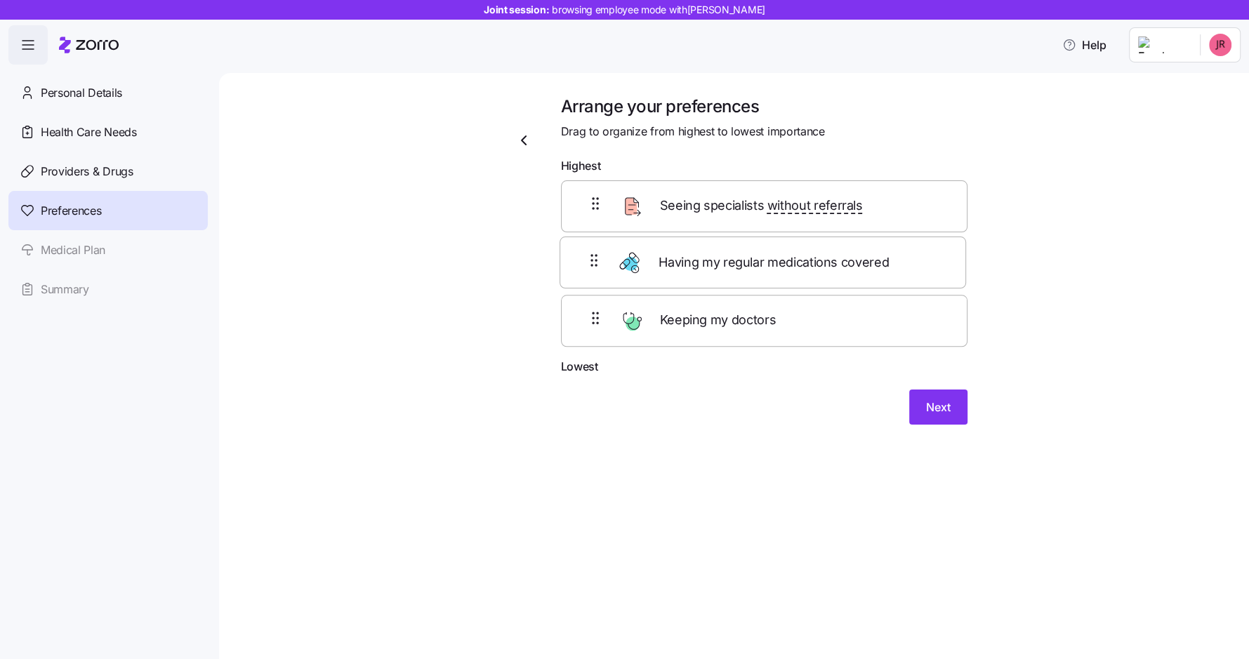
drag, startPoint x: 603, startPoint y: 332, endPoint x: 600, endPoint y: 257, distance: 75.2
click at [600, 257] on div "Seeing specialists without referrals Keeping my doctors Having my regular medic…" at bounding box center [764, 269] width 407 height 178
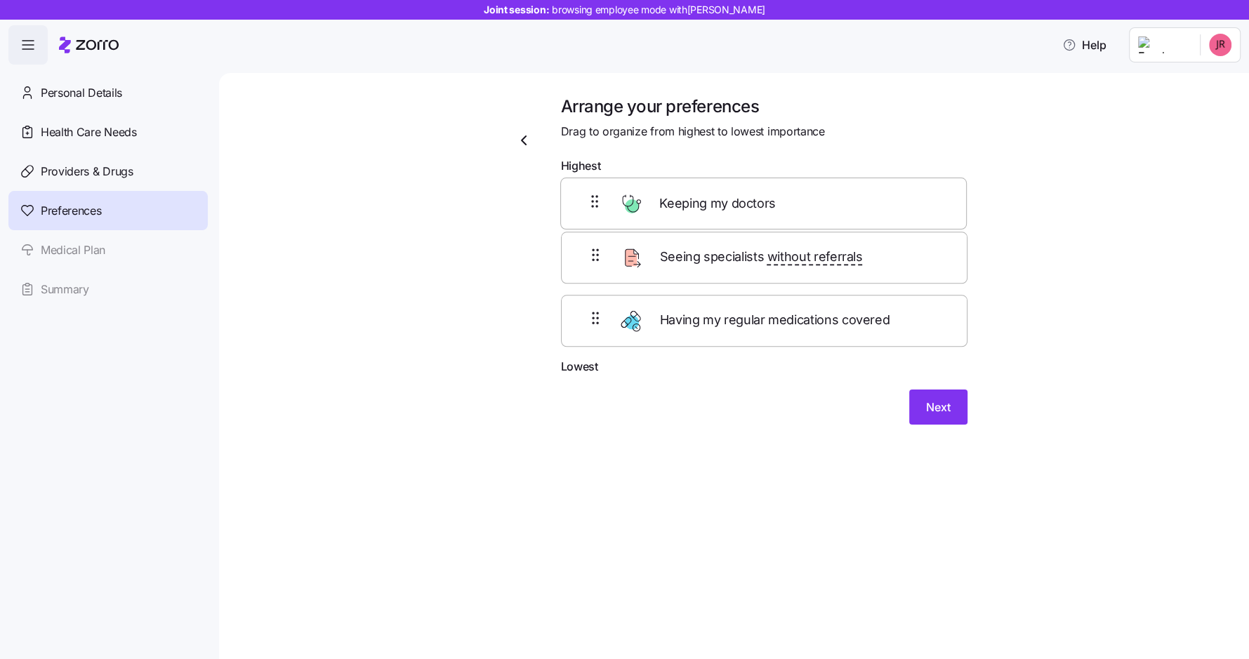
drag, startPoint x: 599, startPoint y: 336, endPoint x: 599, endPoint y: 202, distance: 133.4
click at [599, 202] on div "Seeing specialists without referrals Having my regular medications covered Keep…" at bounding box center [764, 269] width 407 height 178
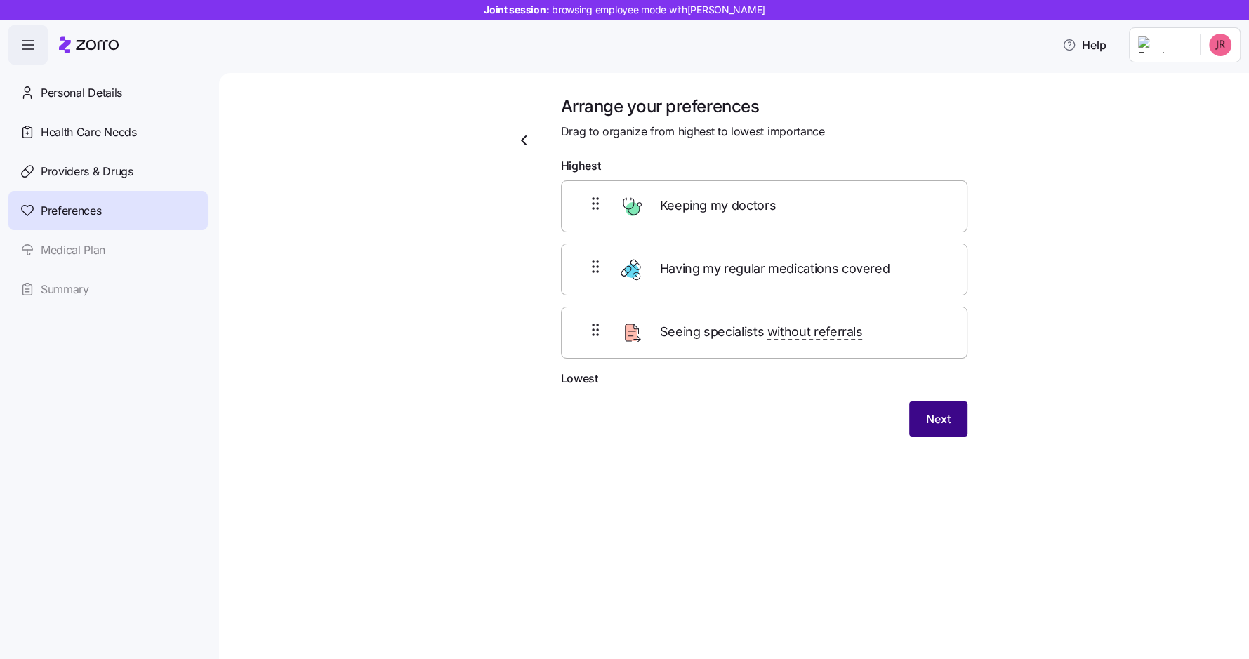
click at [940, 421] on span "Next" at bounding box center [938, 419] width 25 height 17
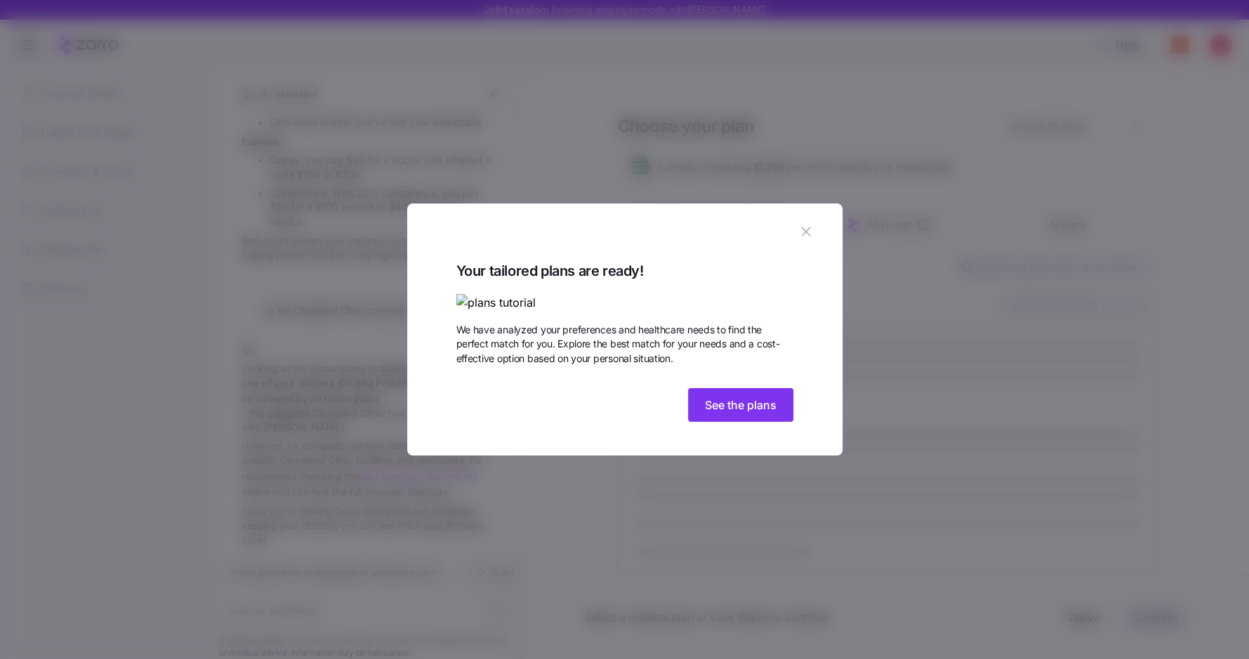
scroll to position [1216, 0]
click at [745, 422] on button "See the plans" at bounding box center [740, 405] width 105 height 34
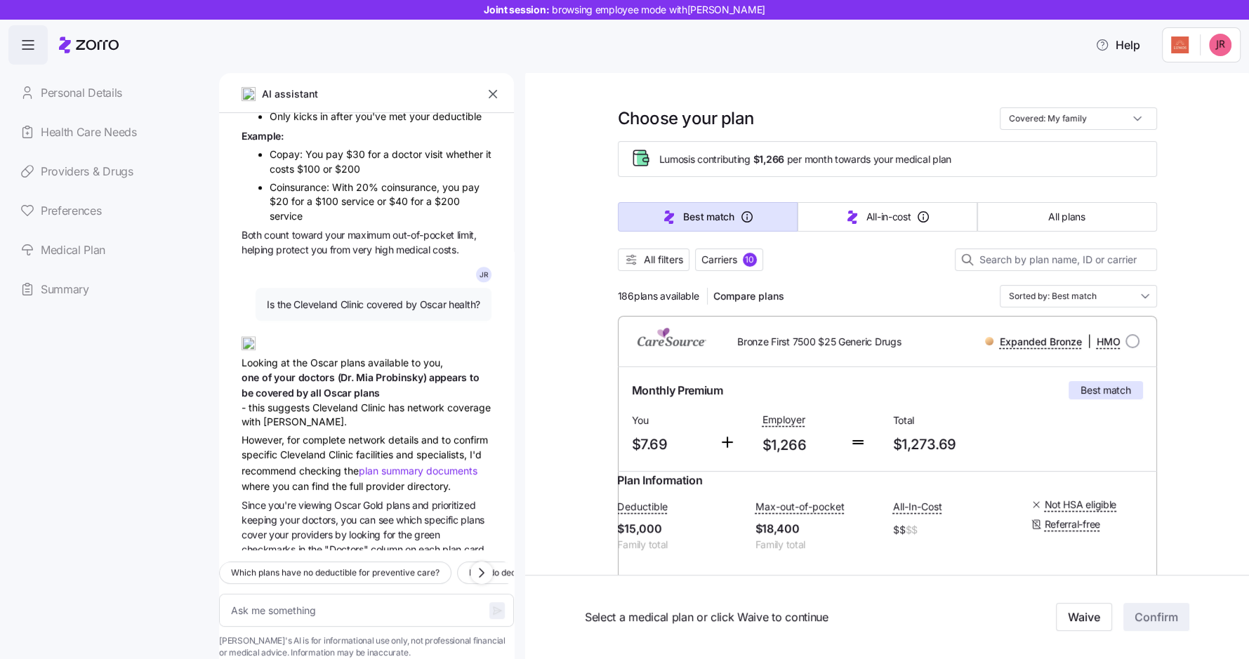
scroll to position [0, 0]
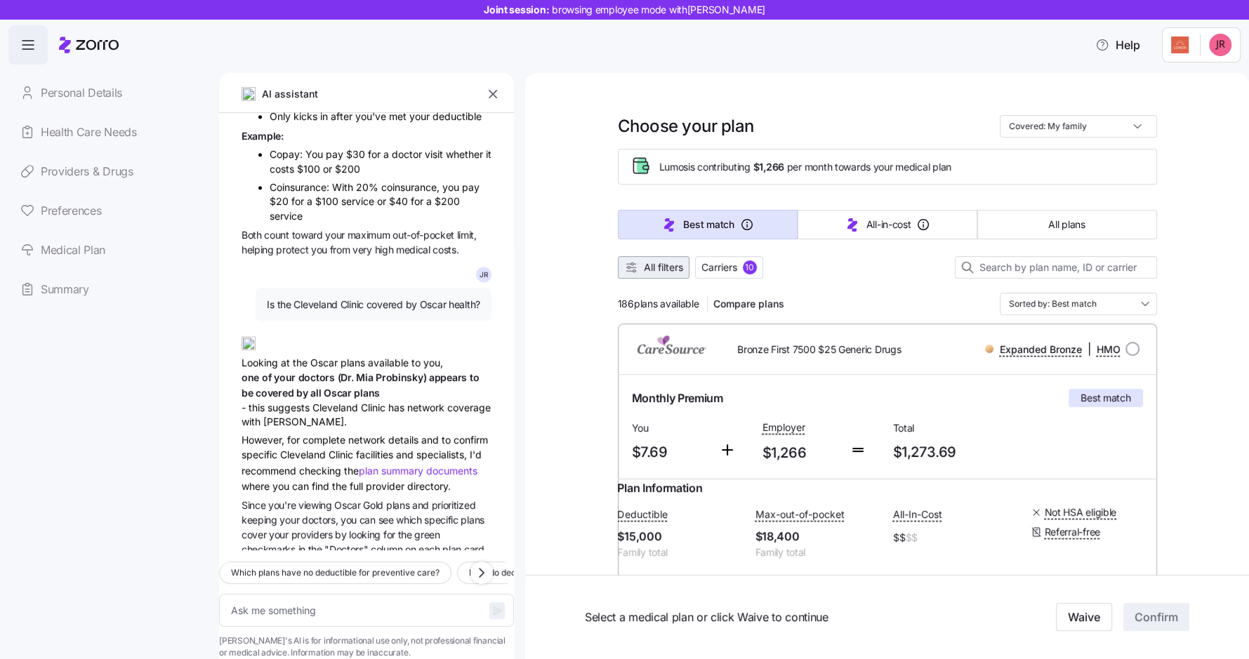
click at [659, 265] on span "All filters" at bounding box center [663, 268] width 39 height 14
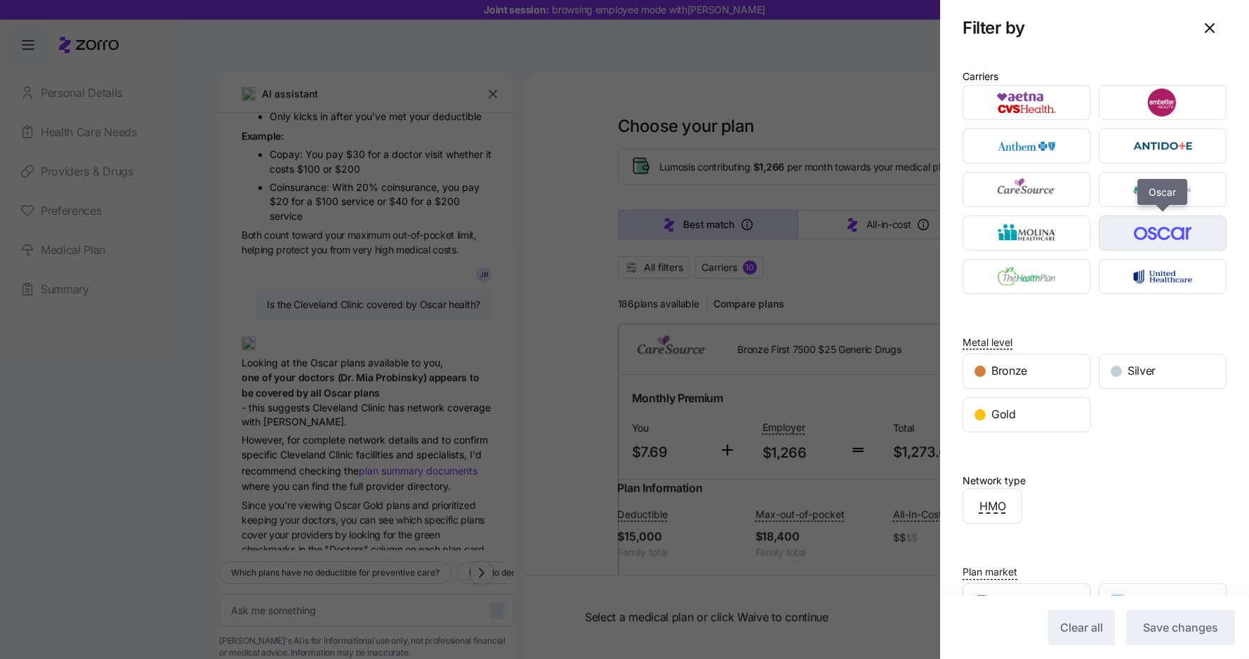
click at [1185, 238] on img "button" at bounding box center [1163, 233] width 103 height 28
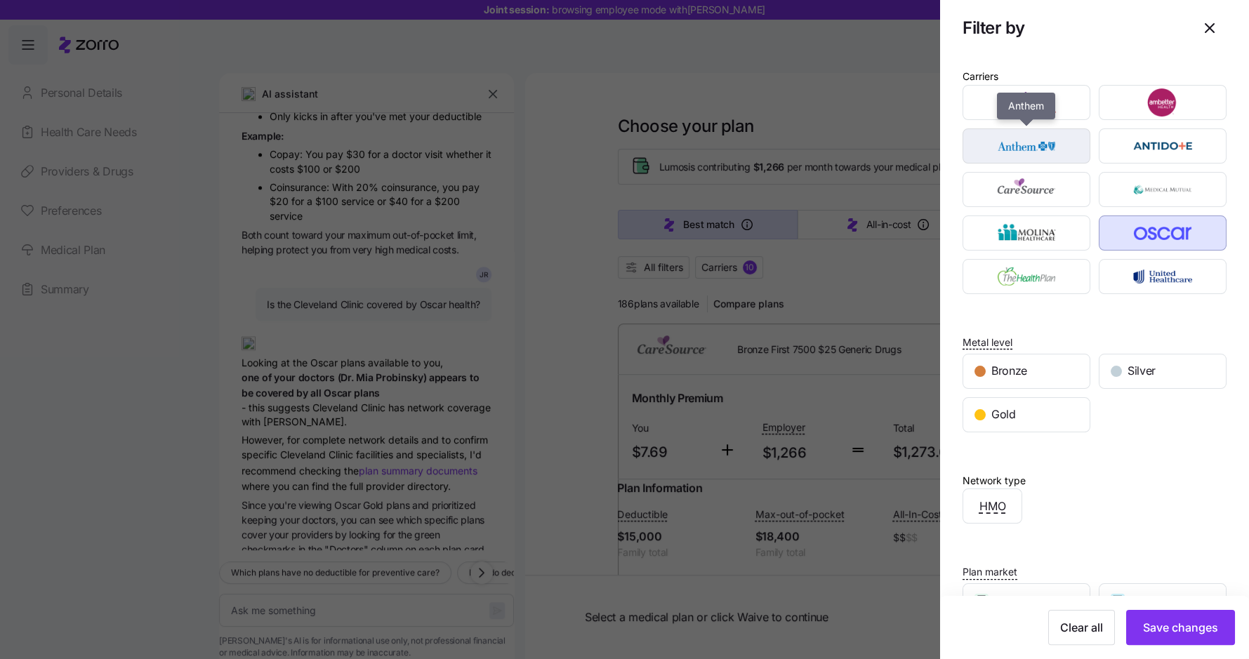
click at [1058, 145] on img "button" at bounding box center [1026, 146] width 103 height 28
click at [1056, 412] on div "Gold" at bounding box center [1027, 415] width 126 height 34
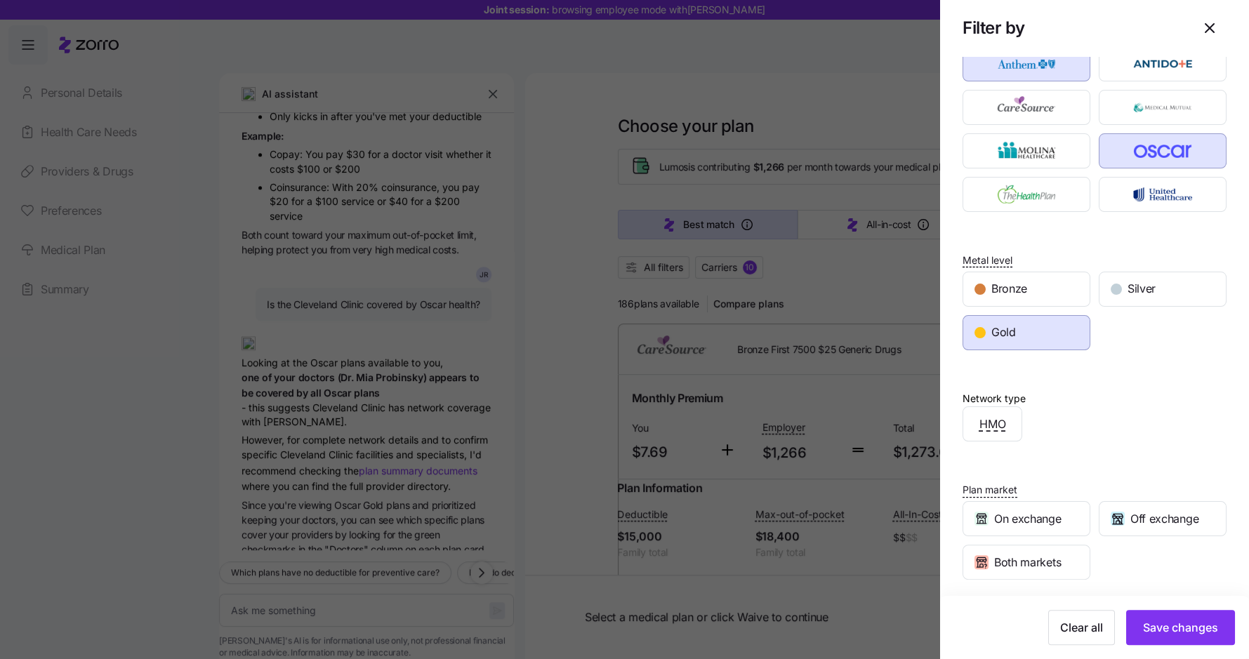
scroll to position [177, 0]
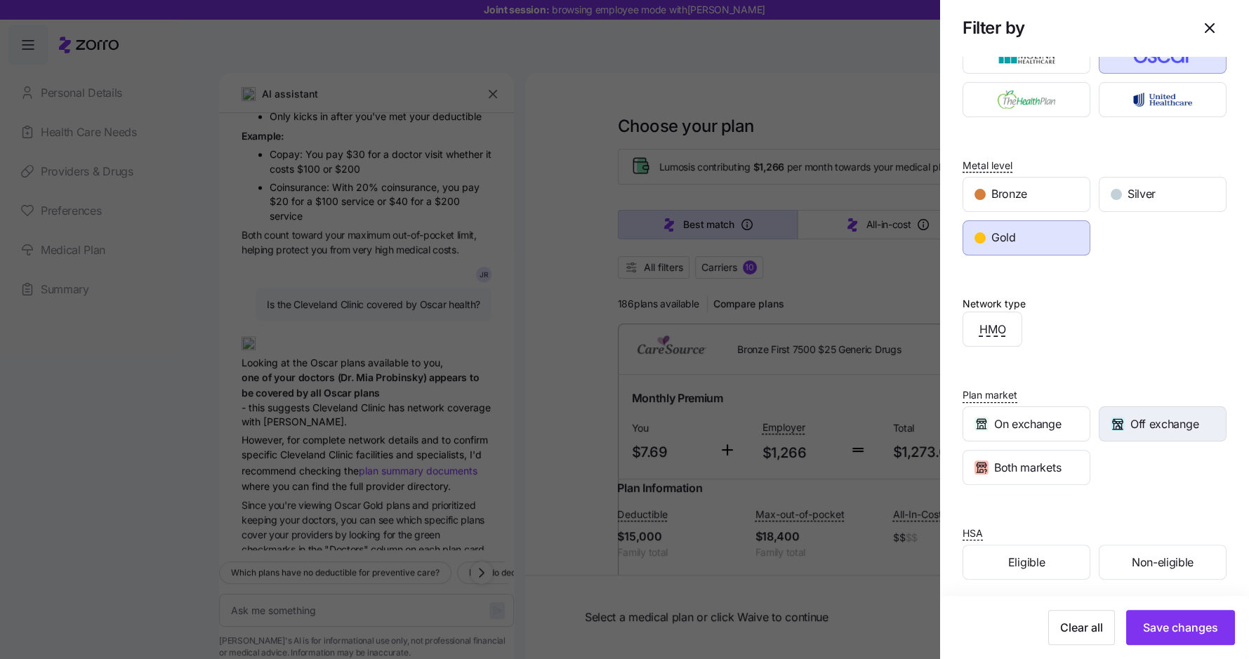
click at [1155, 418] on span "Off exchange" at bounding box center [1165, 425] width 68 height 18
click at [1048, 459] on span "Both markets" at bounding box center [1027, 468] width 67 height 18
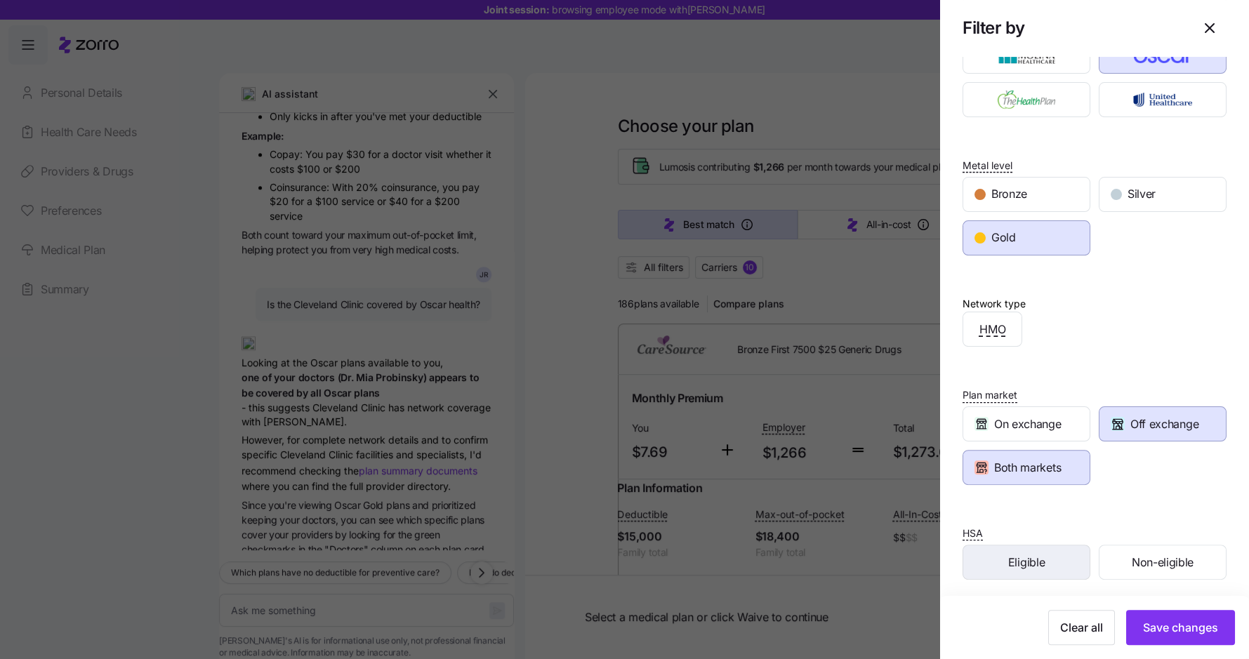
click at [1046, 567] on div "Eligible" at bounding box center [1027, 563] width 126 height 34
click at [1193, 626] on span "Save changes" at bounding box center [1180, 627] width 75 height 17
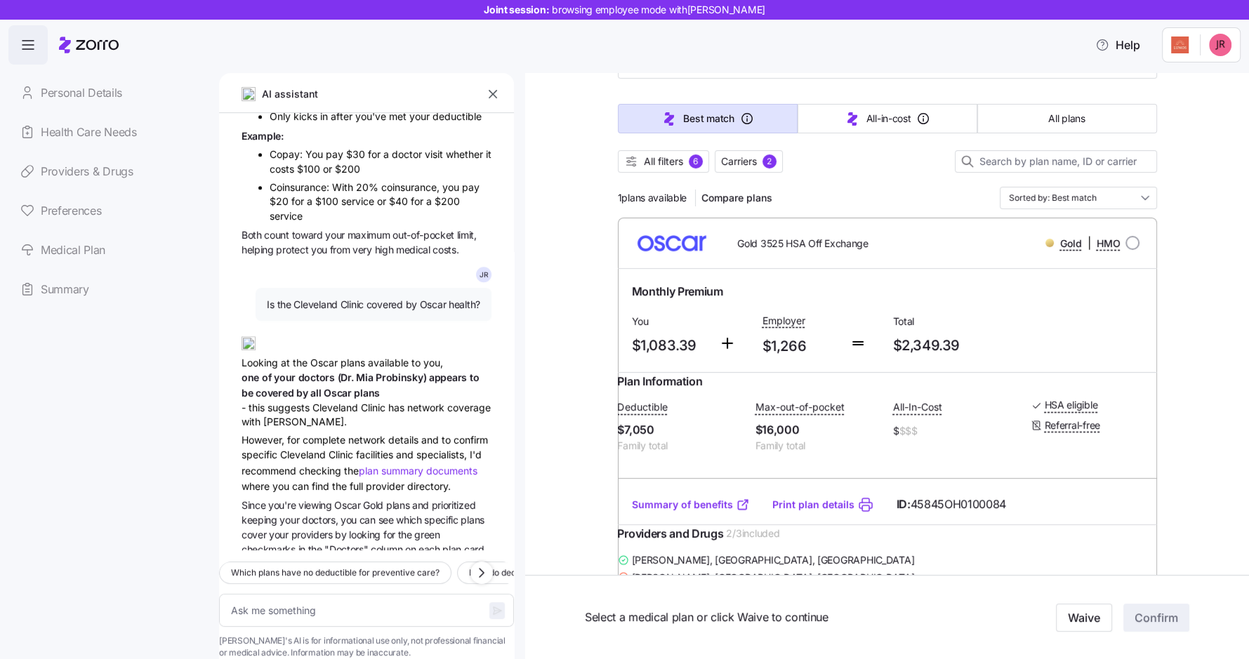
scroll to position [101, 0]
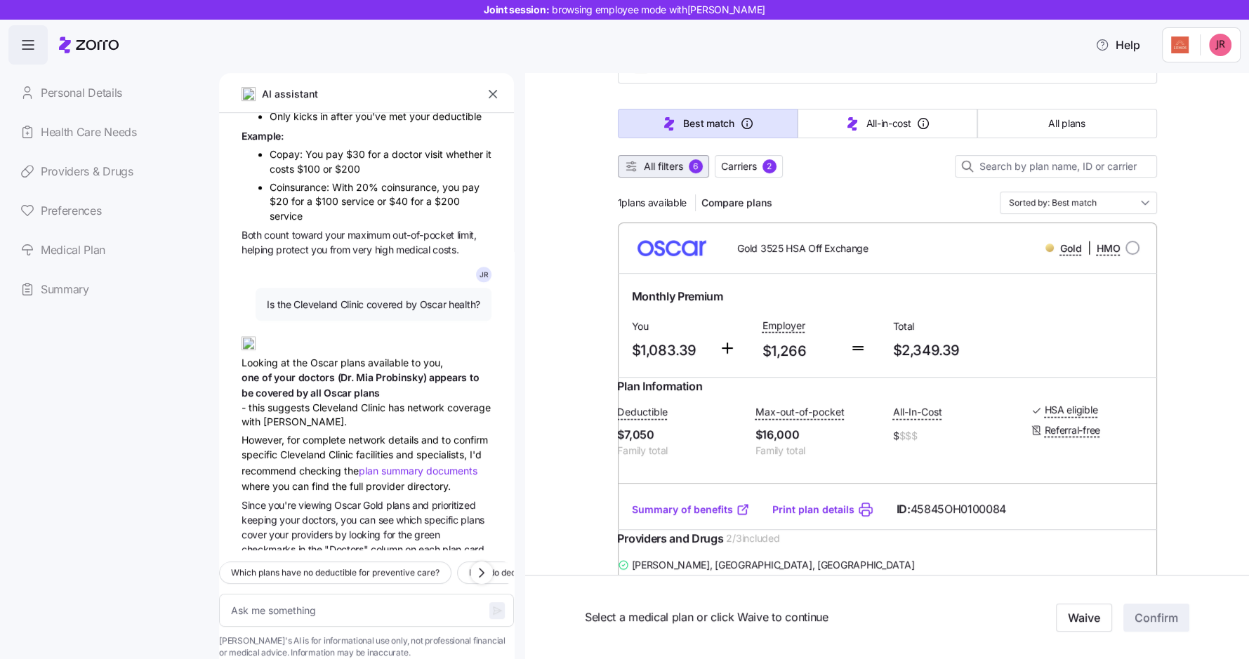
click at [660, 161] on span "All filters" at bounding box center [663, 166] width 39 height 14
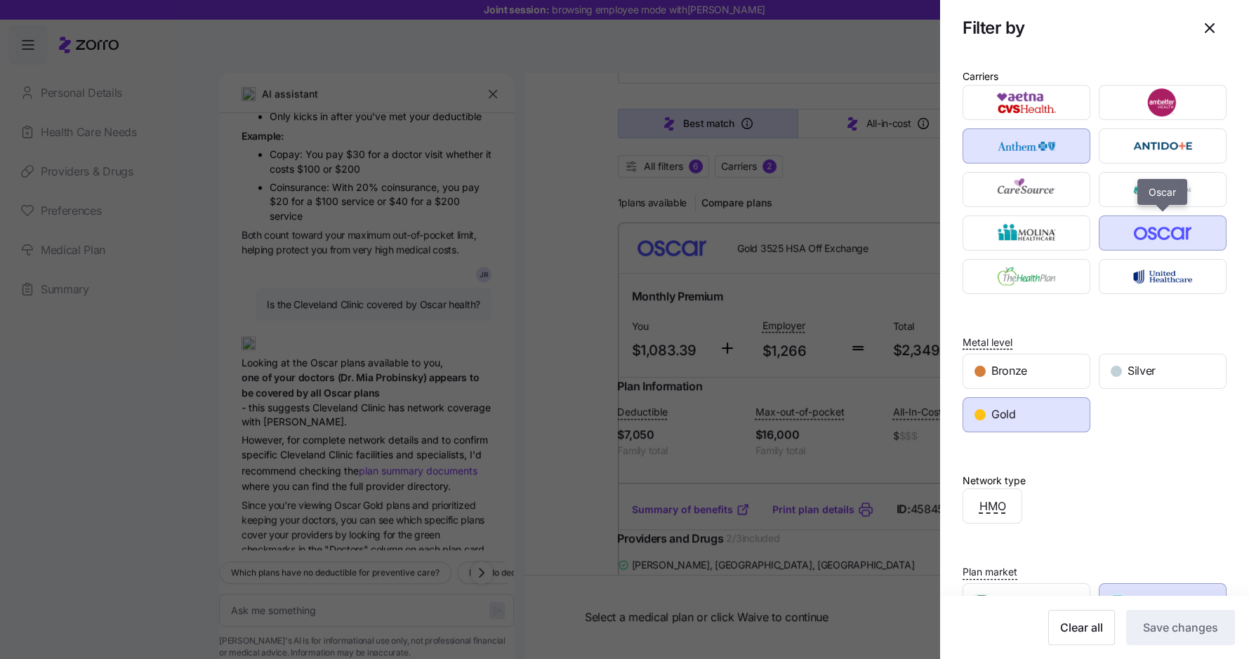
click at [1143, 231] on img "button" at bounding box center [1163, 233] width 103 height 28
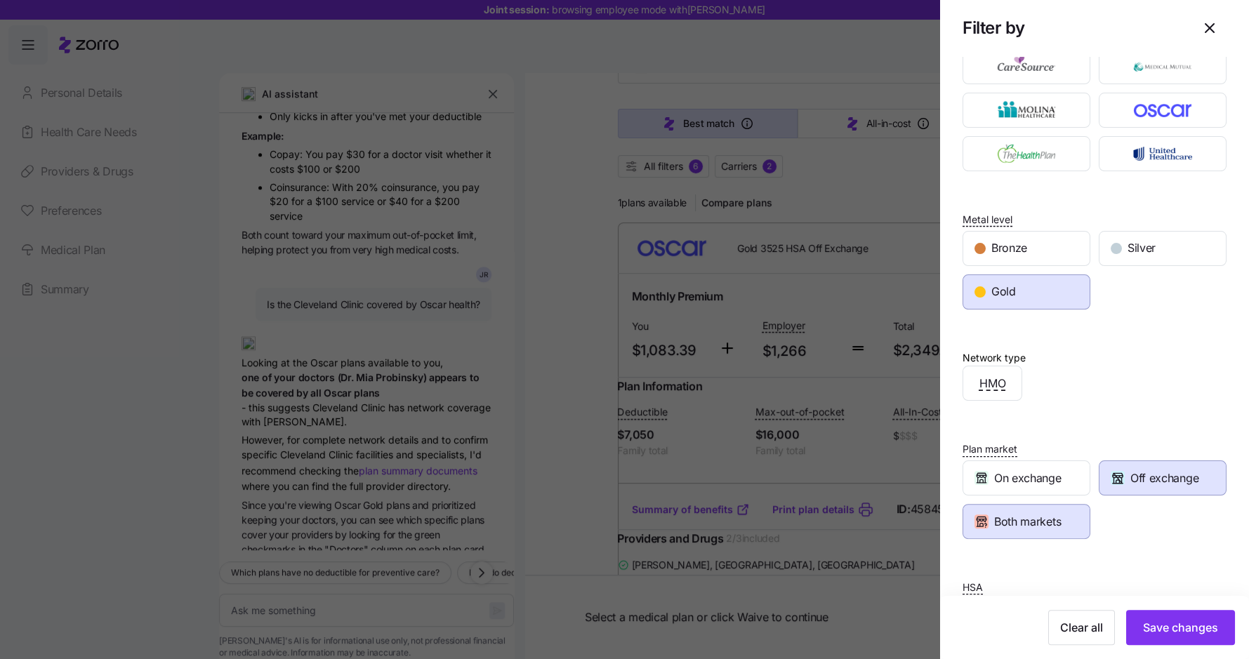
scroll to position [177, 0]
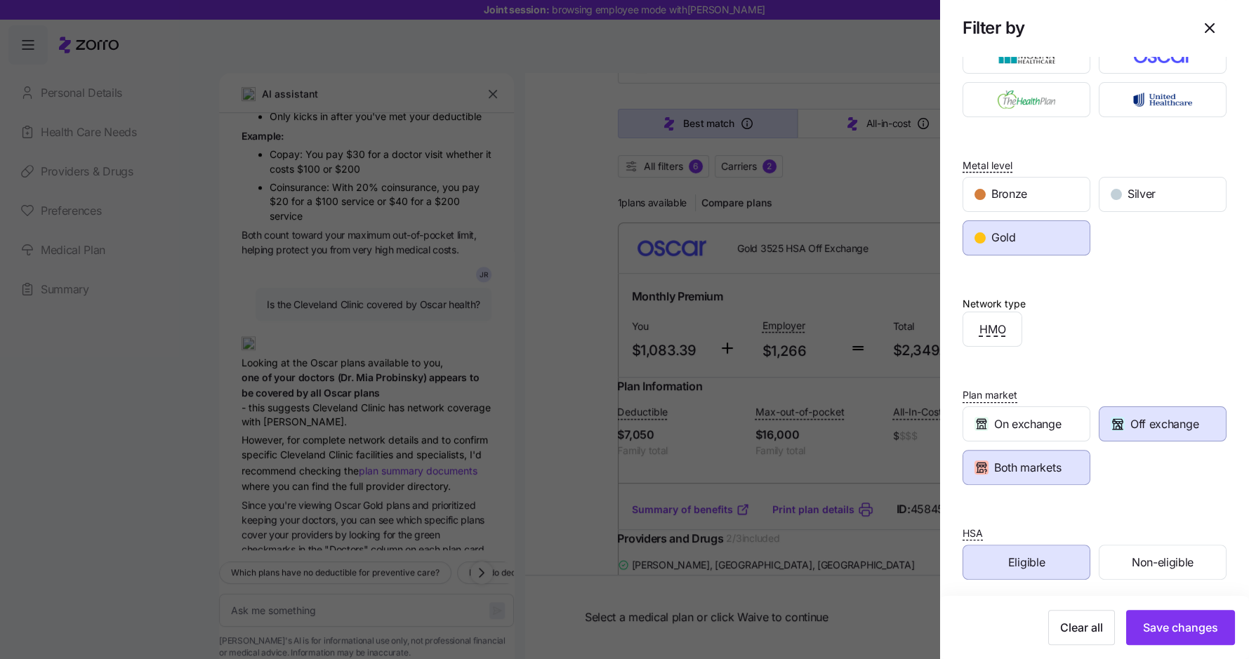
click at [1034, 564] on span "Eligible" at bounding box center [1026, 563] width 37 height 18
click at [1058, 240] on div "Gold" at bounding box center [1027, 238] width 126 height 34
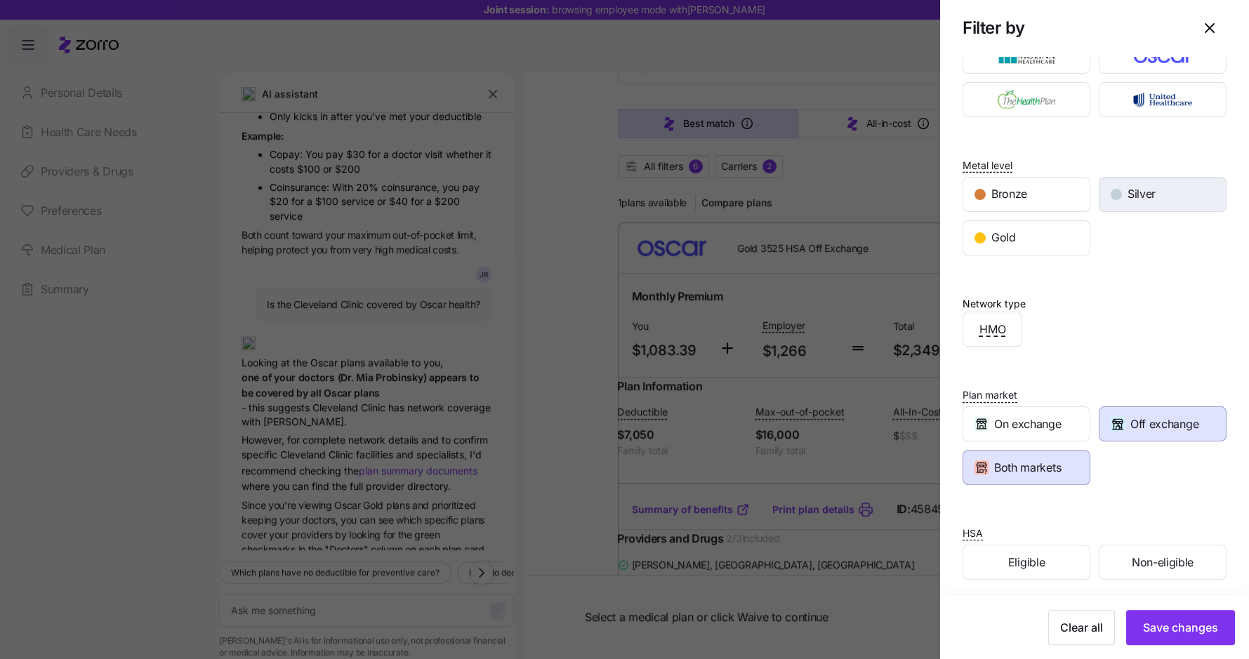
click at [1155, 197] on span "Silver" at bounding box center [1142, 194] width 28 height 18
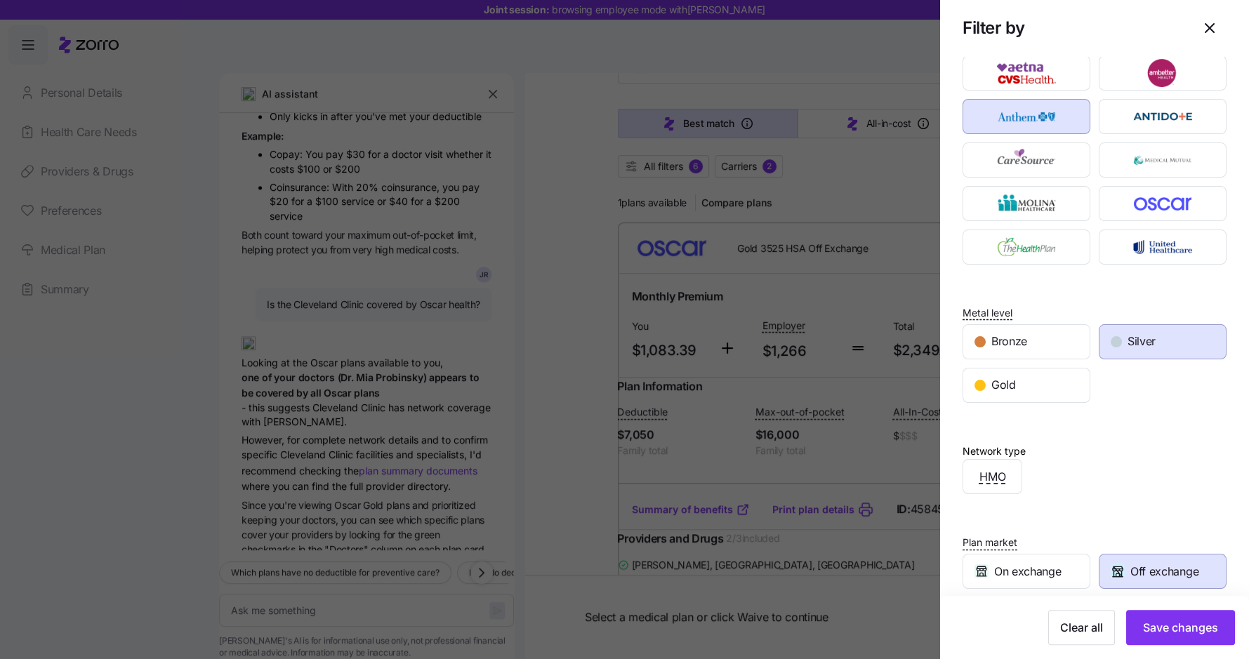
scroll to position [0, 0]
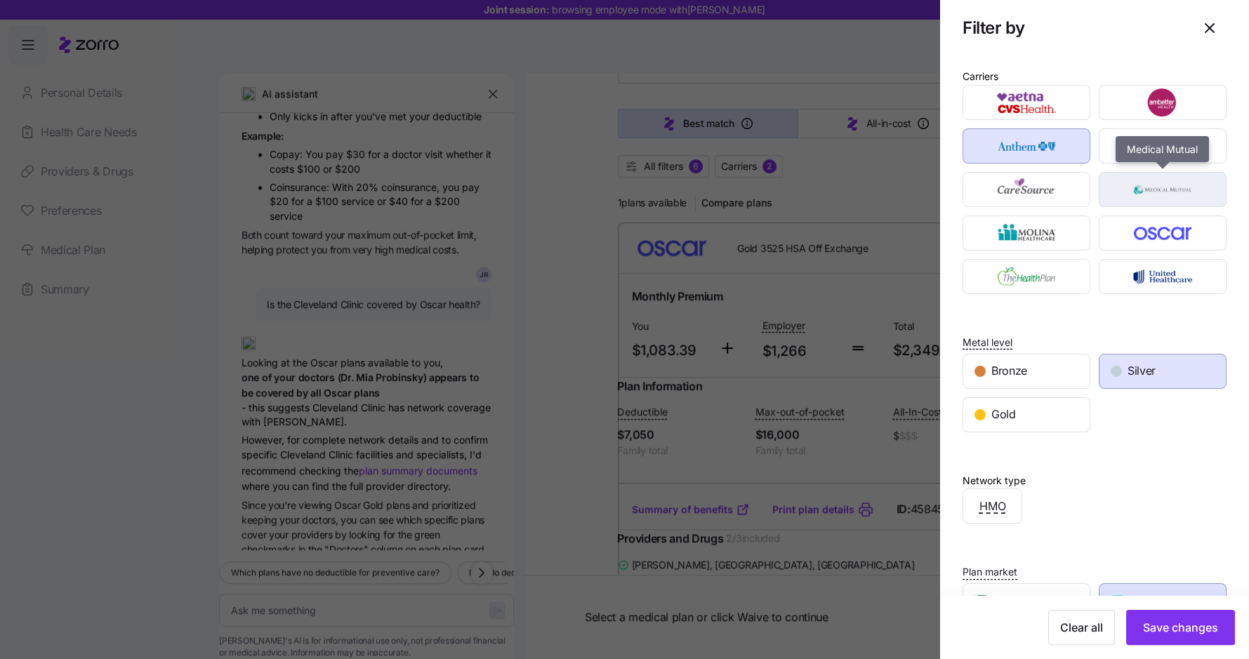
click at [1197, 184] on img "button" at bounding box center [1163, 190] width 103 height 28
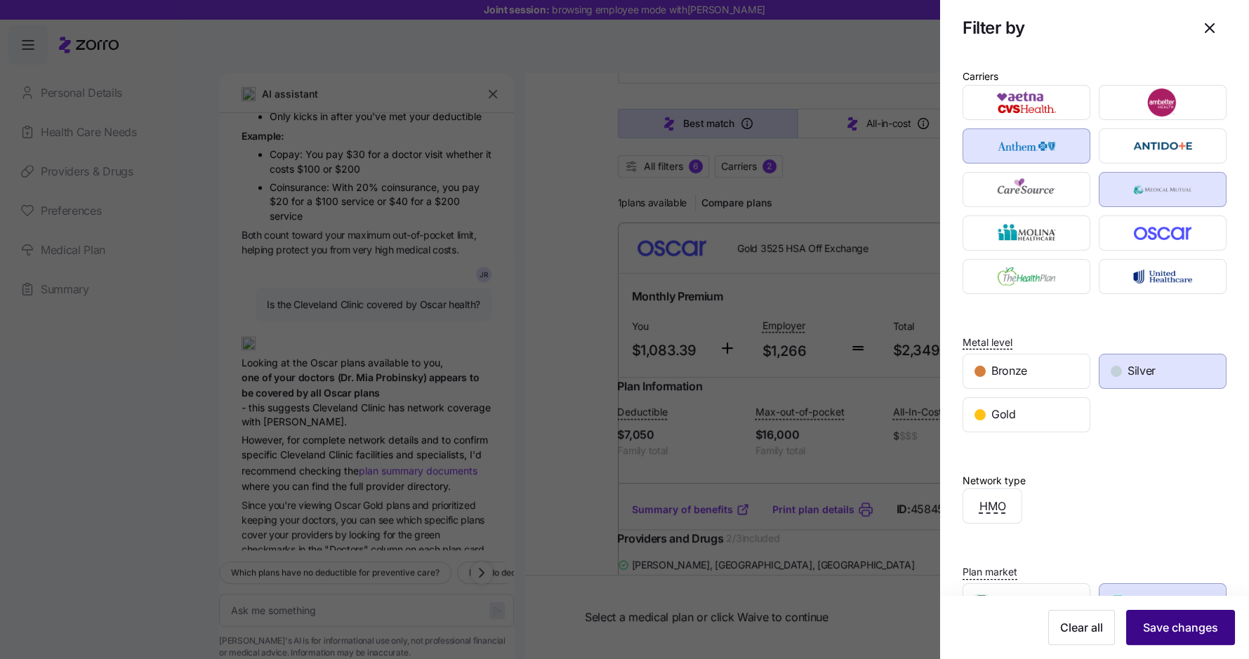
click at [1170, 634] on span "Save changes" at bounding box center [1180, 627] width 75 height 17
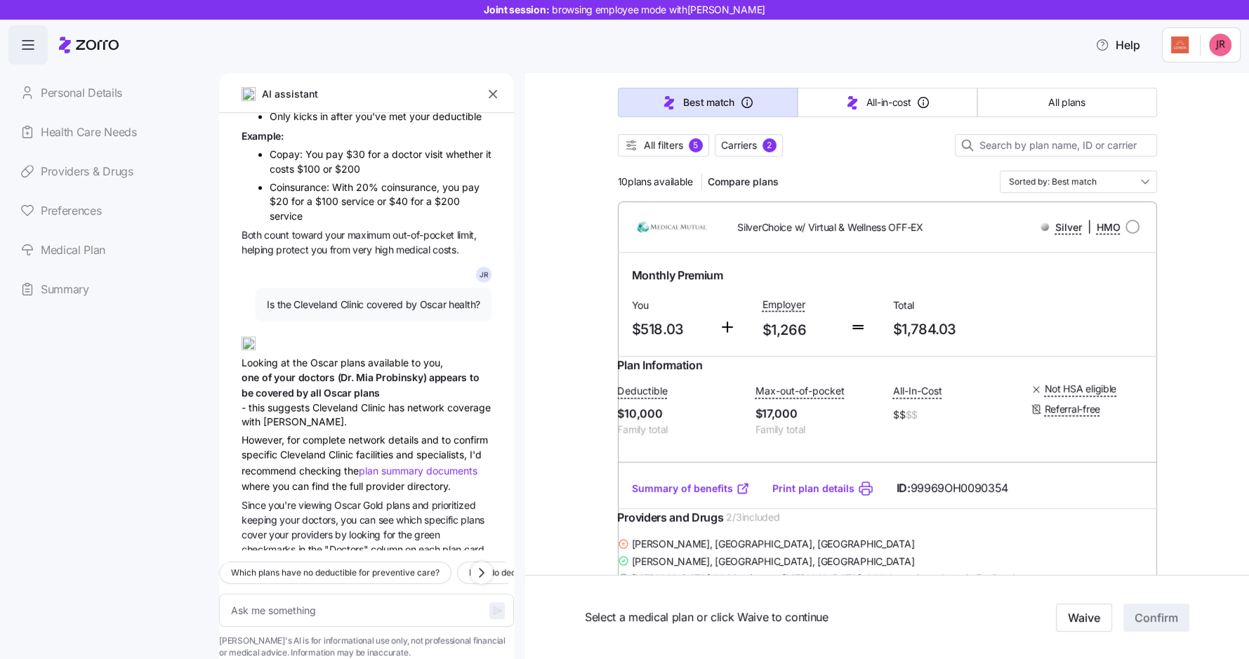
scroll to position [125, 0]
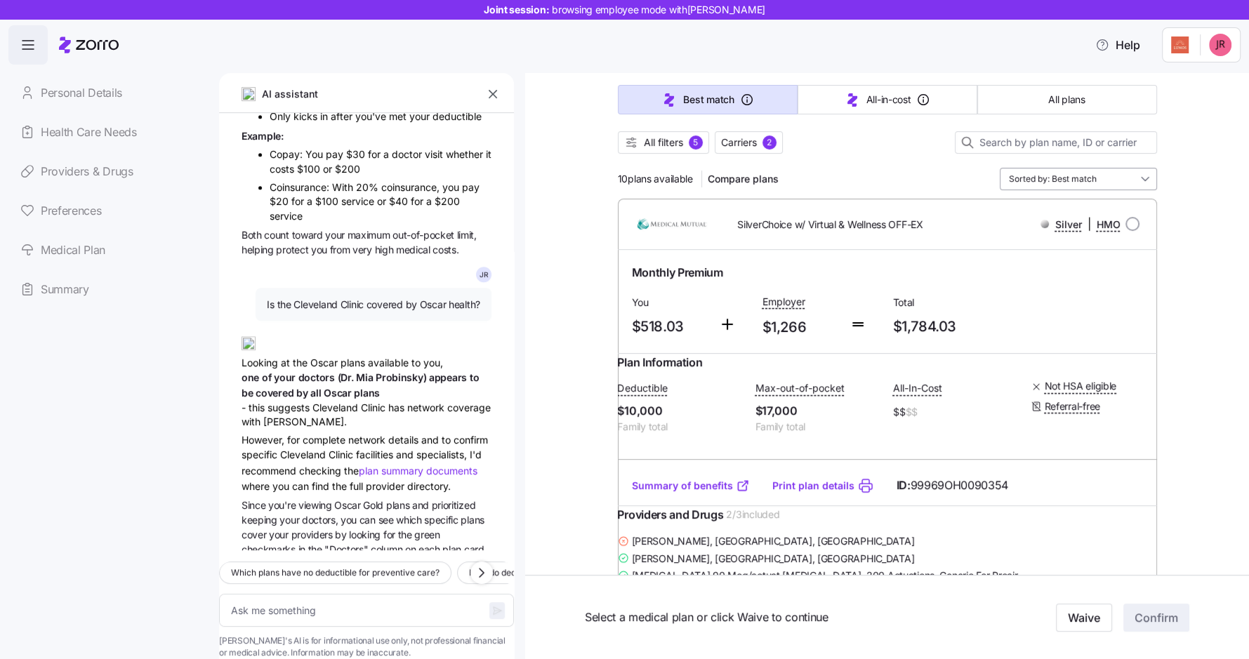
click at [1063, 176] on input "Sorted by: Best match" at bounding box center [1078, 179] width 157 height 22
click at [1048, 261] on div "Premium" at bounding box center [1078, 260] width 146 height 24
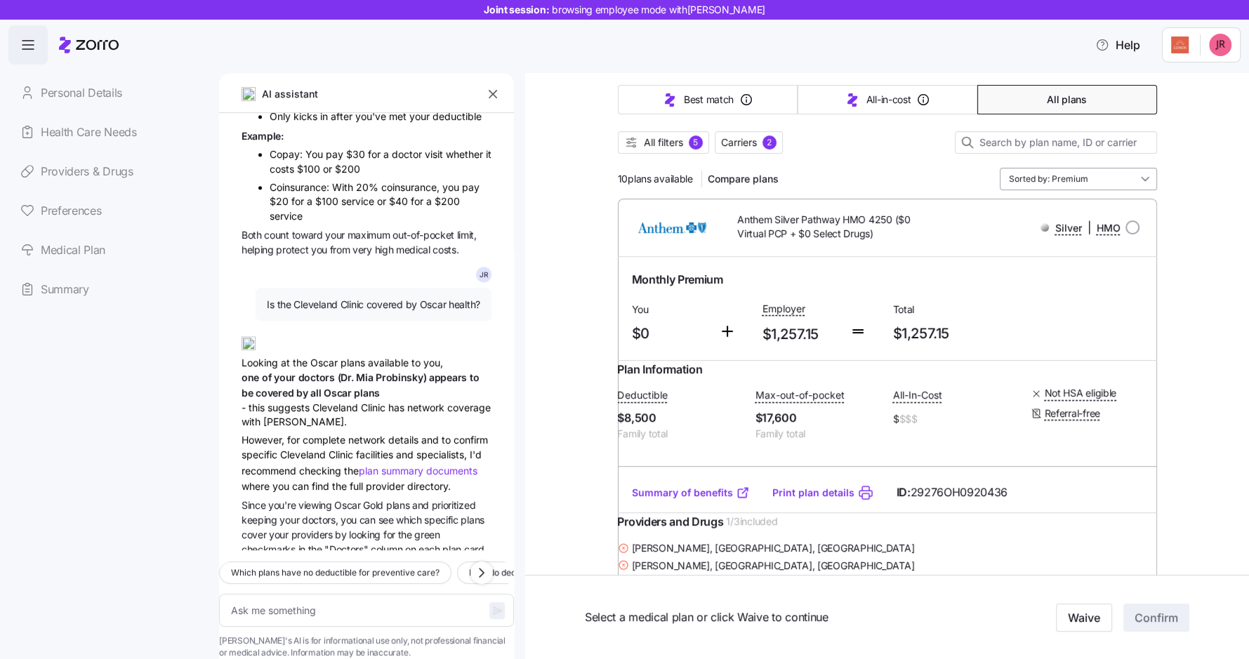
type textarea "x"
type input "Sorted by: Premium"
click at [1077, 168] on input "Sorted by: Premium" at bounding box center [1078, 179] width 157 height 22
click at [1058, 282] on div "Deductible" at bounding box center [1078, 283] width 146 height 24
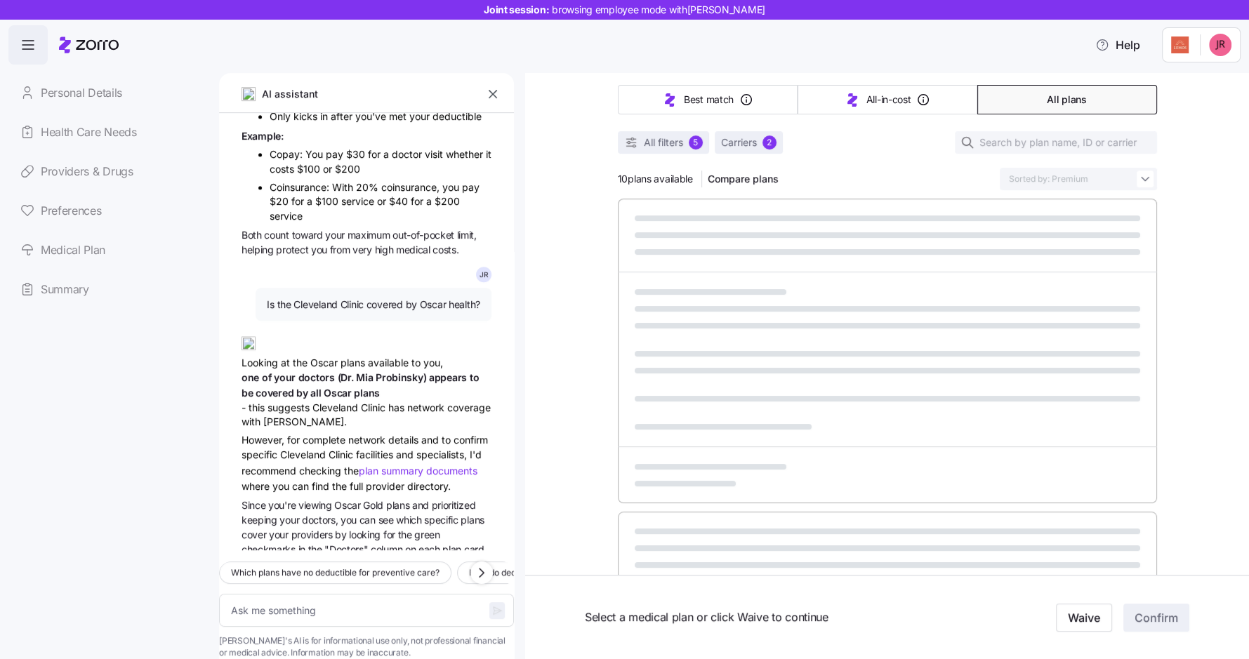
type textarea "x"
type input "Sorted by: Deductible"
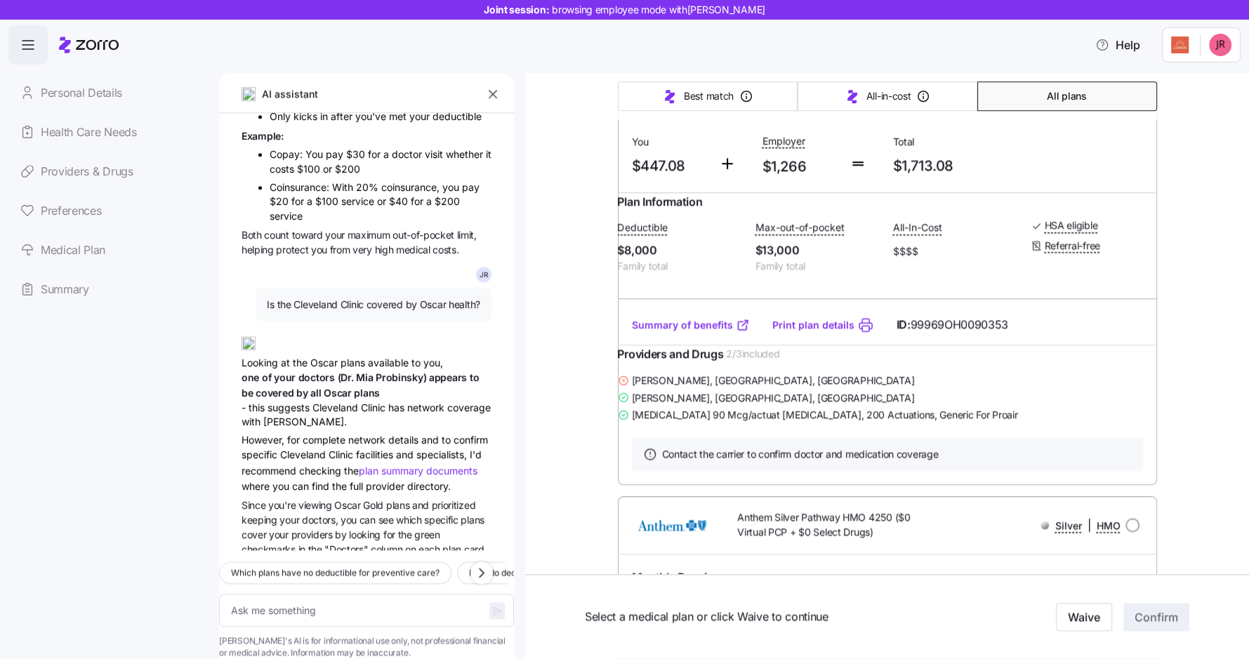
scroll to position [1243, 0]
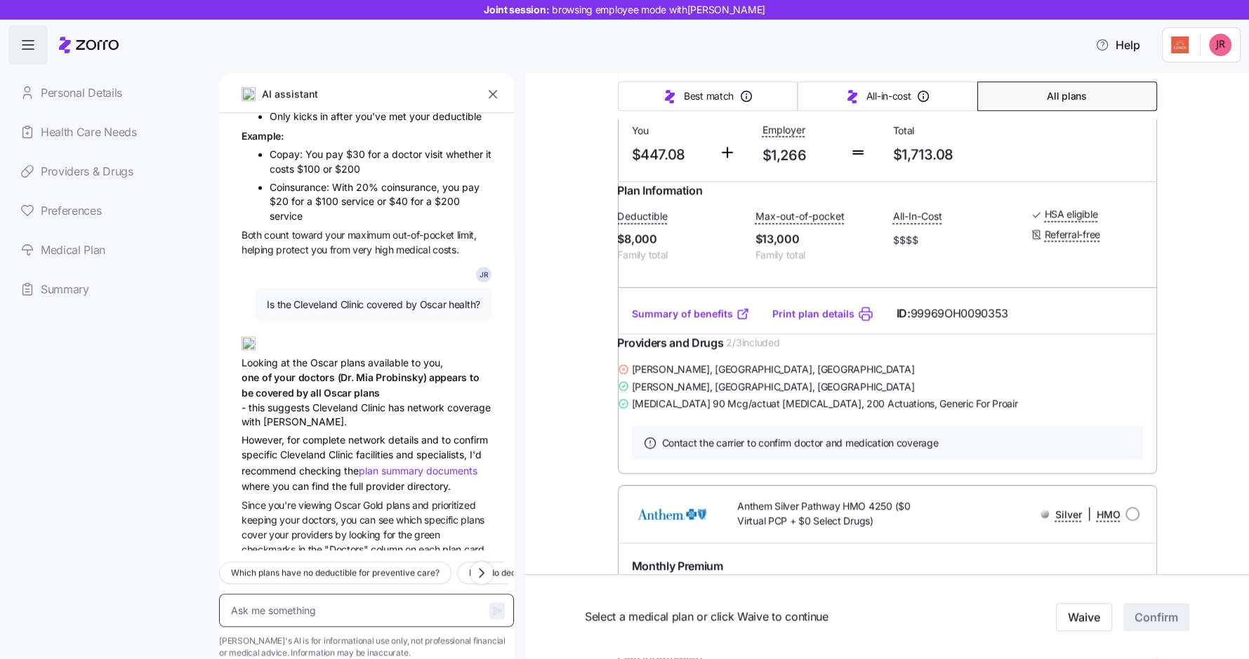
click at [311, 594] on textarea at bounding box center [366, 610] width 295 height 33
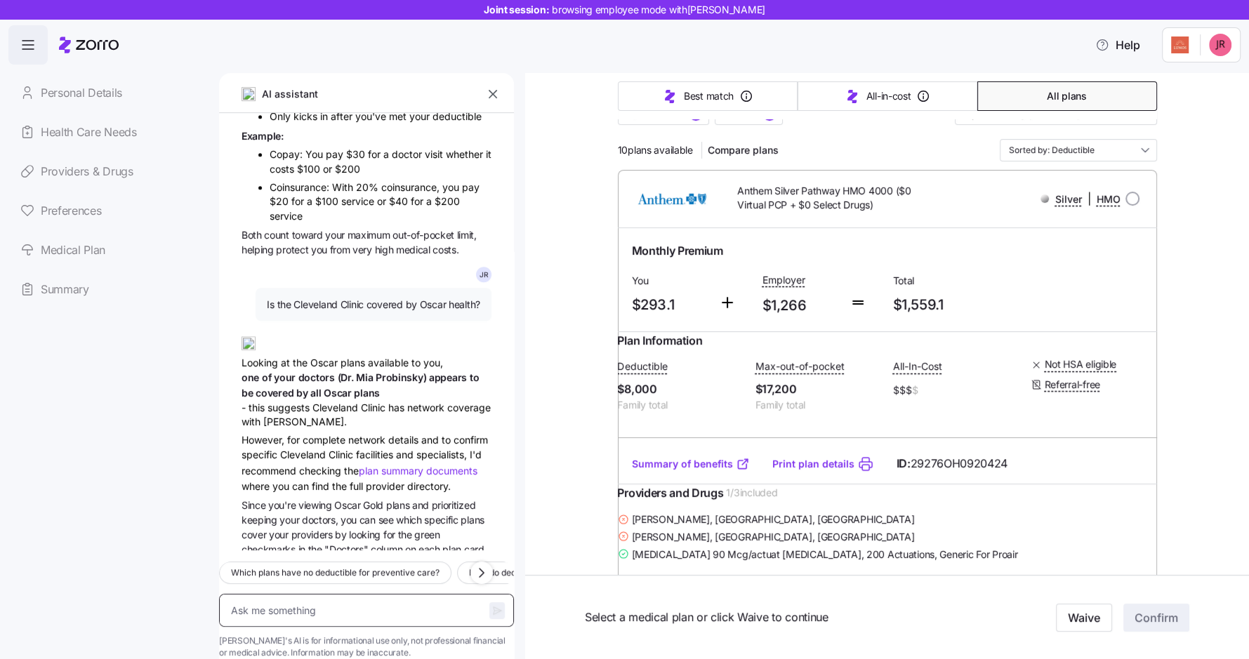
scroll to position [0, 0]
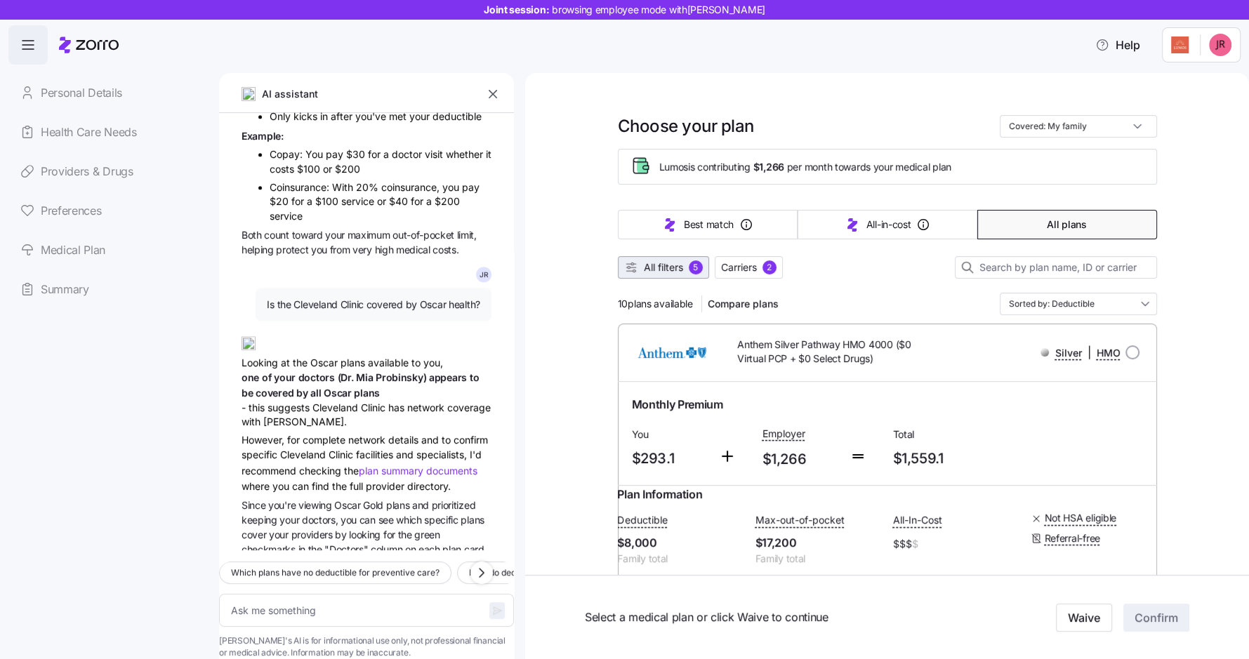
click at [667, 264] on span "All filters" at bounding box center [663, 268] width 39 height 14
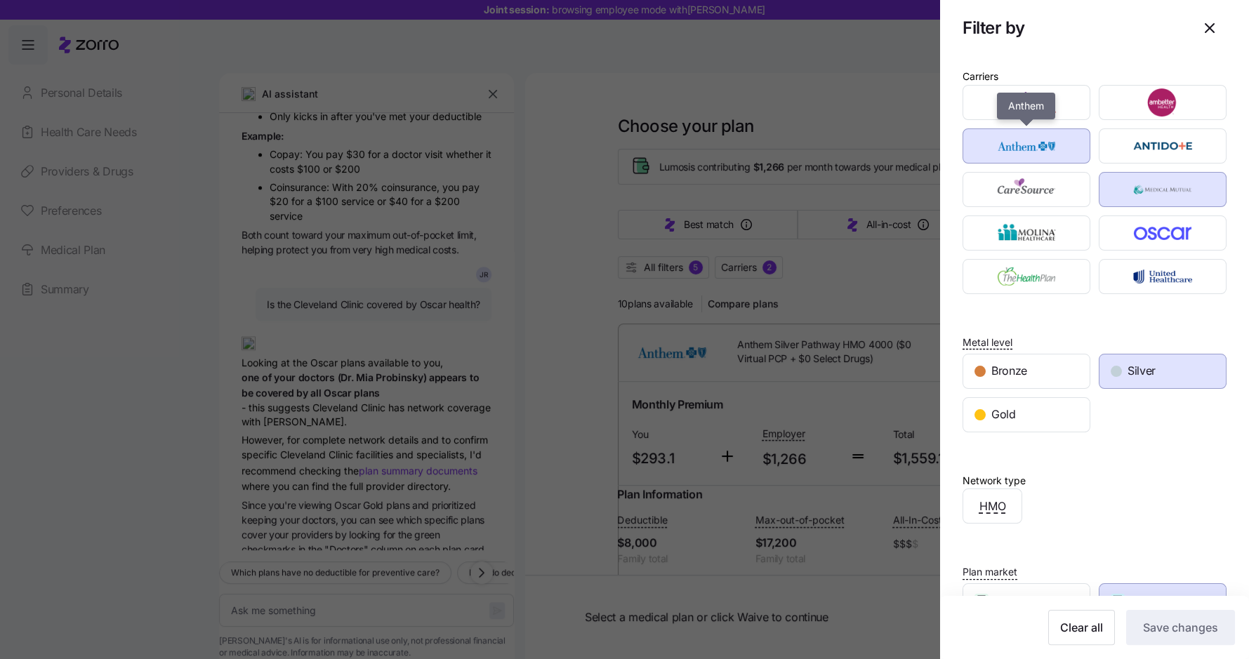
click at [1065, 144] on img "button" at bounding box center [1026, 146] width 103 height 28
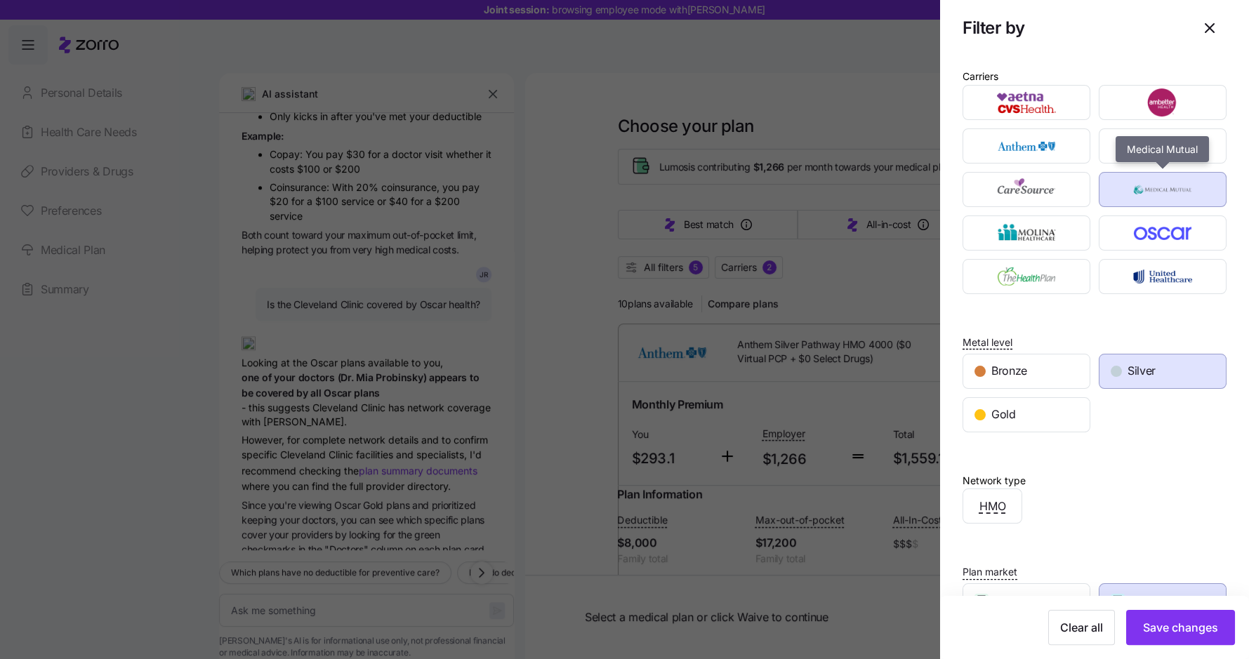
click at [1129, 176] on img "button" at bounding box center [1163, 190] width 103 height 28
click at [1136, 378] on div "Silver" at bounding box center [1163, 372] width 126 height 34
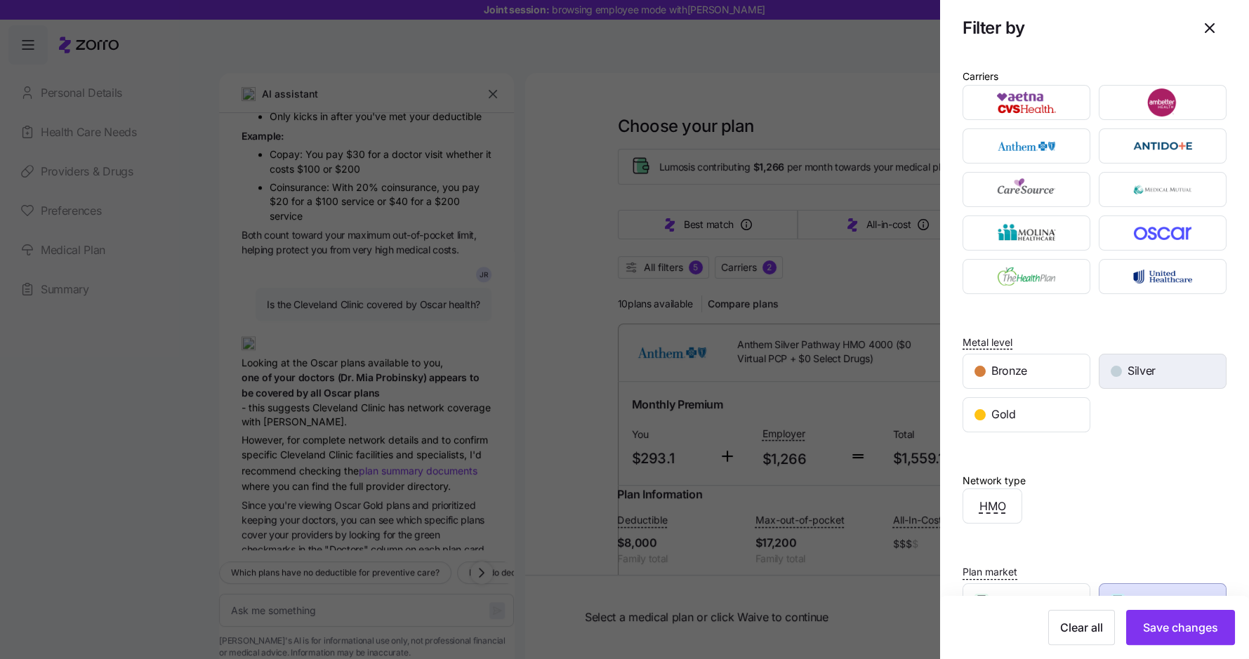
scroll to position [177, 0]
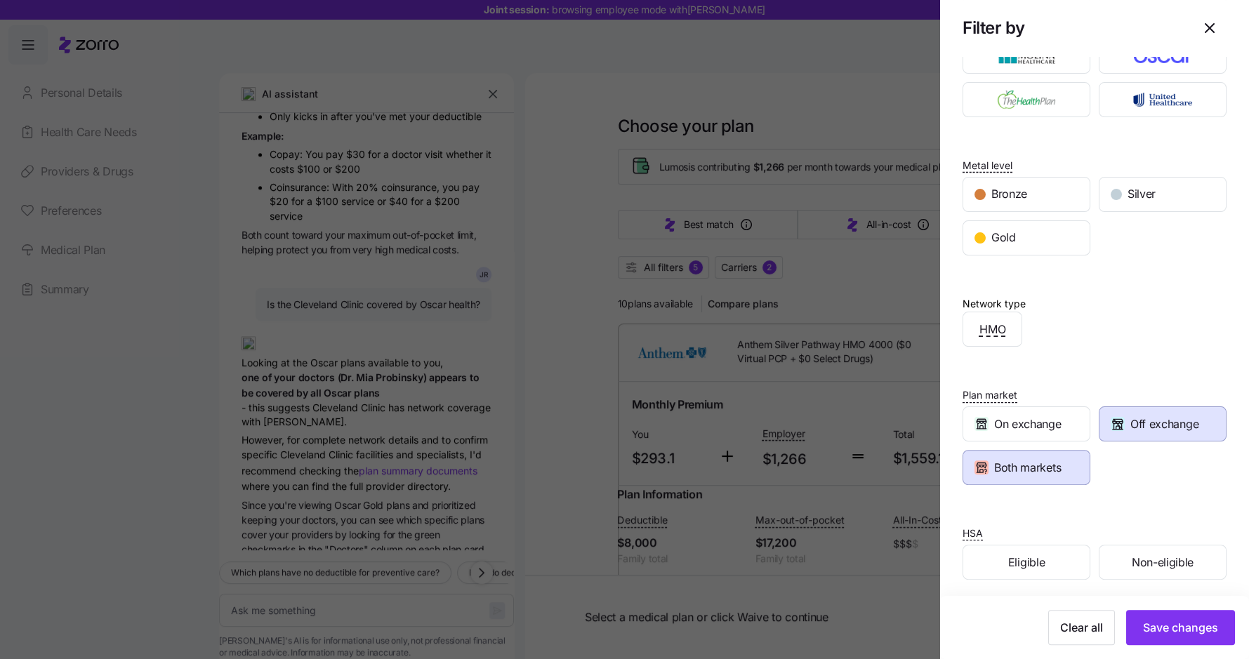
click at [1023, 459] on span "Both markets" at bounding box center [1027, 468] width 67 height 18
click at [1176, 626] on span "Save changes" at bounding box center [1180, 627] width 75 height 17
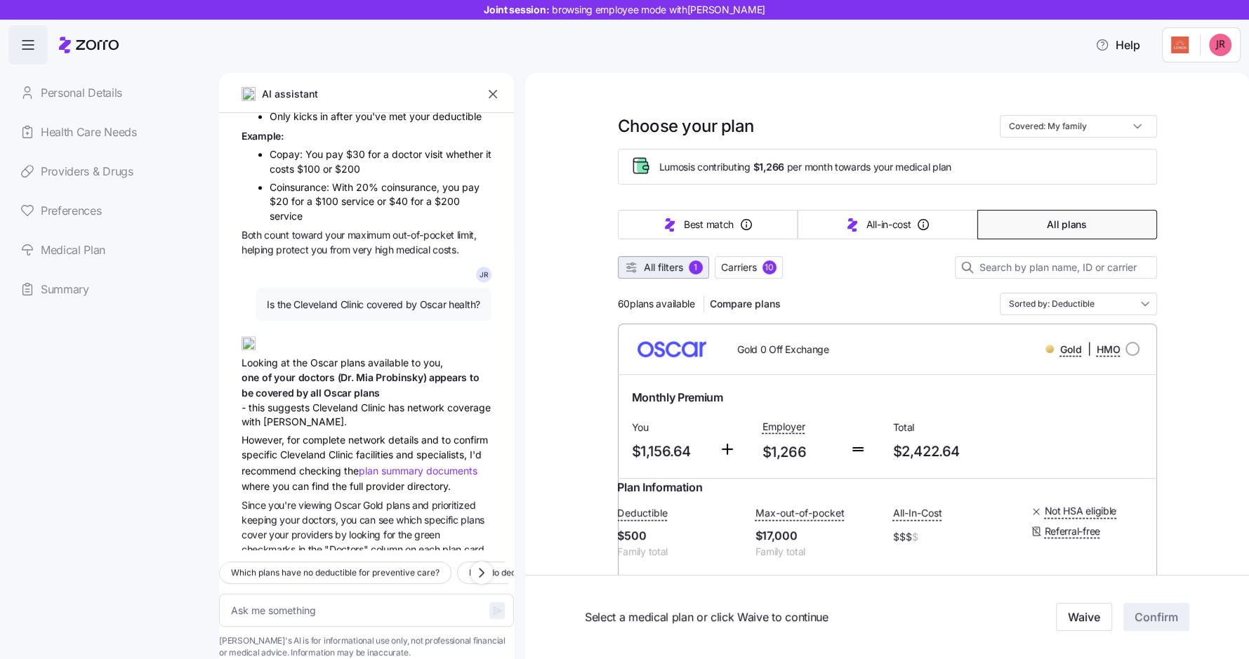
click at [657, 263] on span "All filters" at bounding box center [663, 268] width 39 height 14
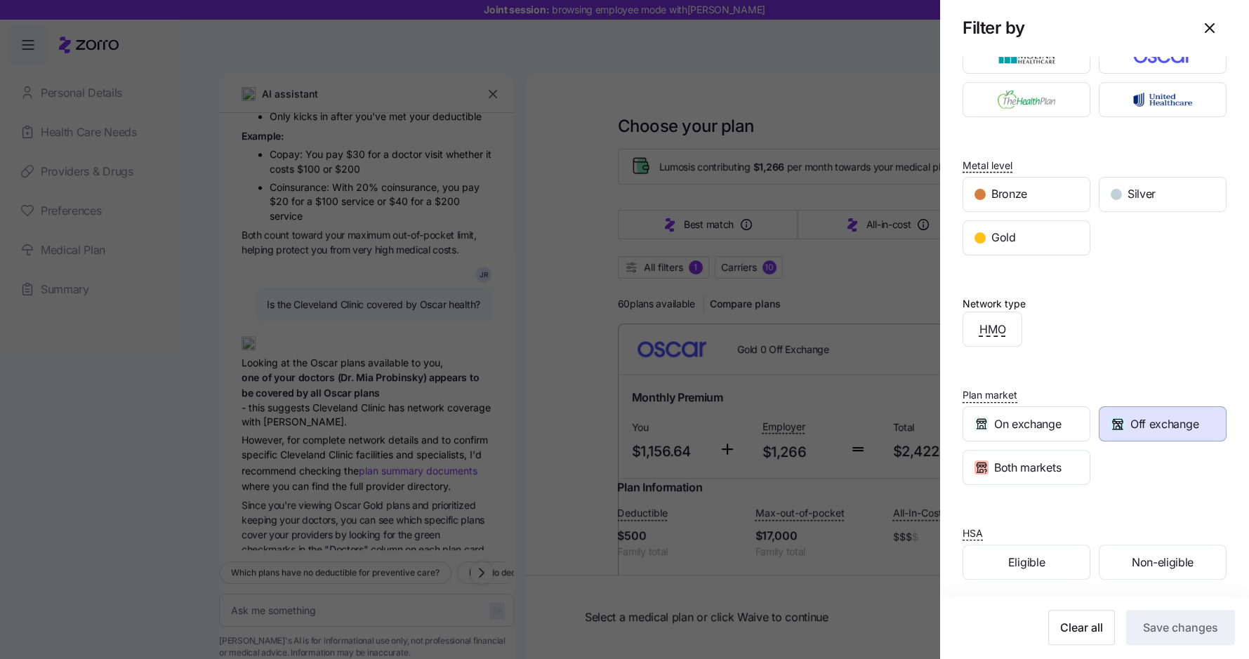
click at [1165, 421] on span "Off exchange" at bounding box center [1165, 425] width 68 height 18
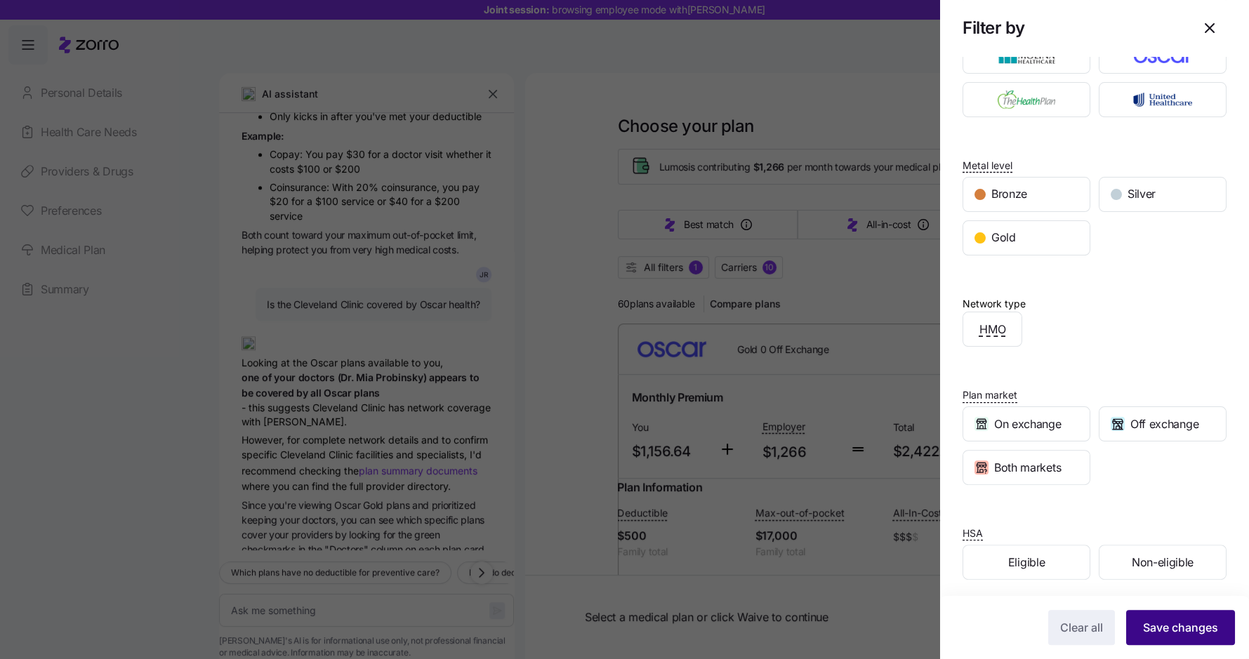
click at [1154, 633] on span "Save changes" at bounding box center [1180, 627] width 75 height 17
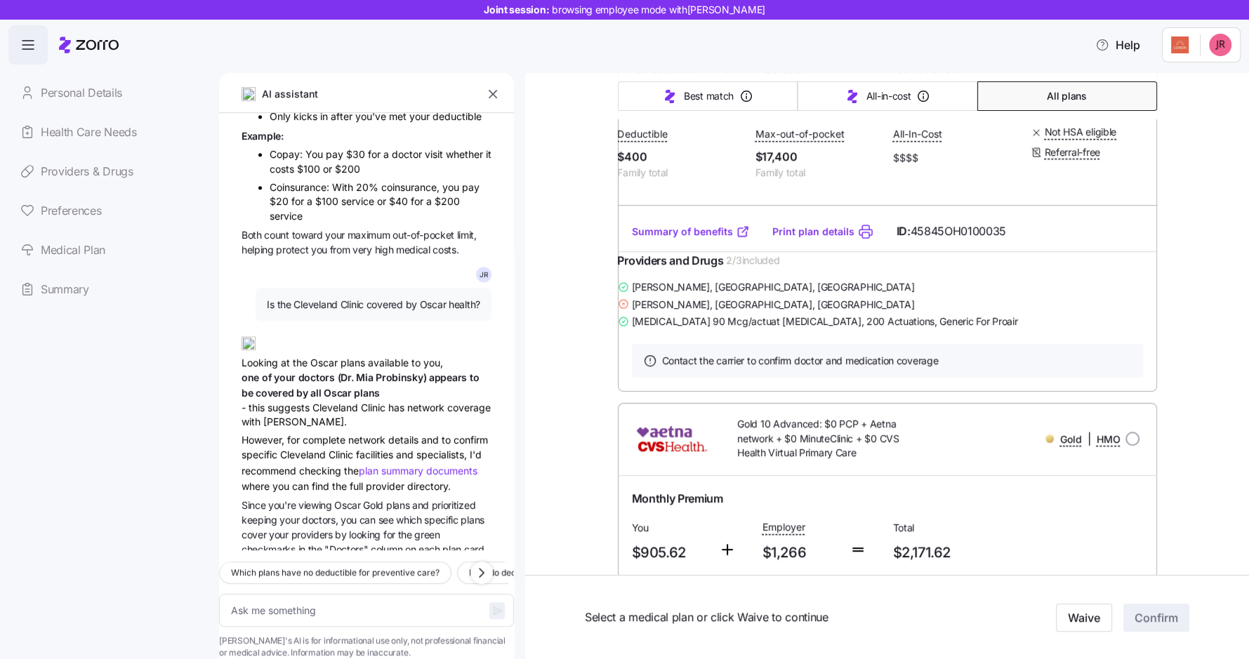
scroll to position [468, 0]
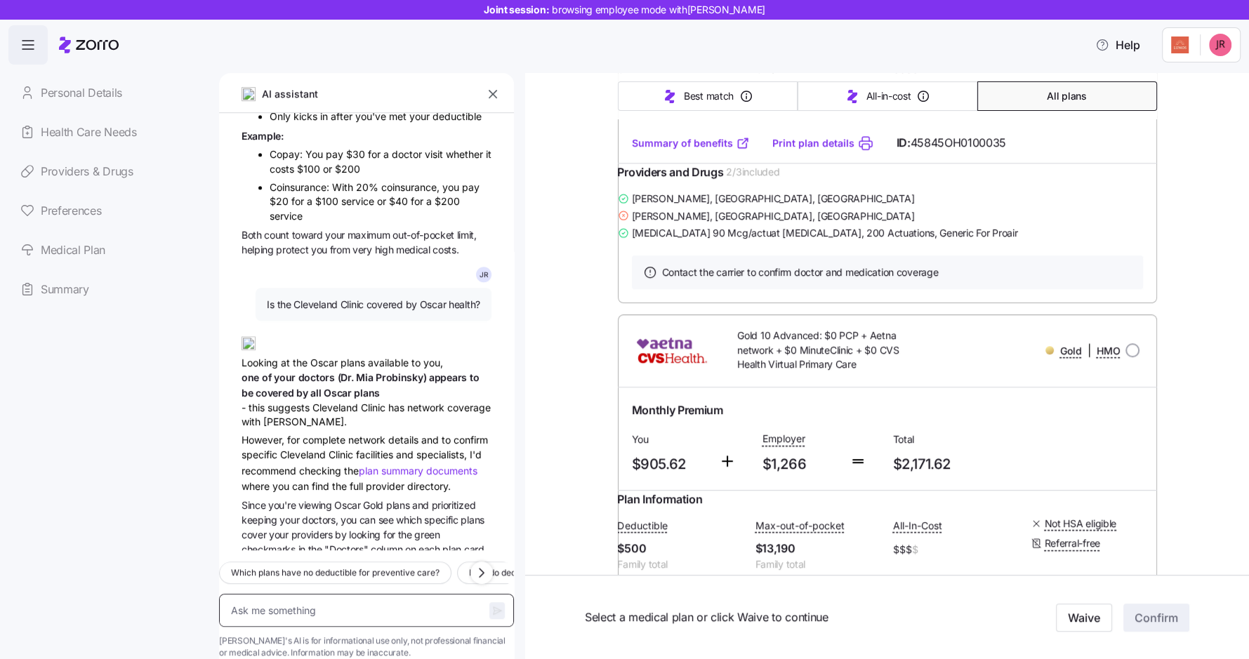
click at [302, 594] on textarea at bounding box center [366, 610] width 295 height 33
type textarea "x"
type textarea "A"
type textarea "x"
type textarea "Ar"
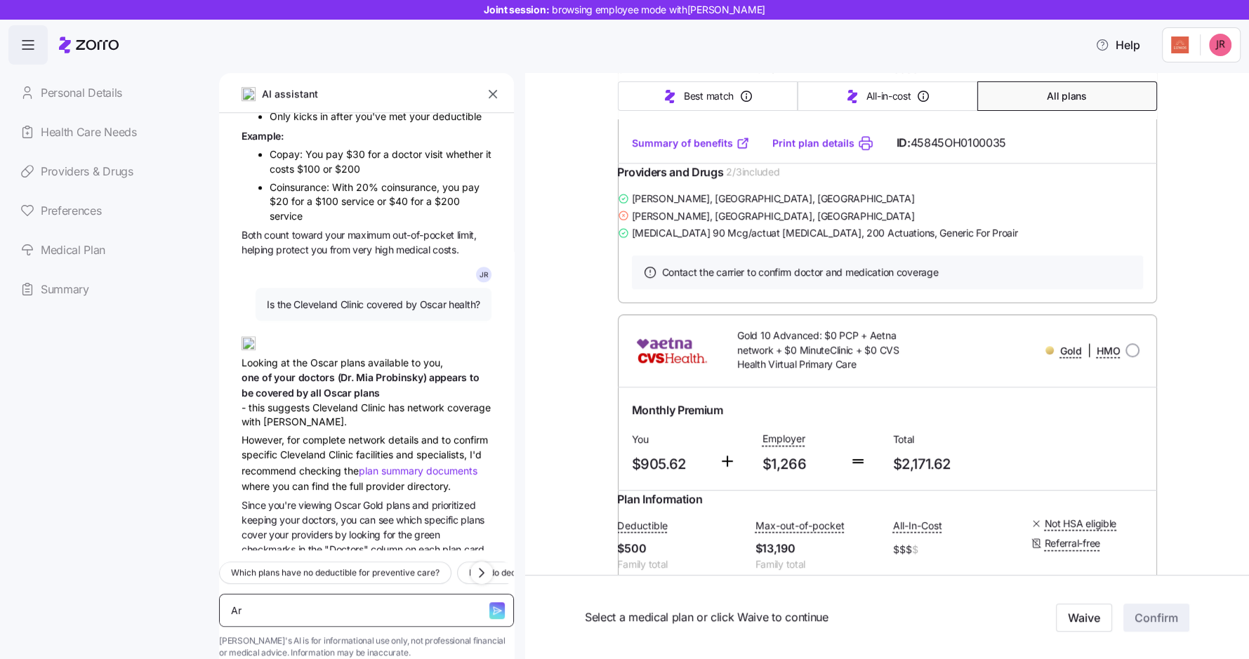
type textarea "x"
type textarea "Are"
type textarea "x"
type textarea "Are t"
type textarea "x"
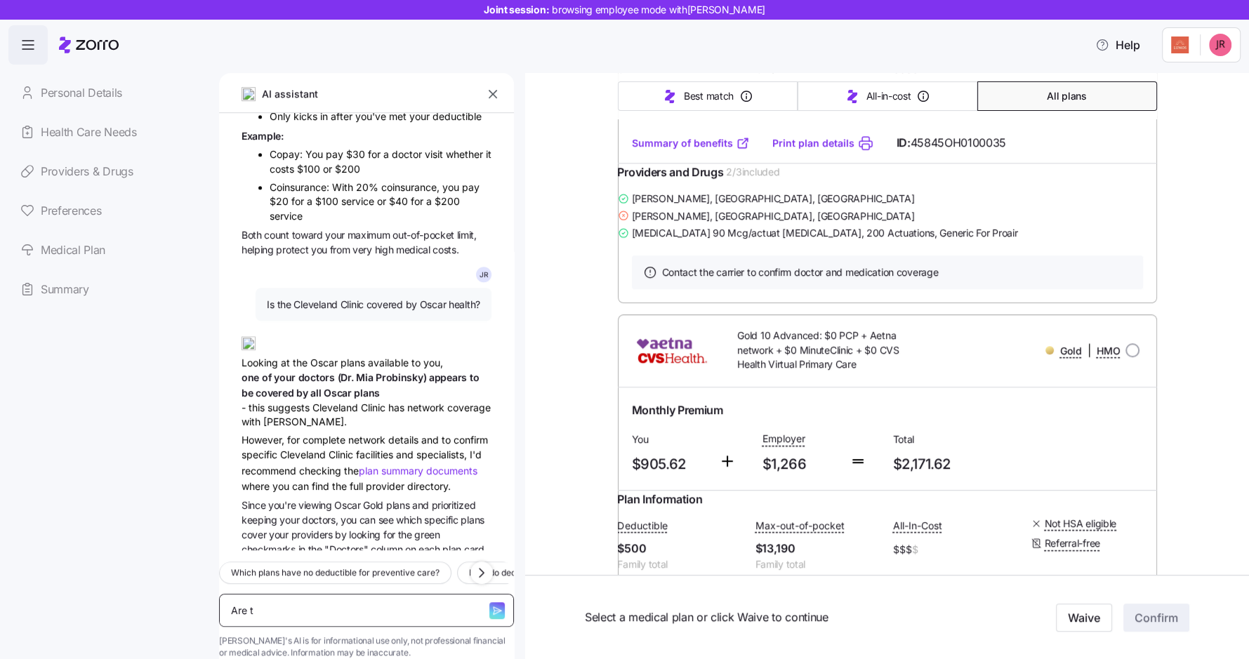
type textarea "Are th"
type textarea "x"
type textarea "Are ther"
type textarea "x"
type textarea "Are there"
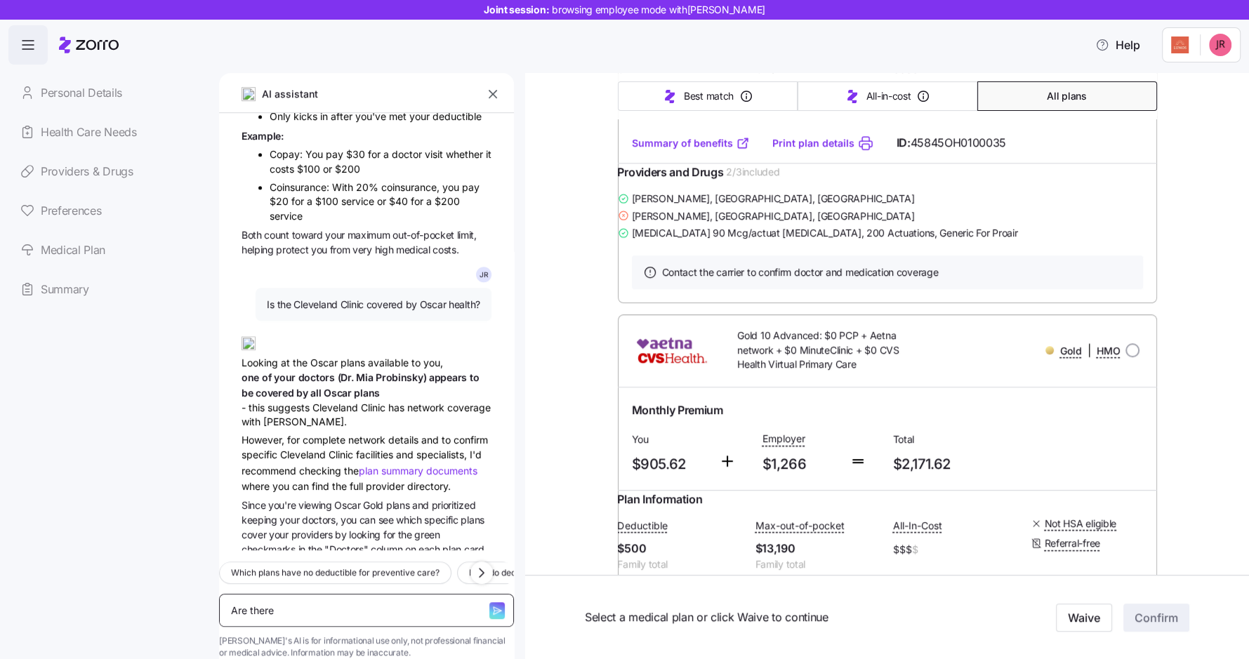
type textarea "x"
type textarea "Are there p"
type textarea "x"
type textarea "Are there pla"
type textarea "x"
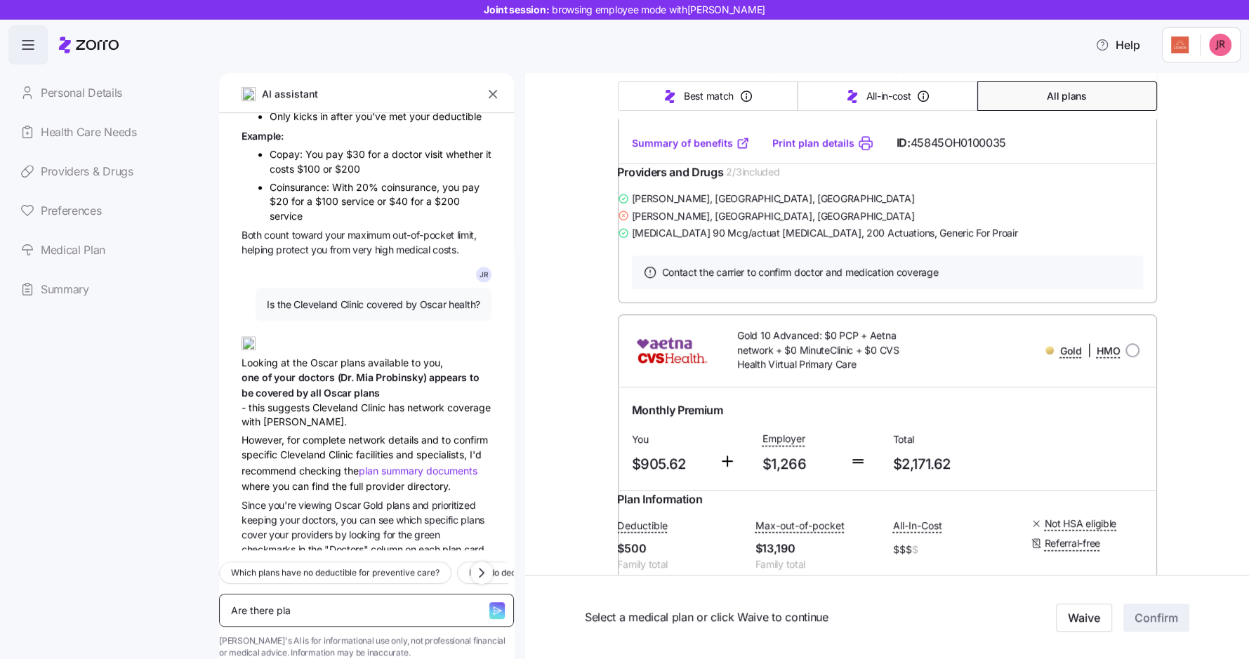
type textarea "Are there plan"
type textarea "x"
type textarea "Are there plans"
type textarea "x"
type textarea "Are there plans"
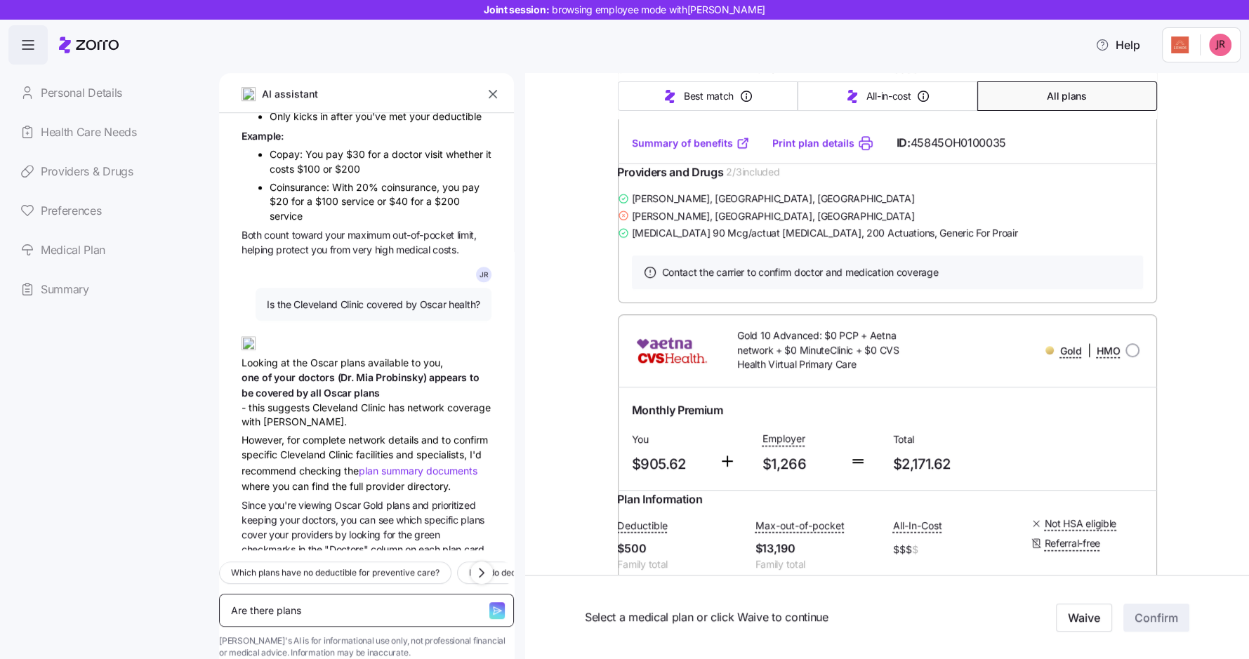
type textarea "x"
type textarea "Are there plans av"
type textarea "x"
type textarea "Are there plans ava"
type textarea "x"
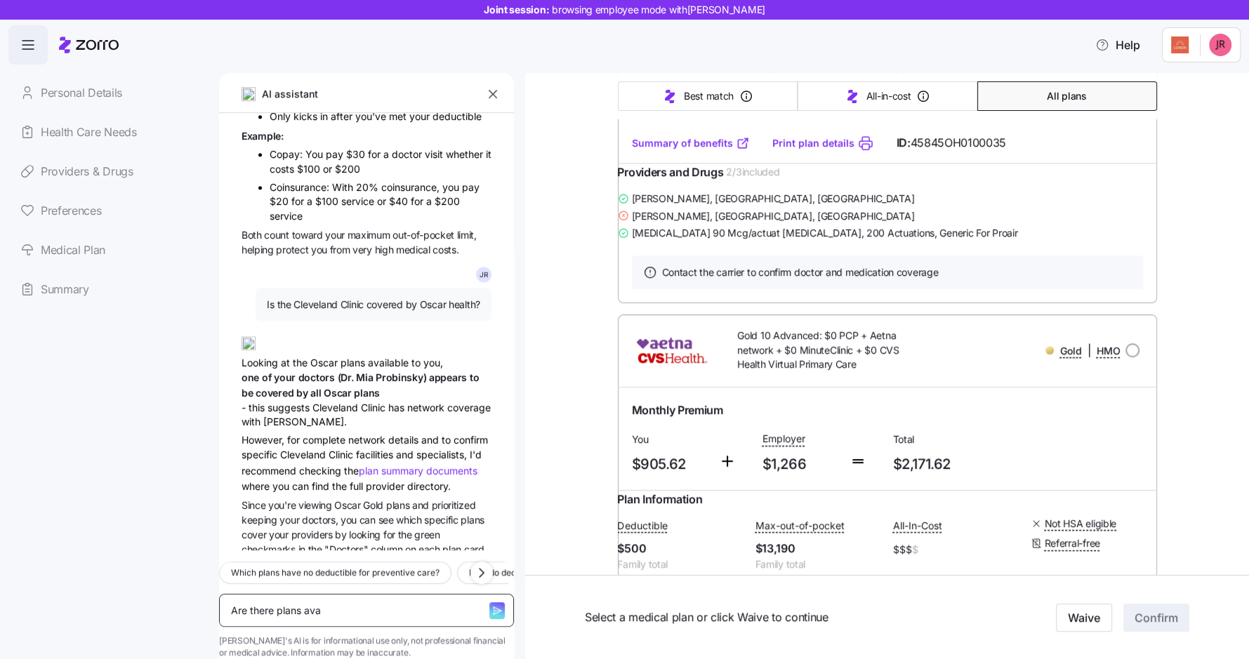
type textarea "Are there plans avai"
type textarea "x"
type textarea "Are there plans avail"
type textarea "x"
type textarea "Are there plans availa"
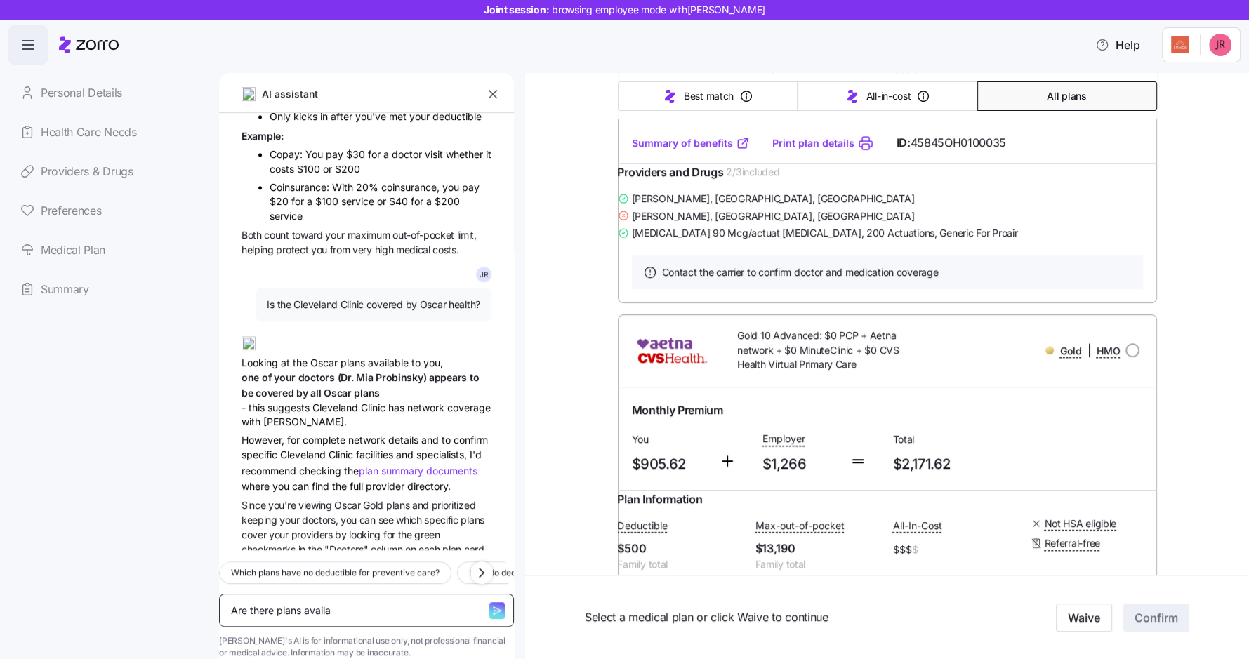
type textarea "x"
type textarea "Are there plans availab"
type textarea "x"
type textarea "Are there plans availabl"
type textarea "x"
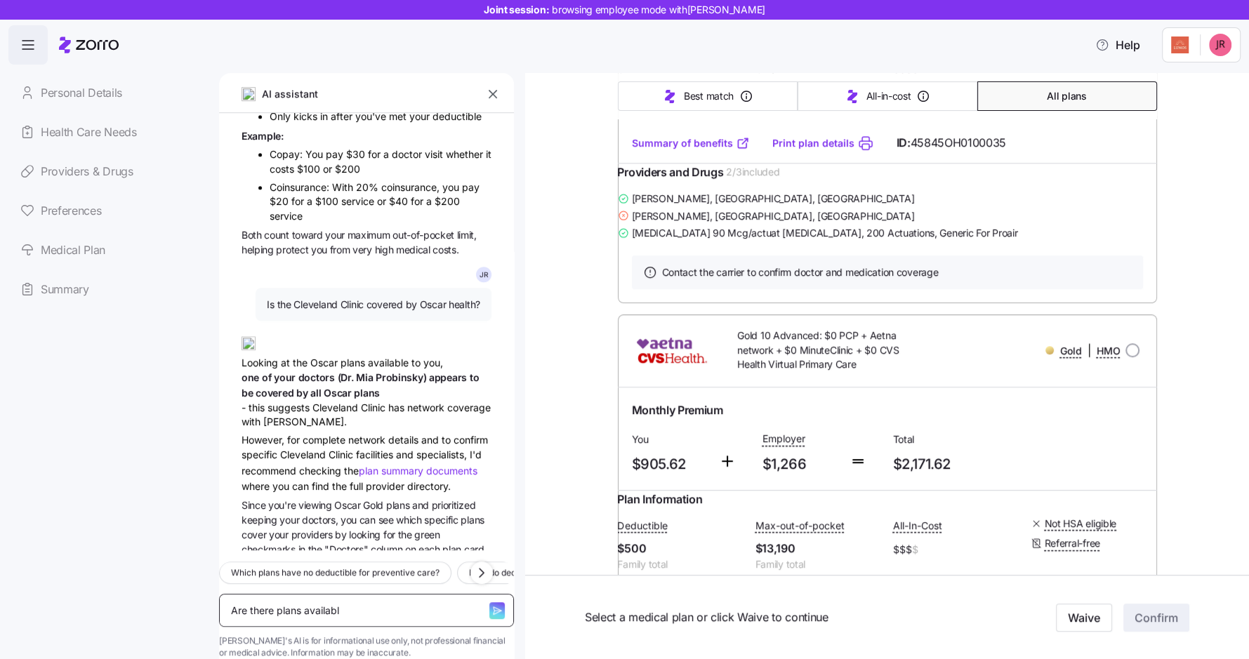
type textarea "Are there plans available"
type textarea "x"
type textarea "Are there plans available"
type textarea "x"
type textarea "Are there plans available th"
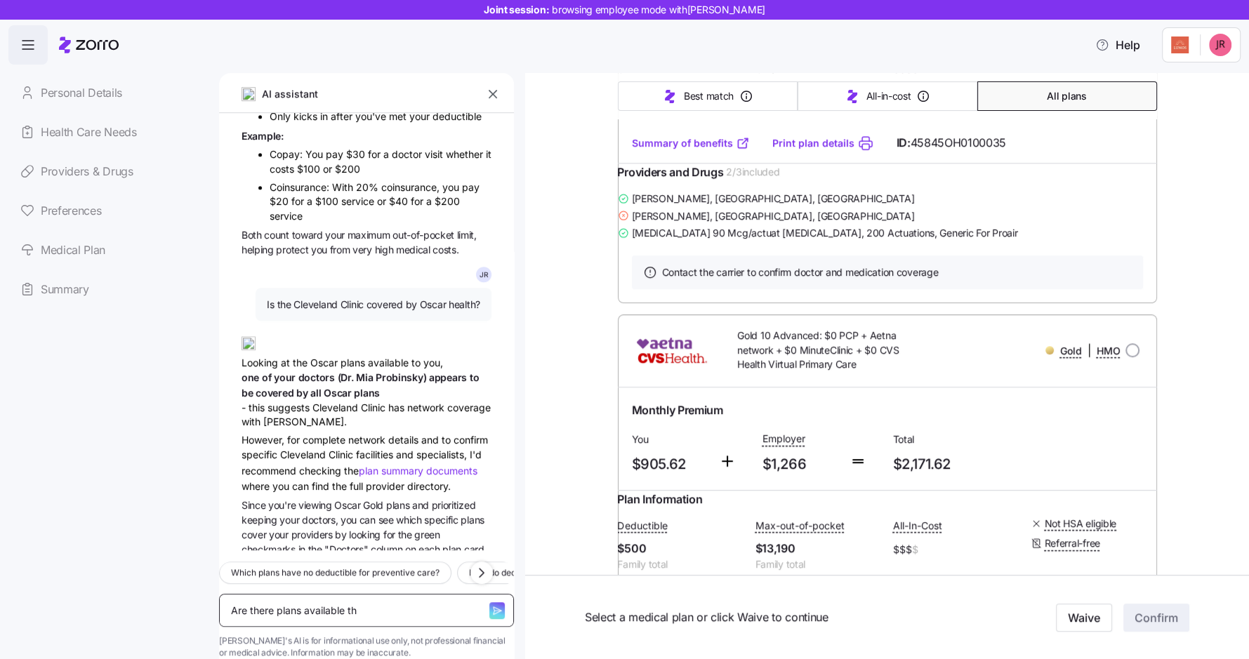
type textarea "x"
type textarea "Are there plans available tha"
type textarea "x"
type textarea "Are there plans available that"
type textarea "x"
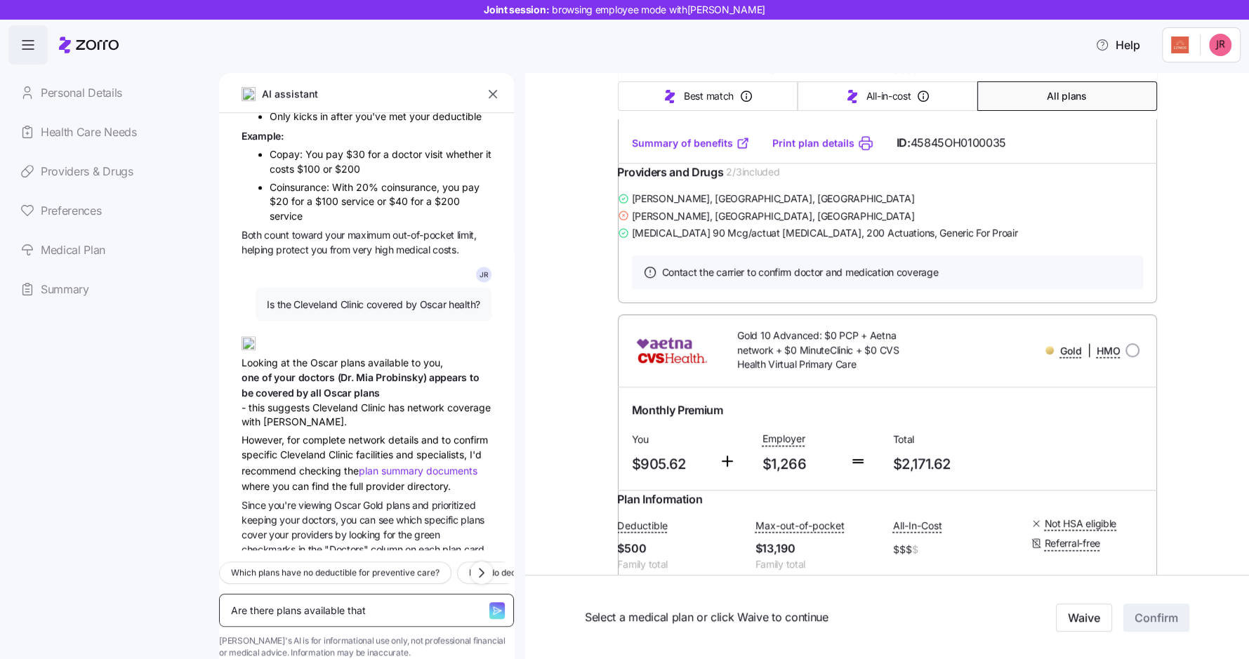
type textarea "Are there plans available that"
type textarea "x"
type textarea "Are there plans available that i"
type textarea "x"
type textarea "Are there plans available that inc"
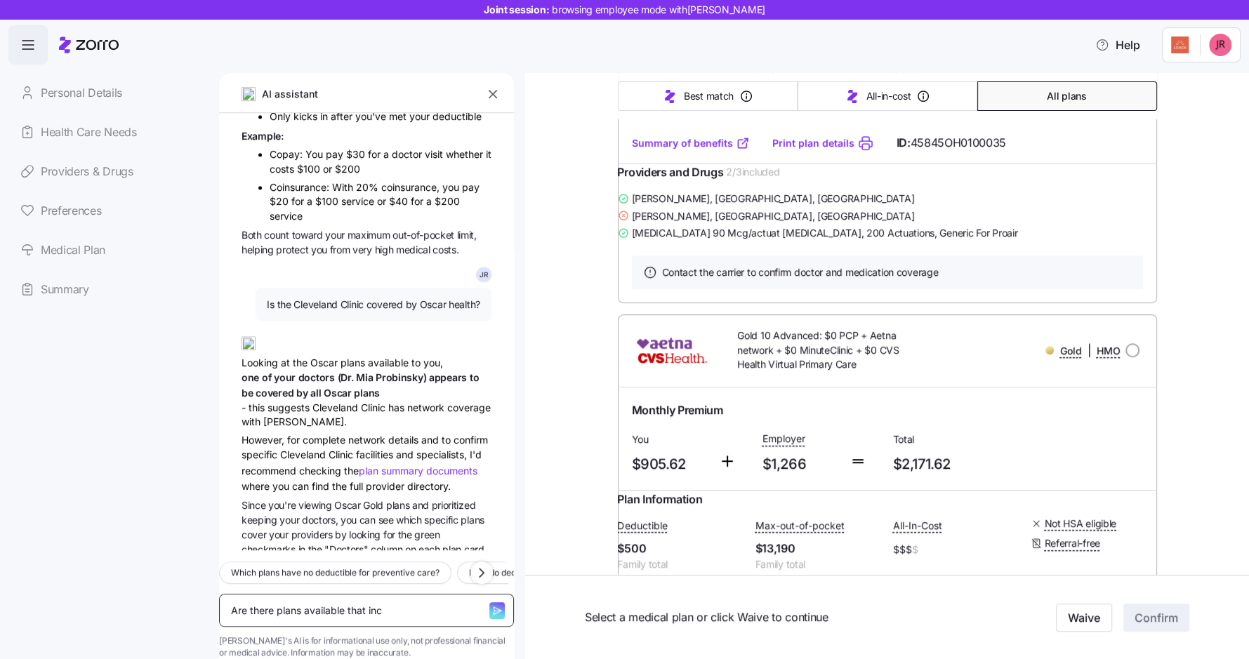
type textarea "x"
type textarea "Are there plans available that incl"
type textarea "x"
type textarea "Are there plans available that inclu"
type textarea "x"
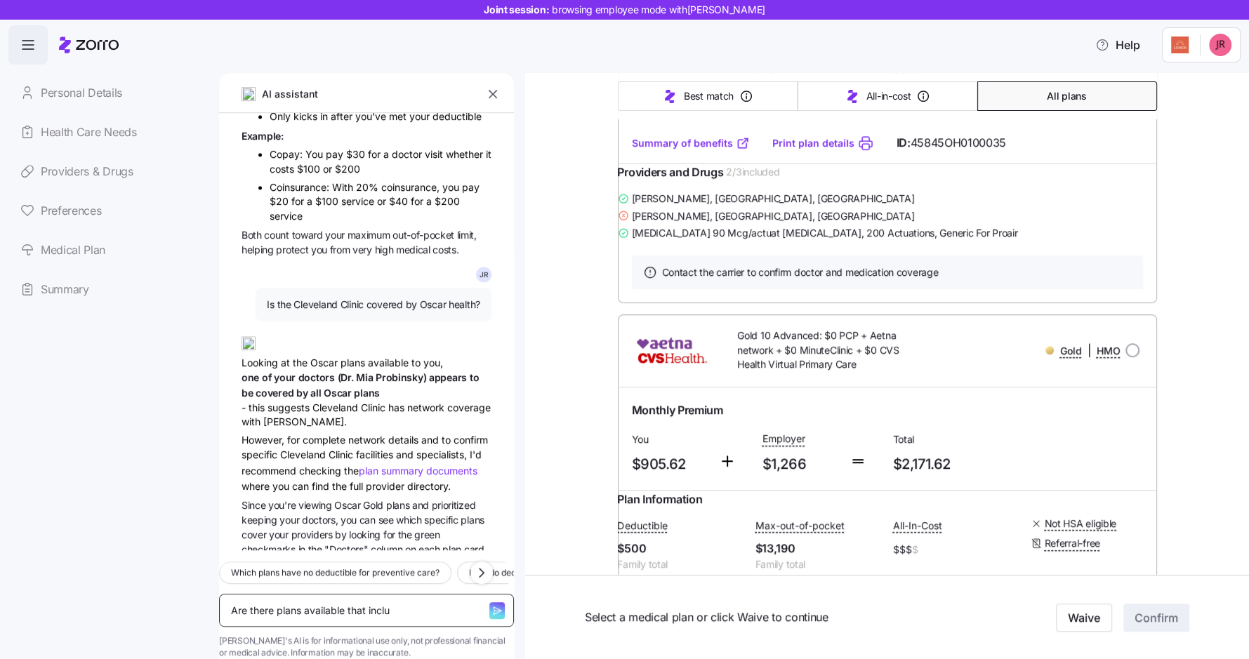
type textarea "Are there plans available that includ"
type textarea "x"
type textarea "Are there plans available that include"
type textarea "x"
type textarea "Are there plans available that include"
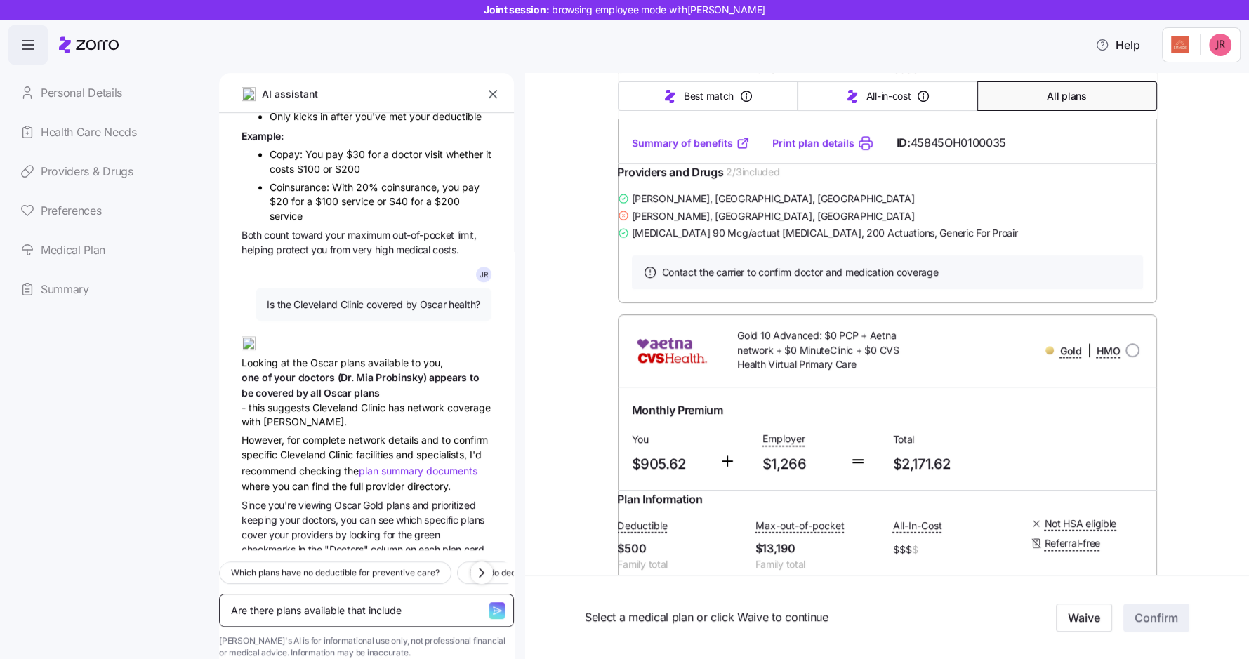
type textarea "x"
type textarea "Are there plans available that include d"
type textarea "x"
type textarea "Are there plans available that include de"
type textarea "x"
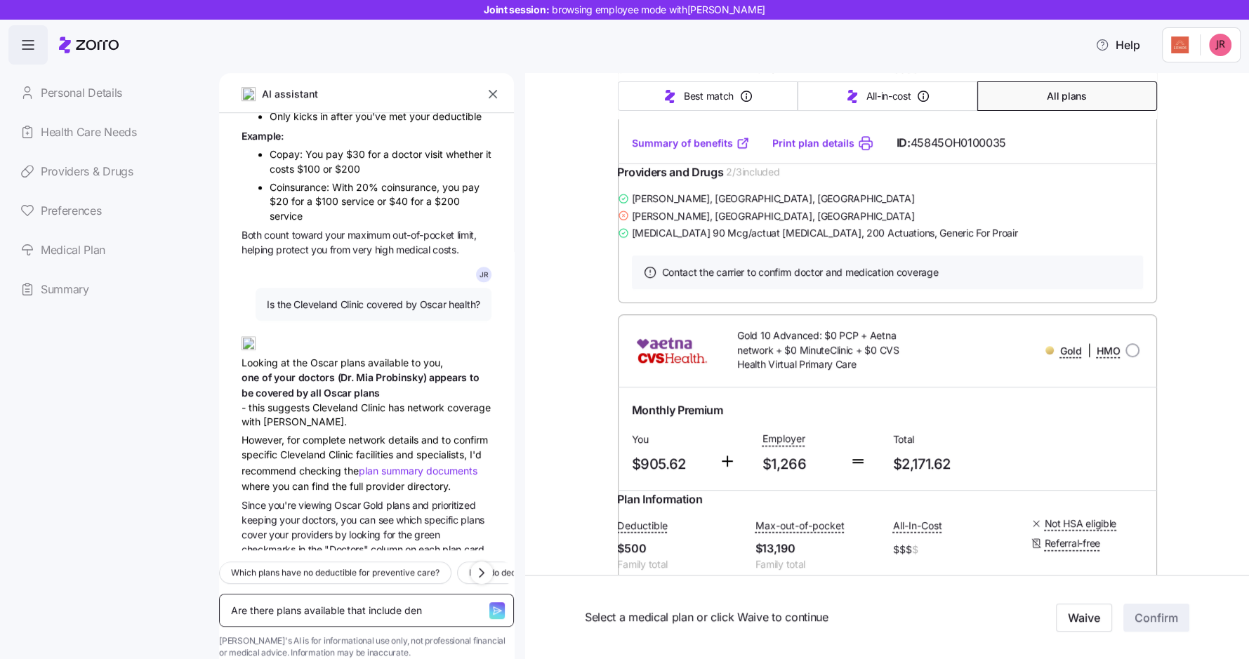
type textarea "Are there plans available that include dent"
type textarea "x"
type textarea "Are there plans available that include denta"
type textarea "x"
type textarea "Are there plans available that include dental"
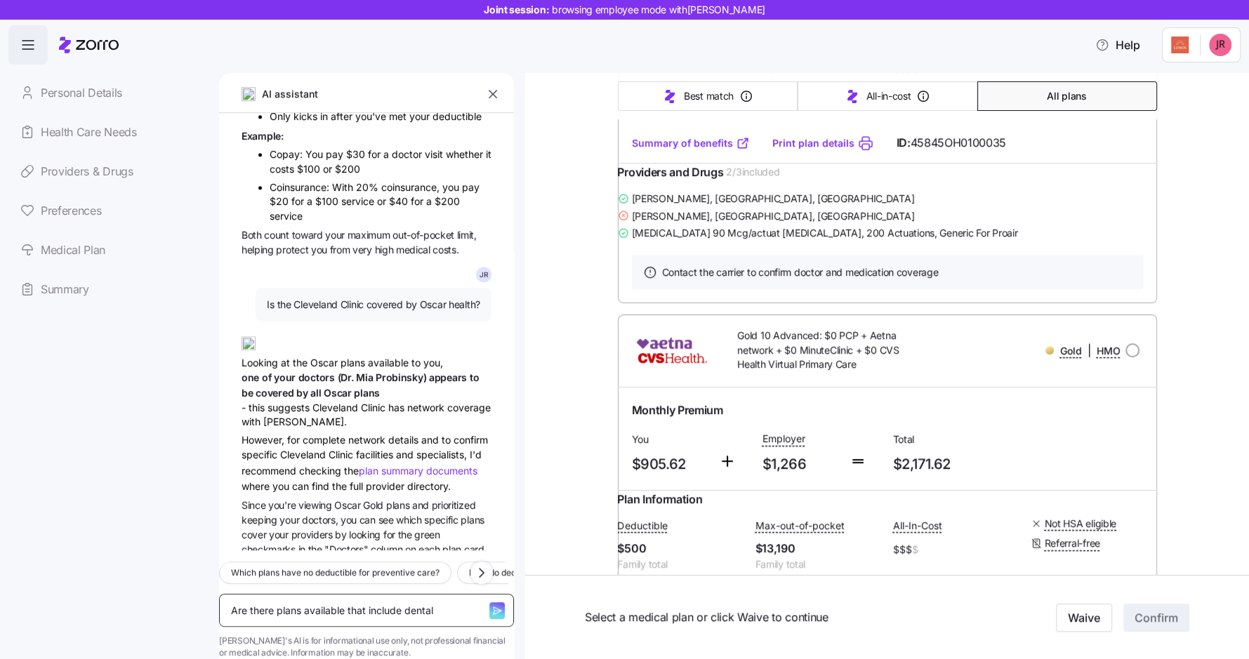
type textarea "x"
type textarea "Are there plans available that include dental a"
type textarea "x"
type textarea "Are there plans available that include dental an"
type textarea "x"
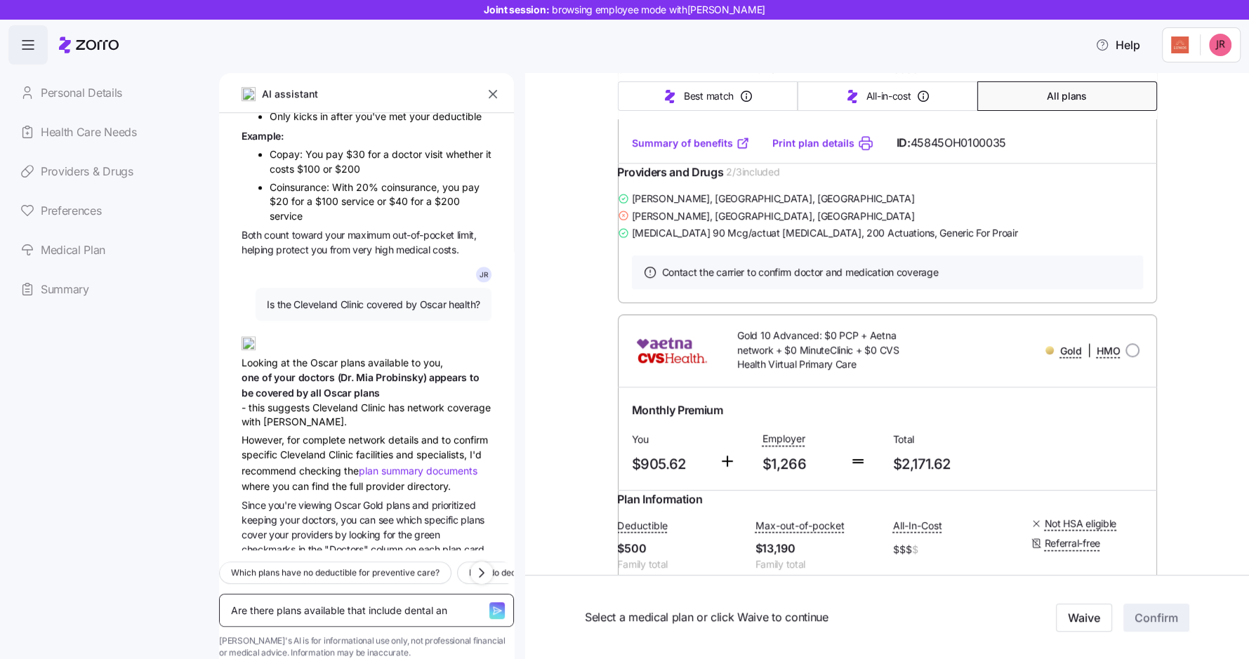
type textarea "Are there plans available that include dental and"
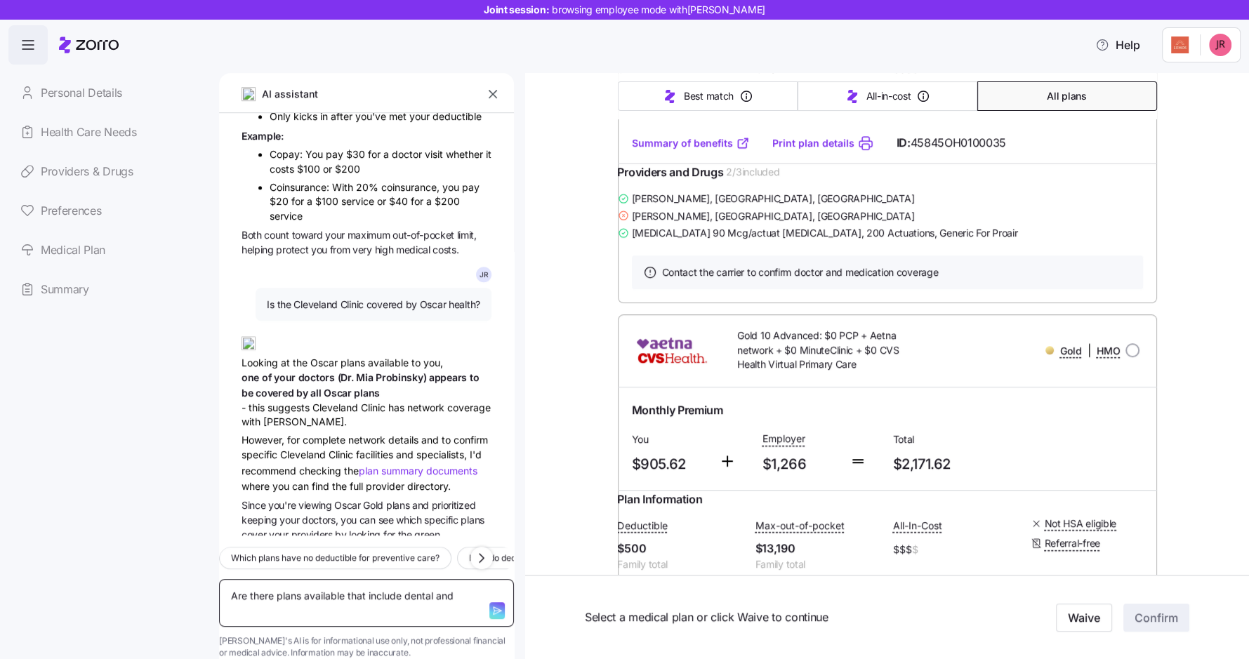
type textarea "x"
type textarea "Are there plans available that include dental and"
type textarea "x"
type textarea "Are there plans available that include dental and v"
type textarea "x"
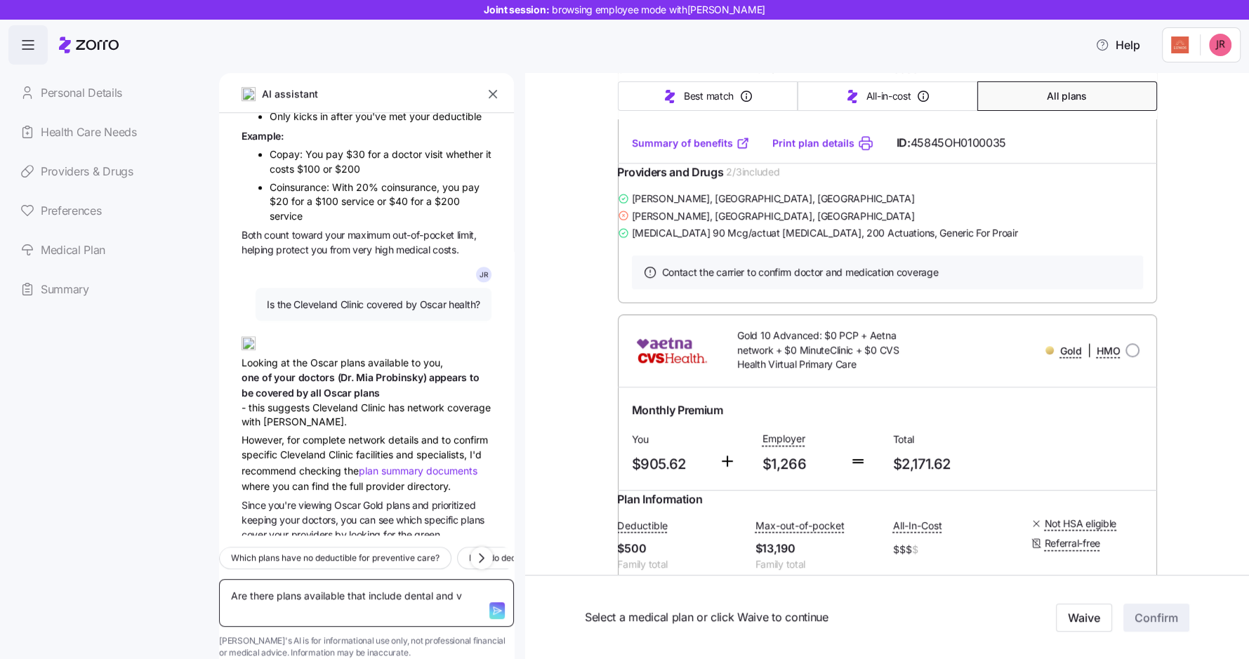
type textarea "Are there plans available that include dental and vi"
type textarea "x"
type textarea "Are there plans available that include dental and visi"
type textarea "x"
type textarea "Are there plans available that include dental and visio"
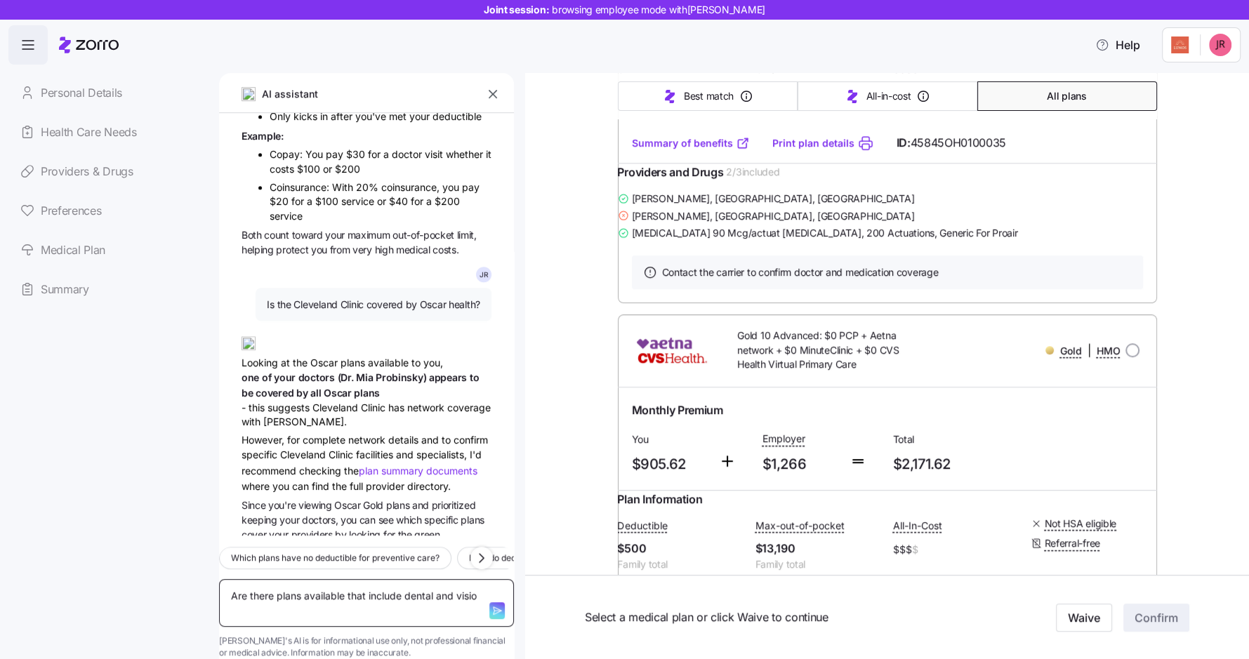
type textarea "x"
type textarea "Are there plans available that include dental and vision"
type textarea "x"
type textarea "Are there plans available that include dental and vision?"
type textarea "x"
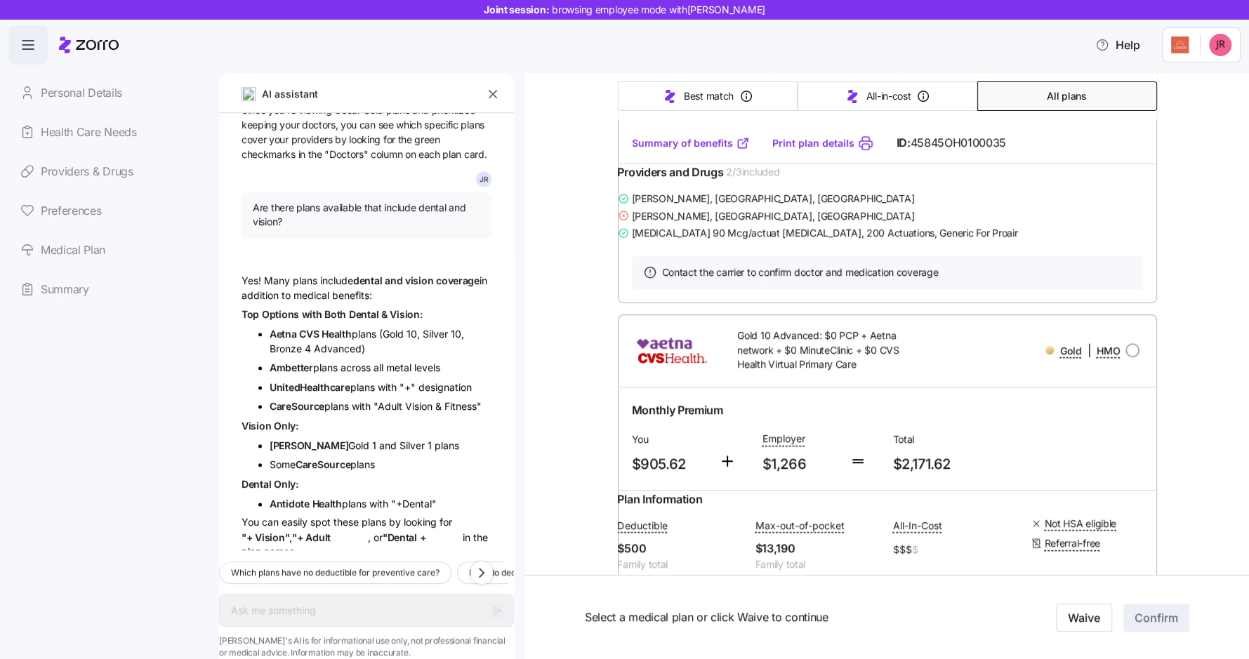
scroll to position [1613, 0]
type textarea "x"
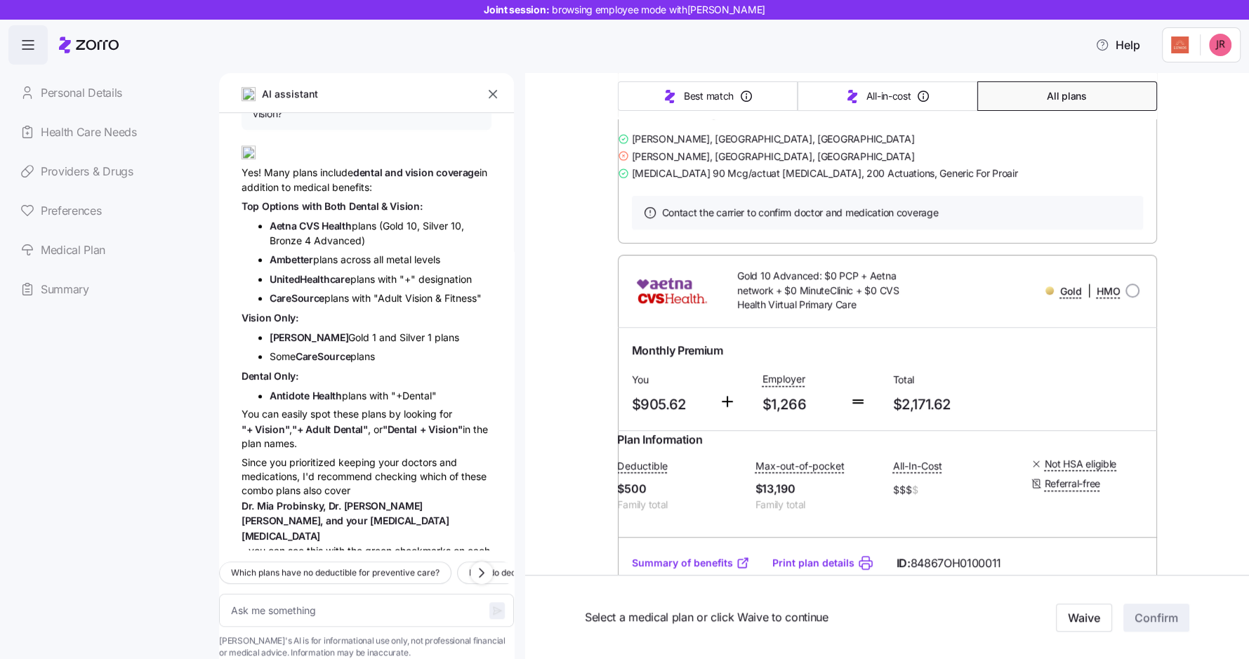
scroll to position [530, 0]
